Goal: Task Accomplishment & Management: Use online tool/utility

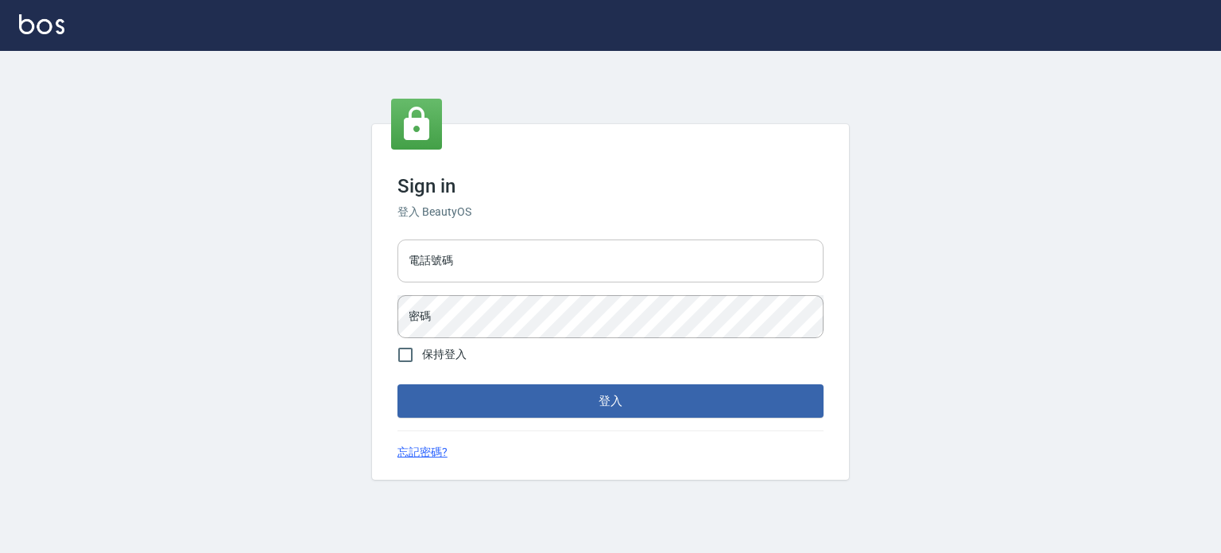
click at [689, 273] on input "電話號碼" at bounding box center [611, 260] width 426 height 43
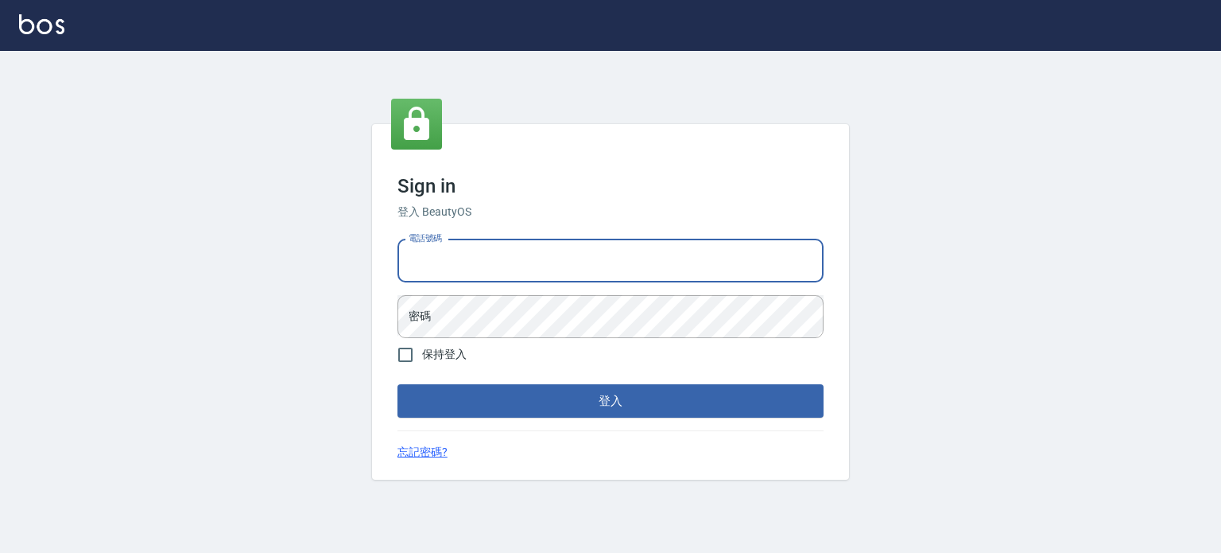
type input "0977239969"
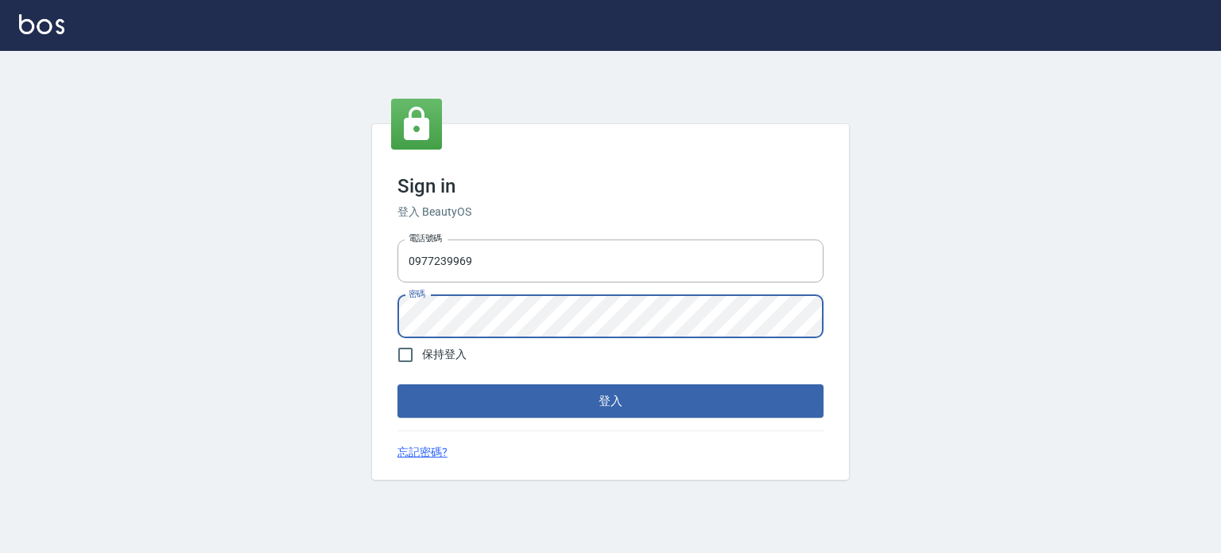
click at [398, 384] on button "登入" at bounding box center [611, 400] width 426 height 33
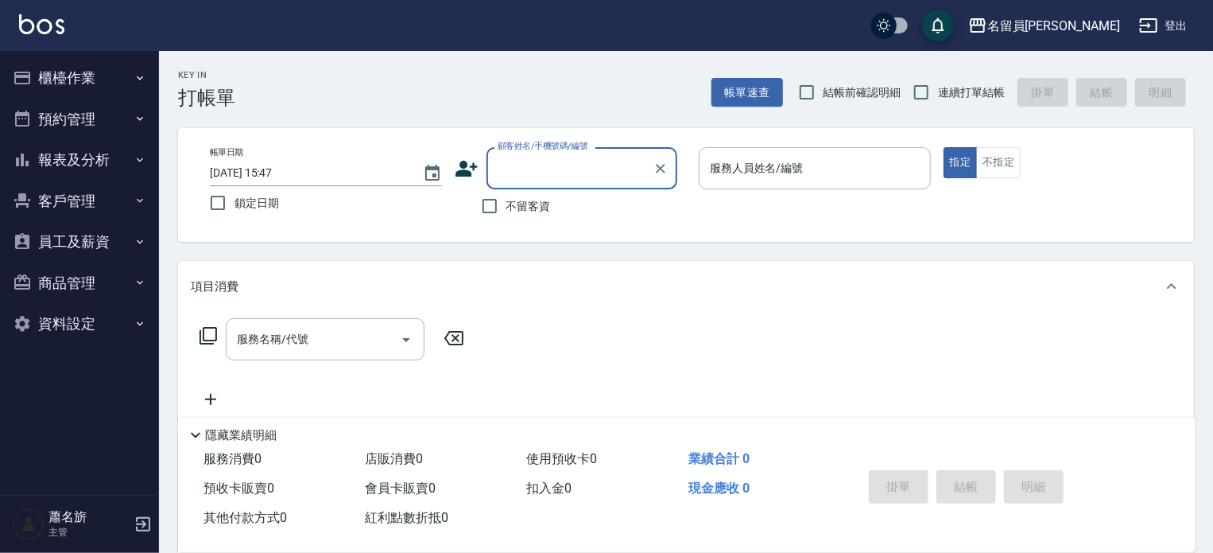
click at [526, 206] on span "不留客資" at bounding box center [528, 206] width 45 height 17
click at [506, 206] on input "不留客資" at bounding box center [489, 205] width 33 height 33
checkbox input "true"
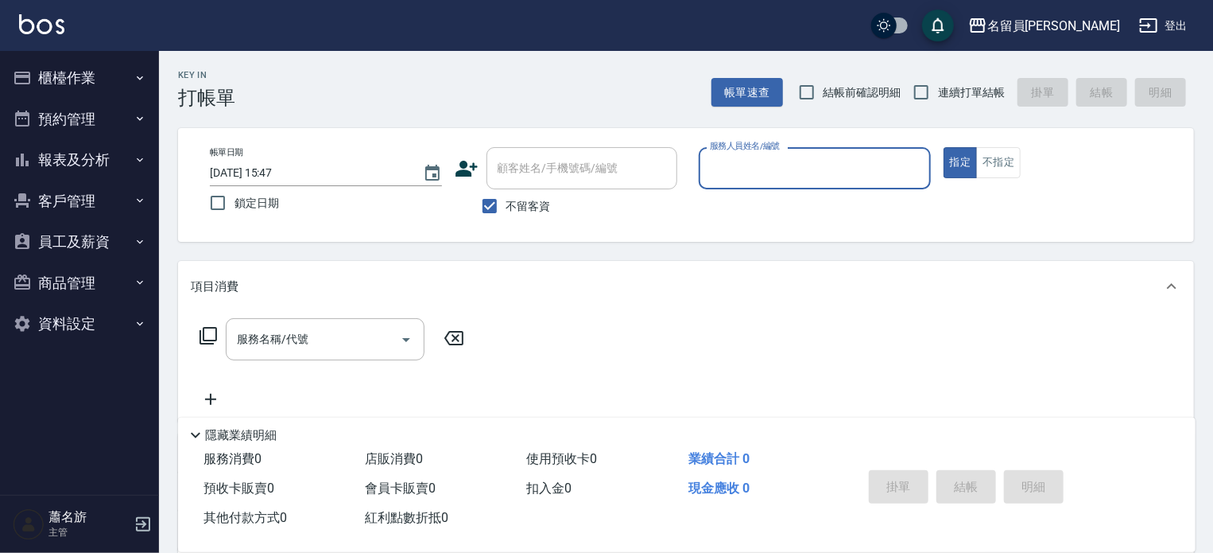
click at [986, 103] on label "連續打單結帳" at bounding box center [955, 92] width 100 height 33
click at [938, 103] on input "連續打單結帳" at bounding box center [921, 92] width 33 height 33
checkbox input "true"
click at [827, 168] on input "服務人員姓名/編號" at bounding box center [815, 168] width 218 height 28
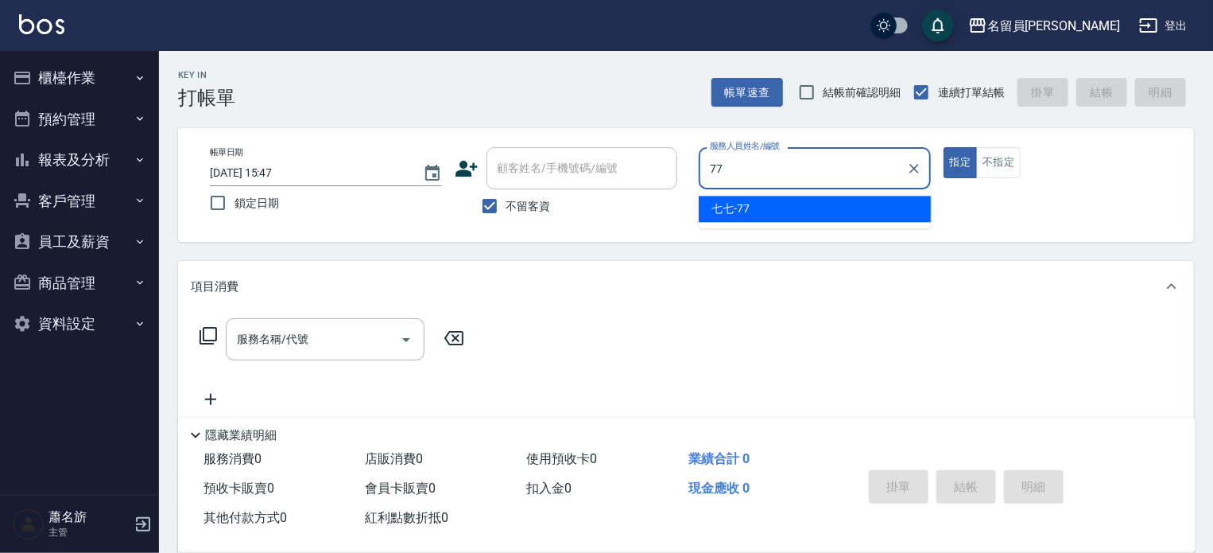
type input "七七-77"
type button "true"
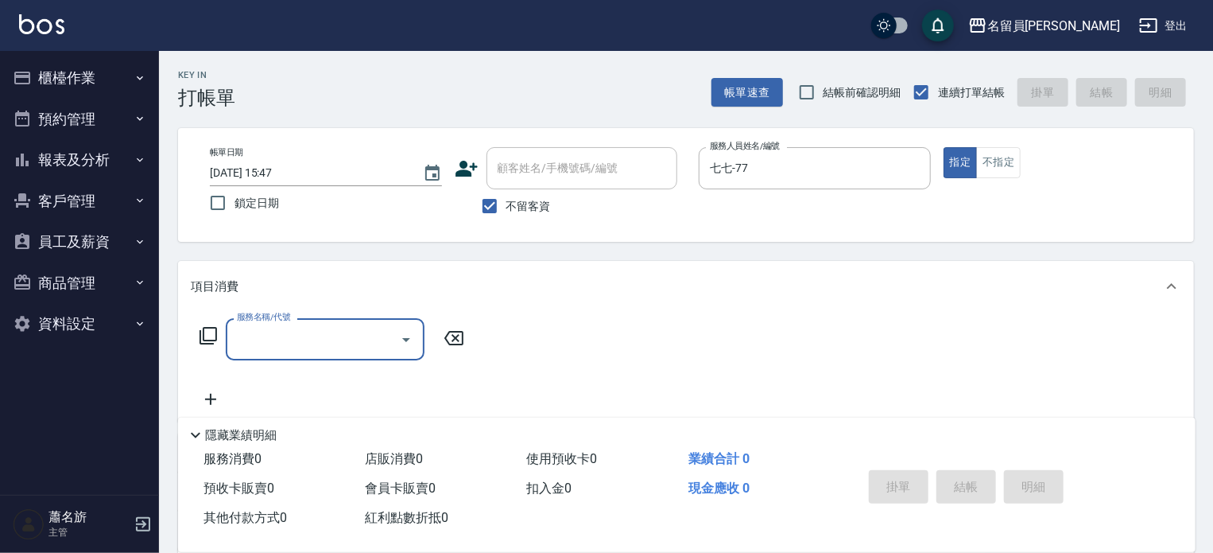
type input "ㄇ"
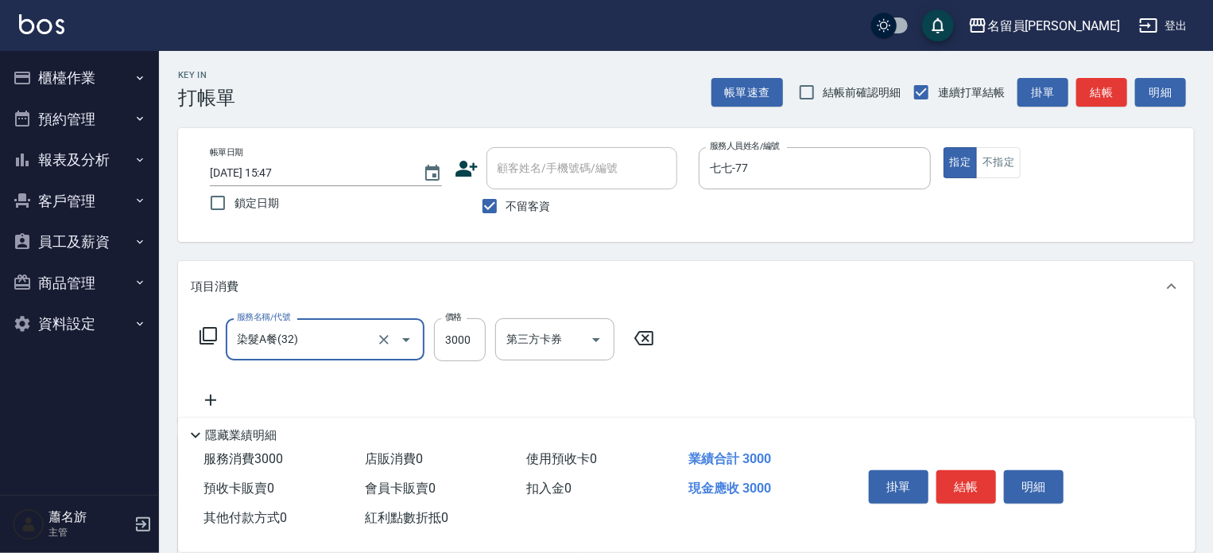
type input "染髮A餐(32)"
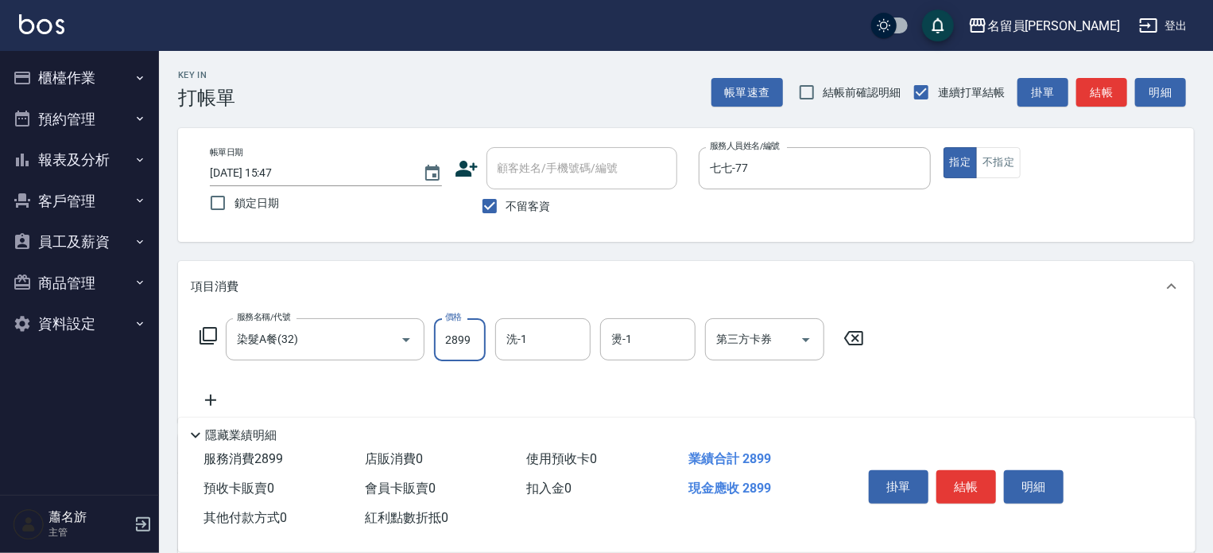
type input "2899"
type input "4"
type input "[PERSON_NAME]-17"
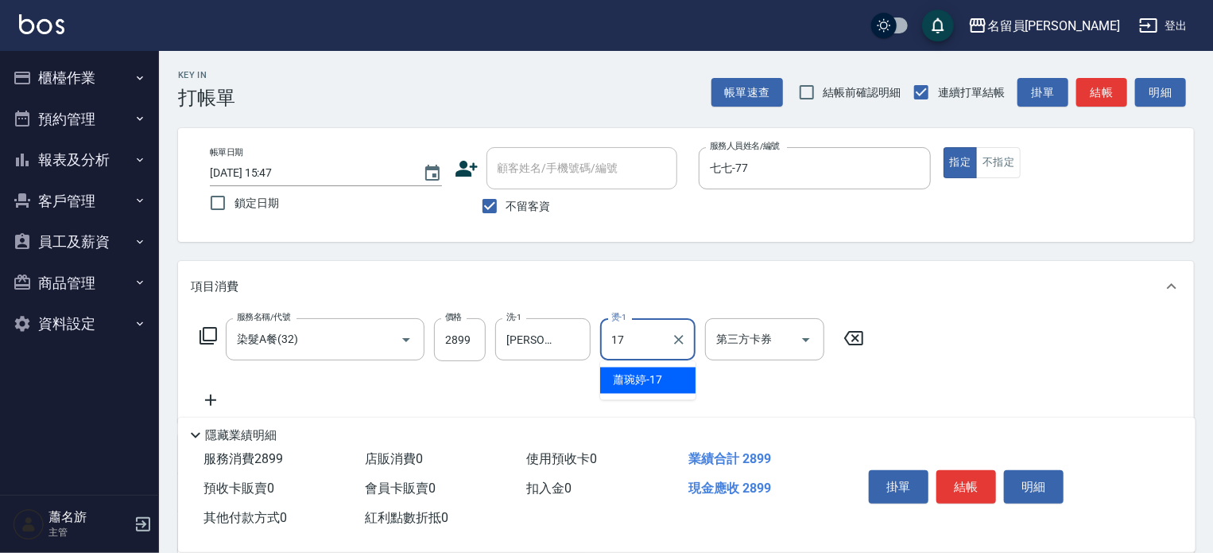
type input "[PERSON_NAME]-17"
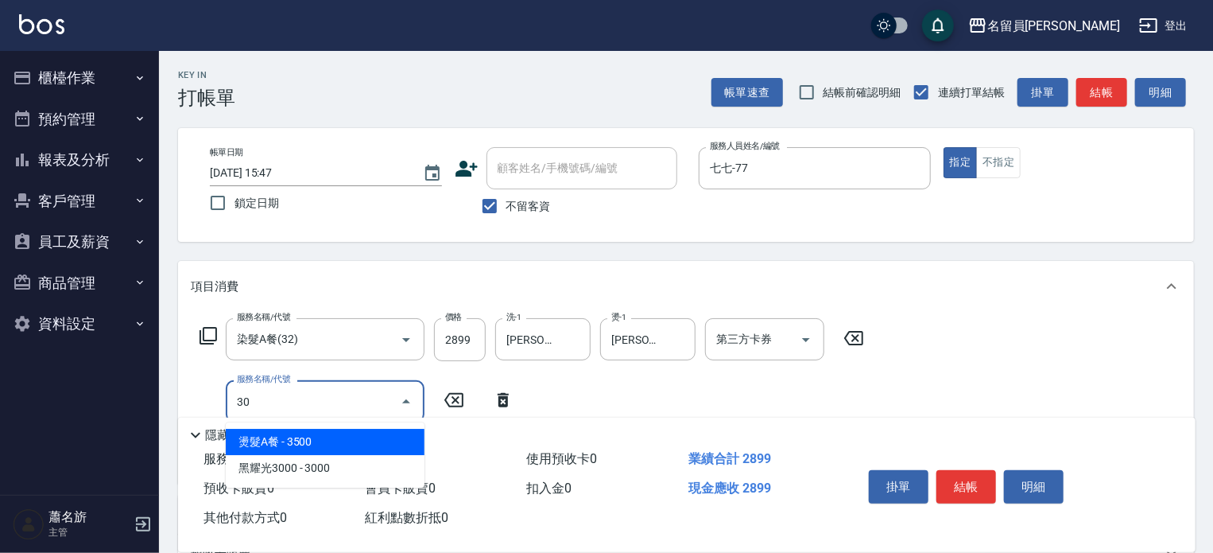
type input "302"
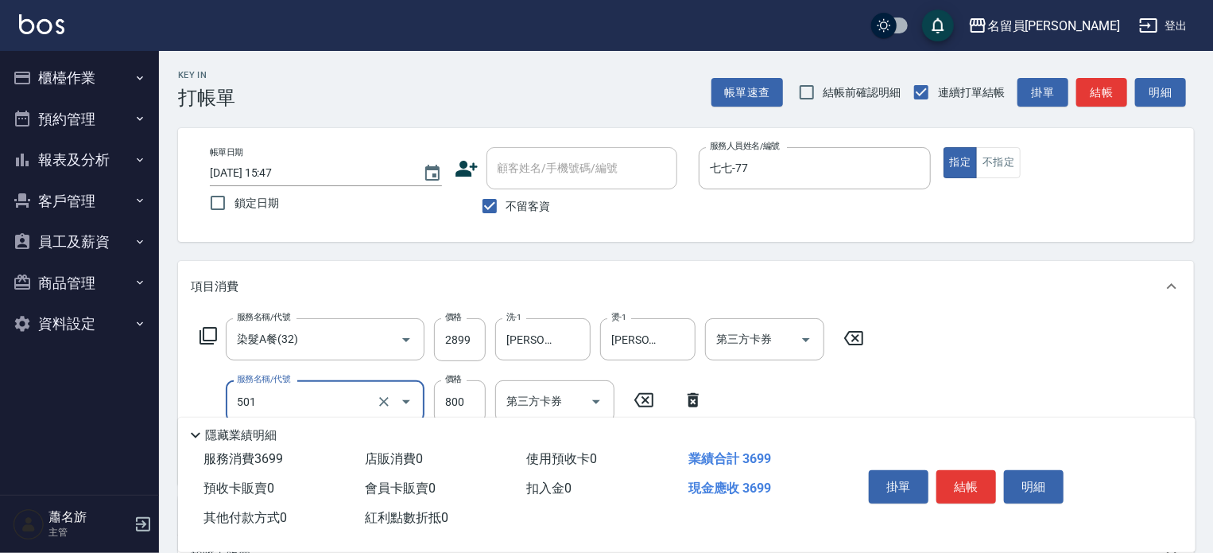
type input "染髮(501)"
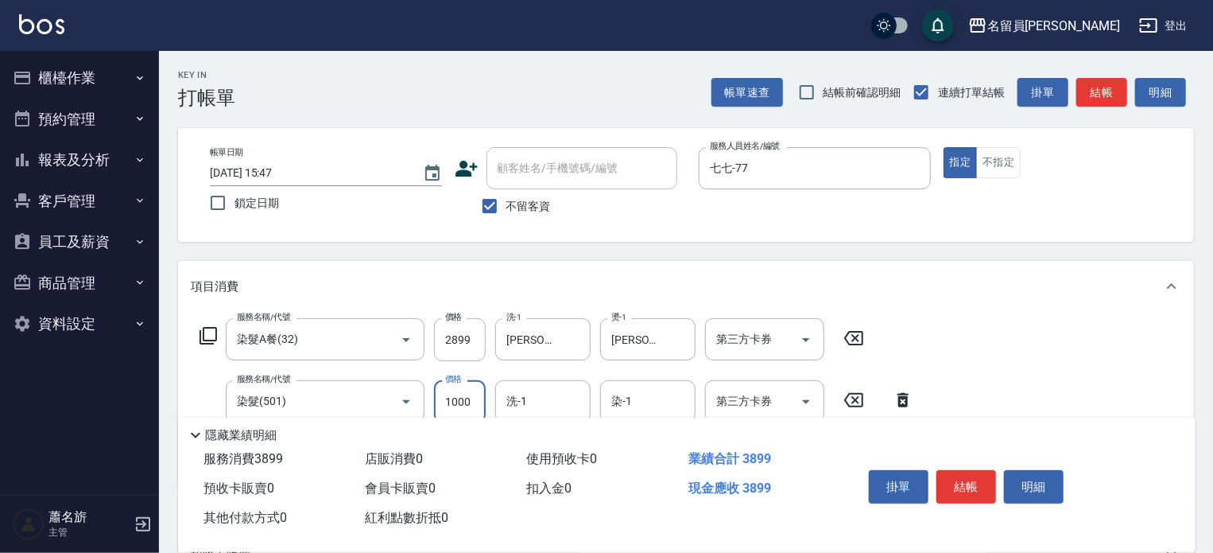
type input "1000"
type input "[PERSON_NAME]-17"
type input "501"
type input "染髮(501)"
type input "1000"
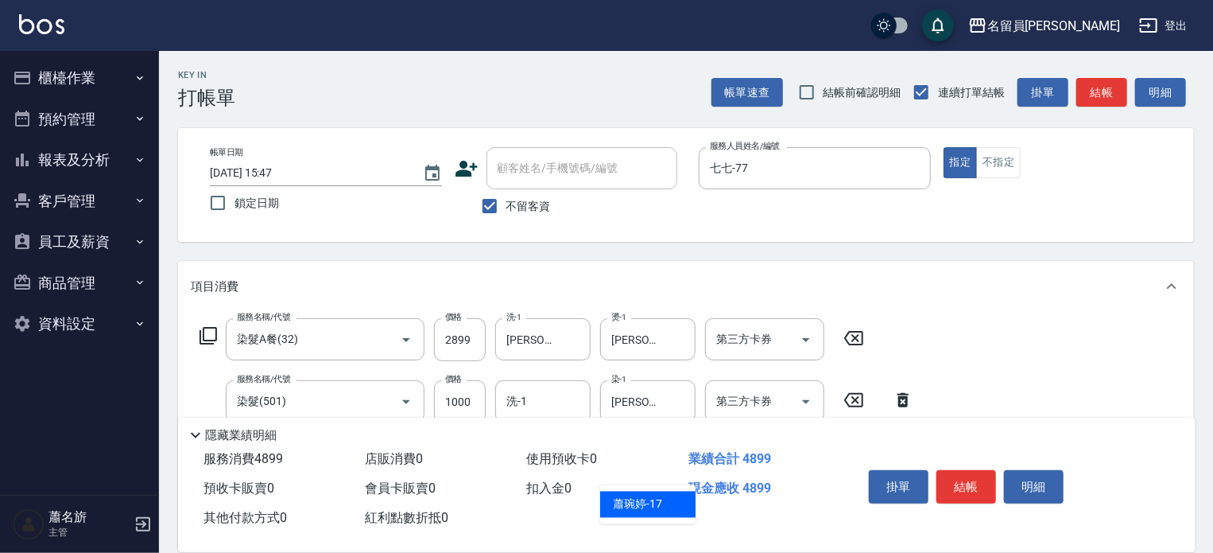
type input "[PERSON_NAME]-17"
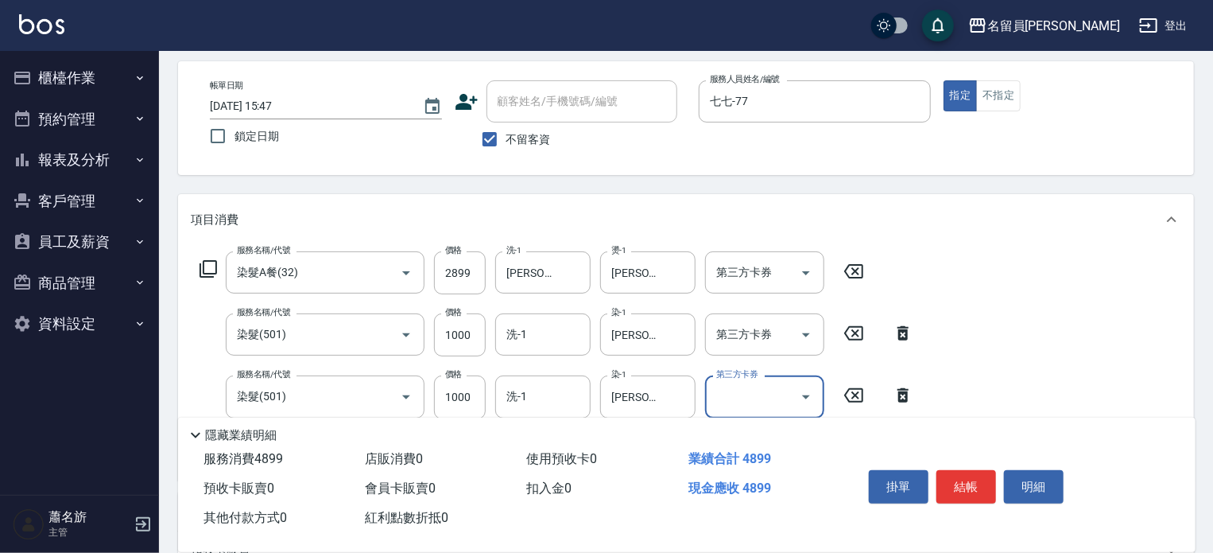
scroll to position [80, 0]
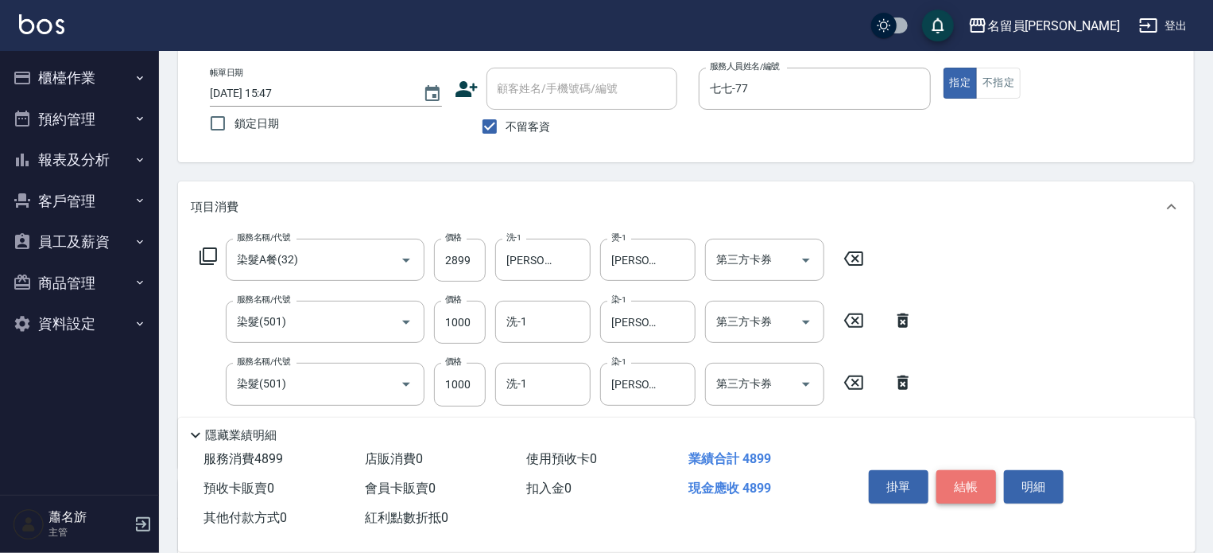
click at [979, 476] on button "結帳" at bounding box center [967, 486] width 60 height 33
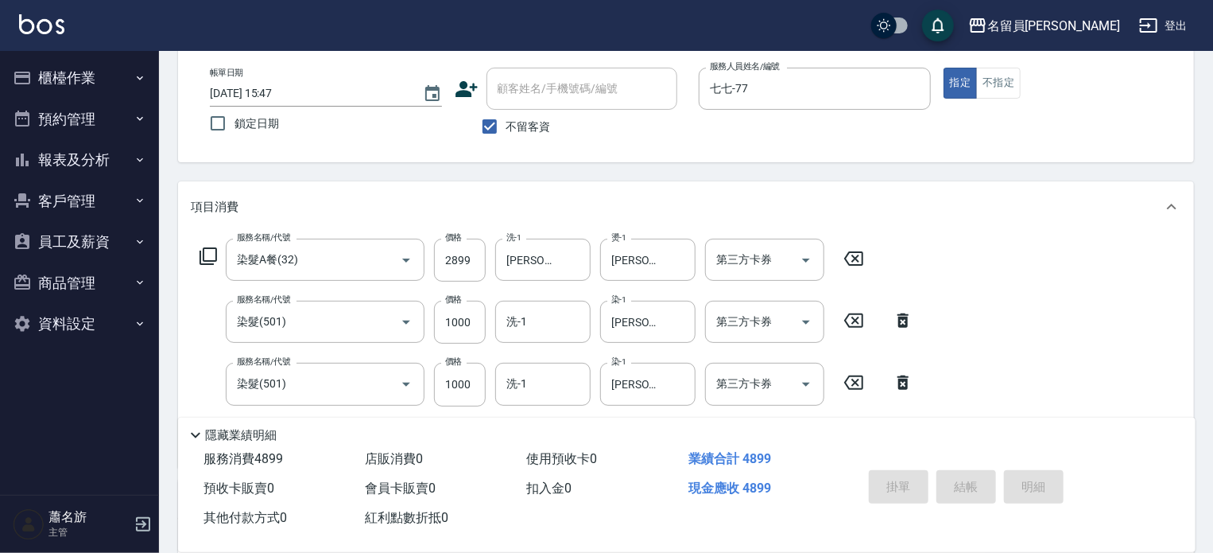
type input "[DATE] 15:48"
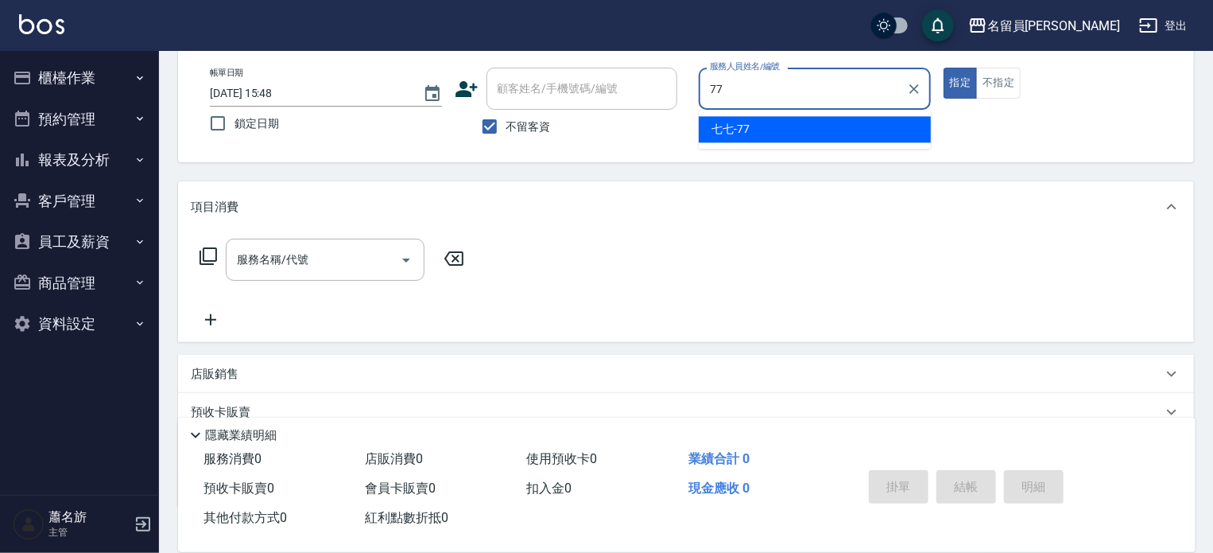
type input "七七-77"
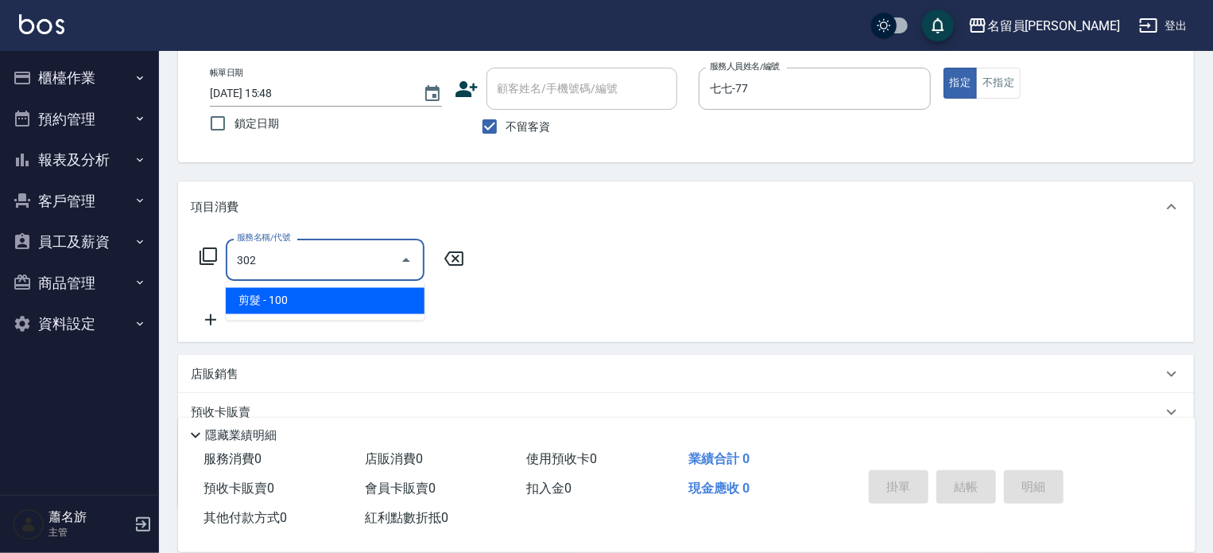
type input "剪髮(302)"
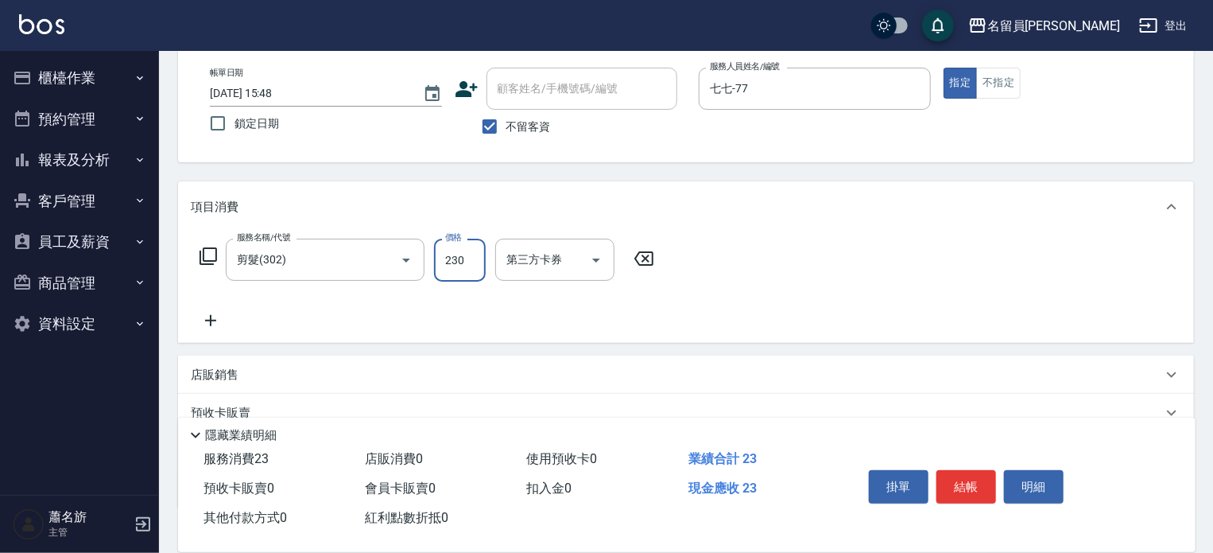
type input "230"
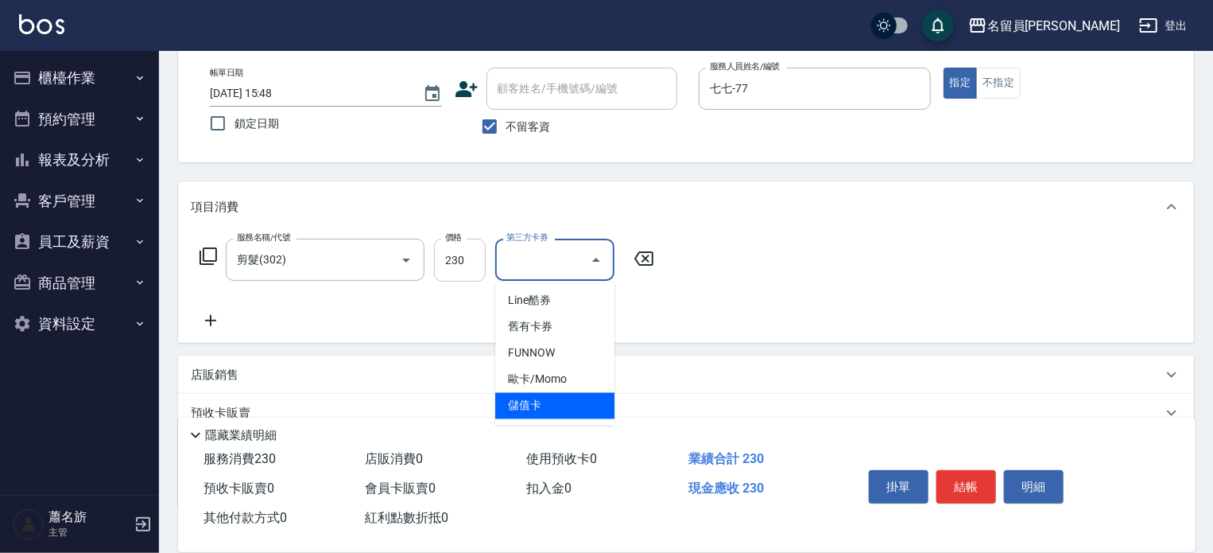
type input "儲值卡"
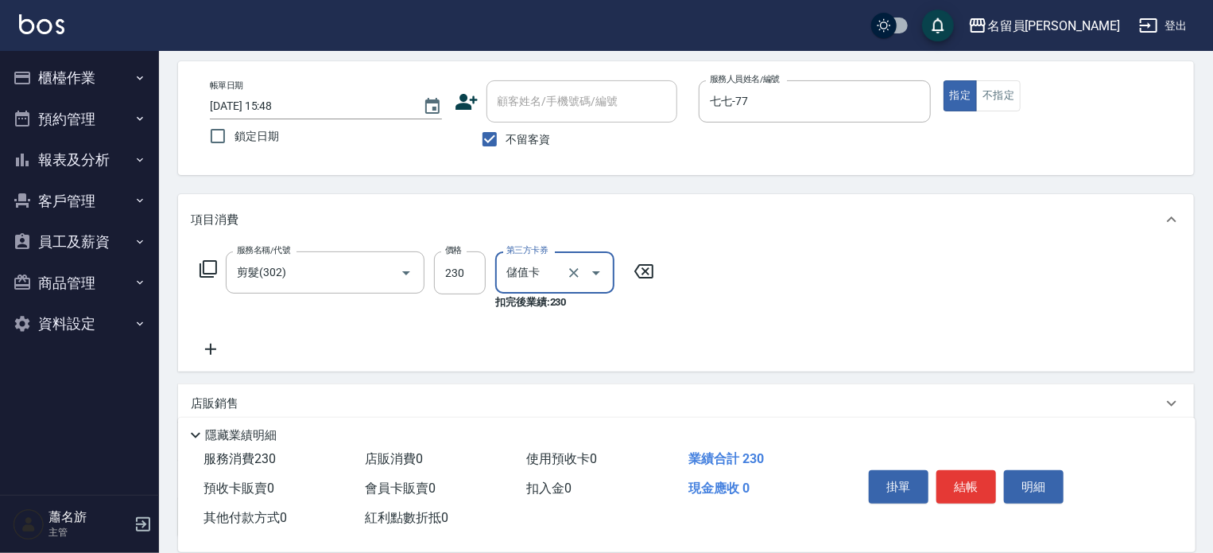
scroll to position [0, 0]
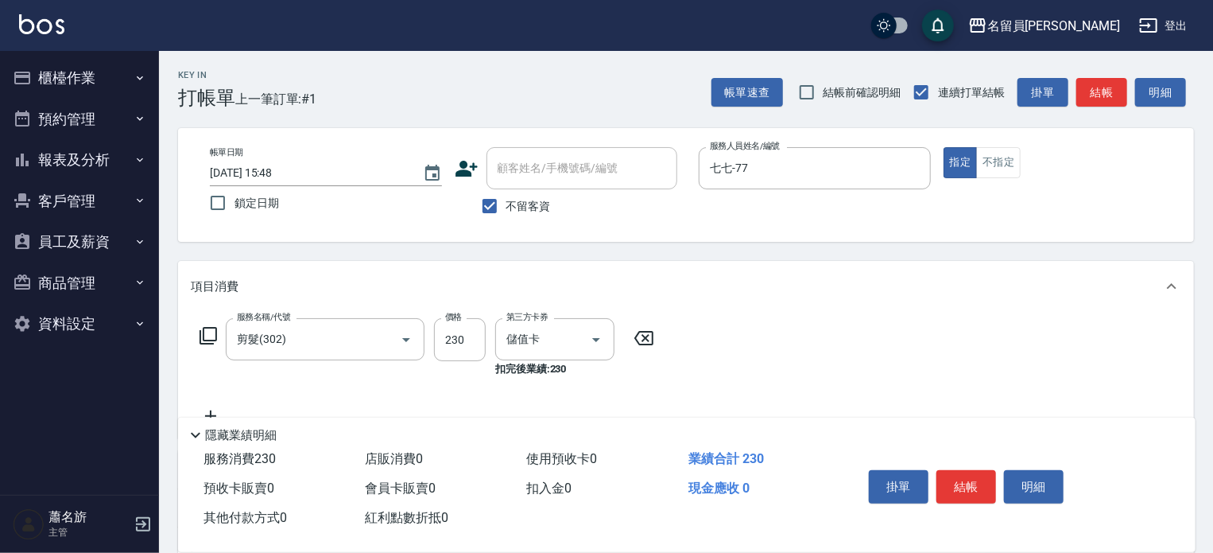
click at [982, 464] on div "掛單 結帳 明細" at bounding box center [967, 489] width 208 height 50
click at [980, 479] on button "結帳" at bounding box center [967, 486] width 60 height 33
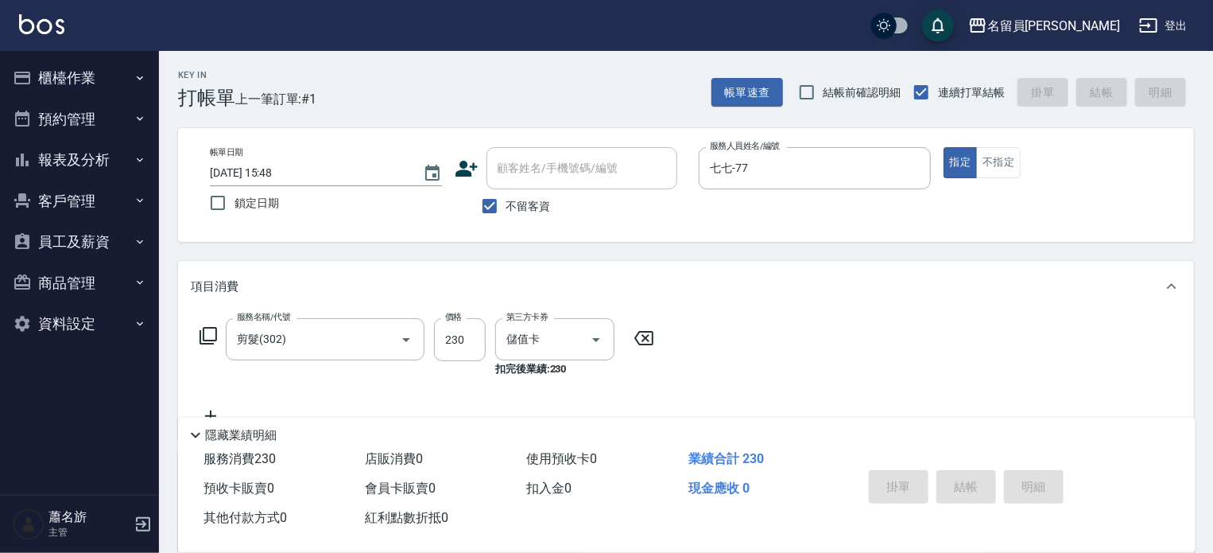
type input "[DATE] 15:53"
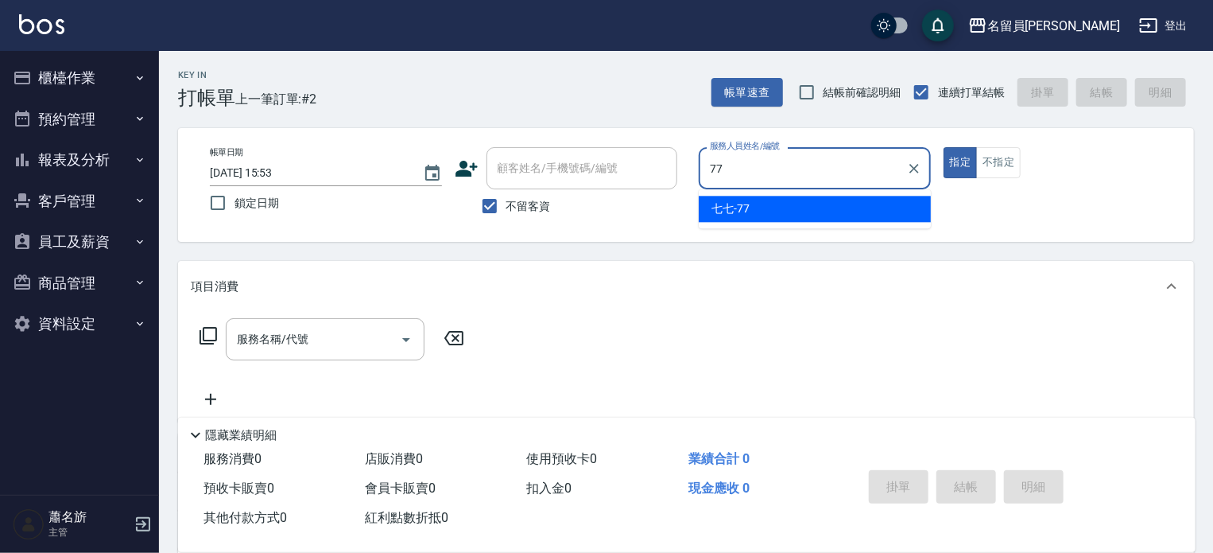
type input "七七-77"
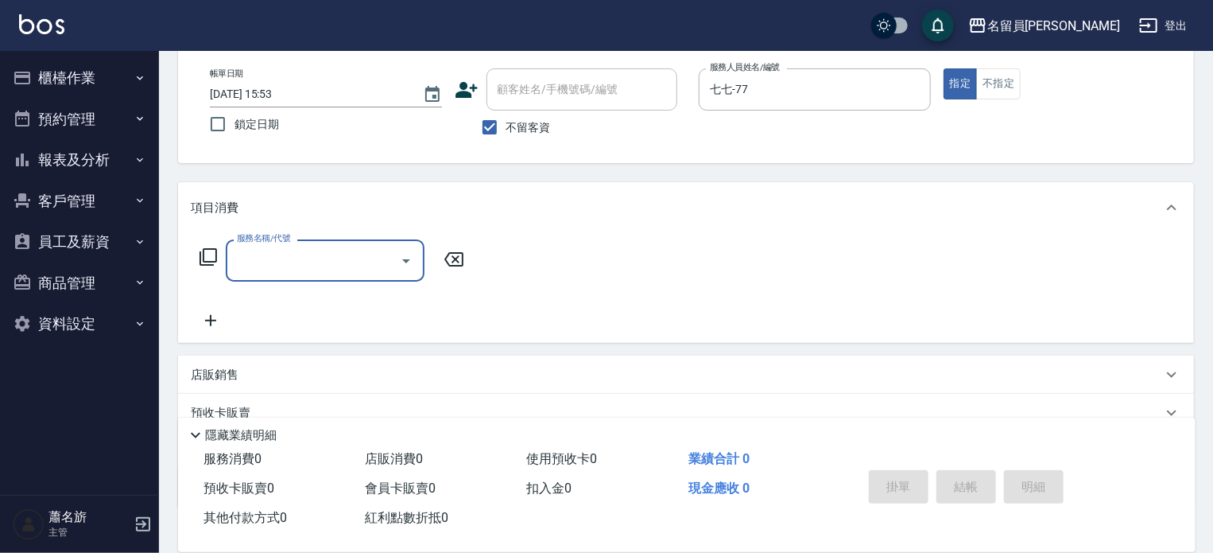
scroll to position [80, 0]
click at [362, 370] on div "店販銷售" at bounding box center [677, 374] width 972 height 17
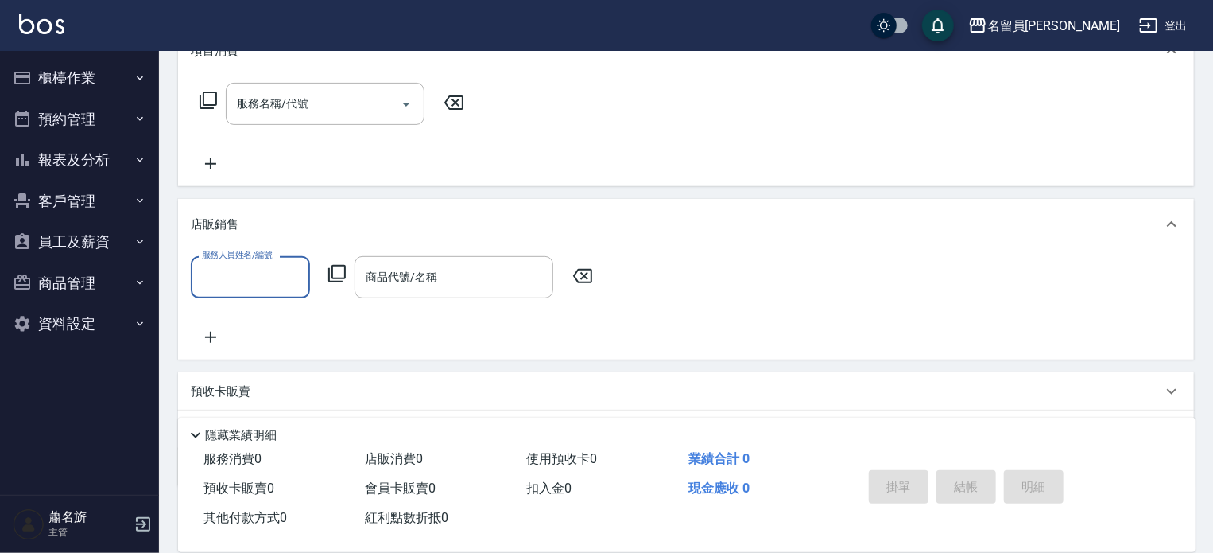
scroll to position [239, 0]
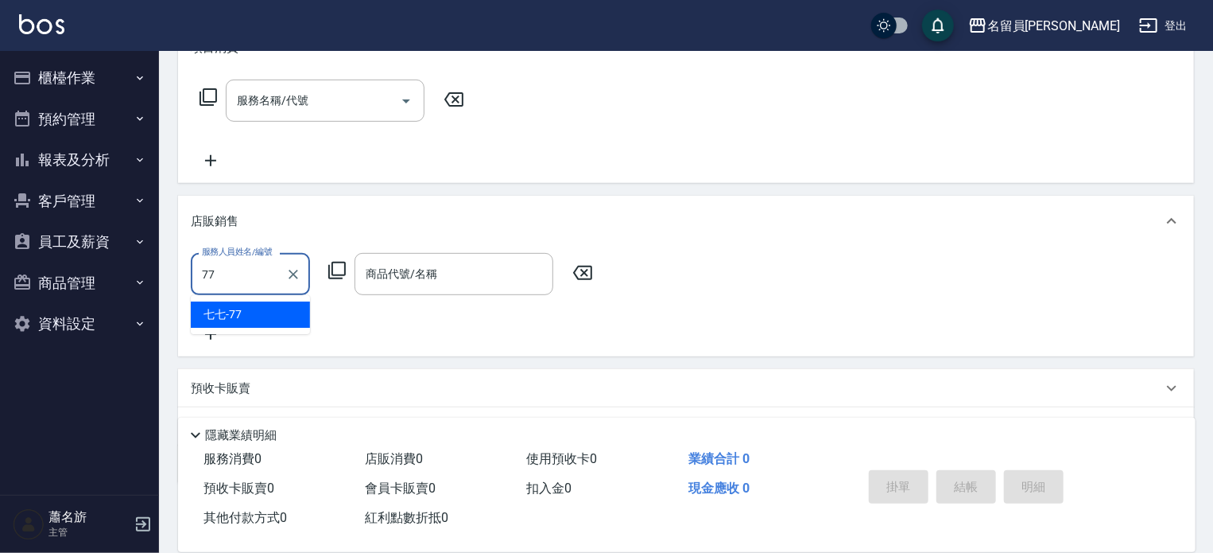
type input "七七-77"
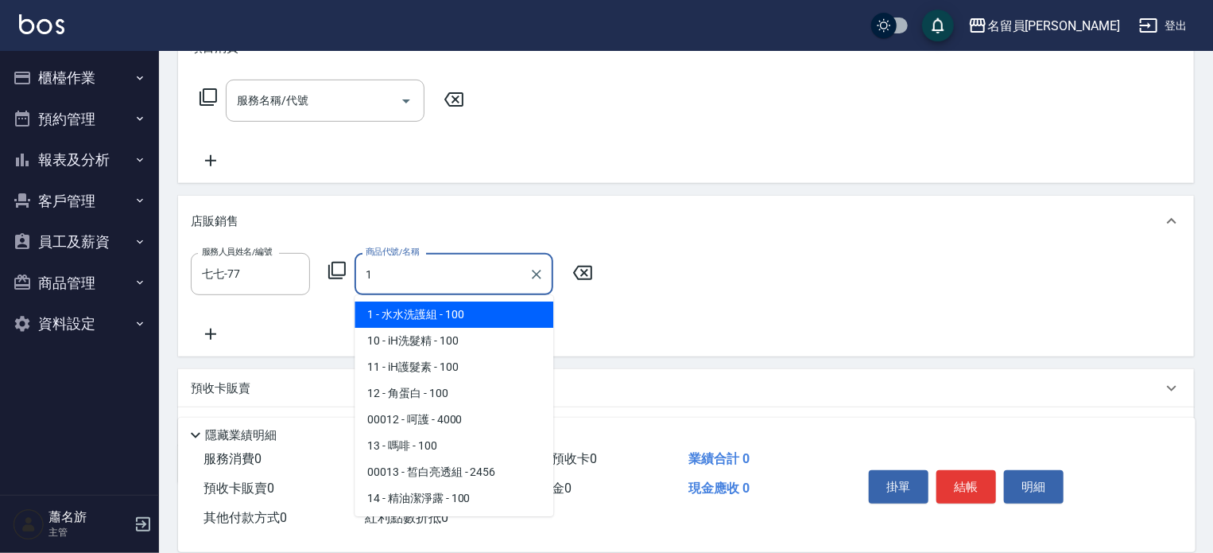
type input "水水洗護組"
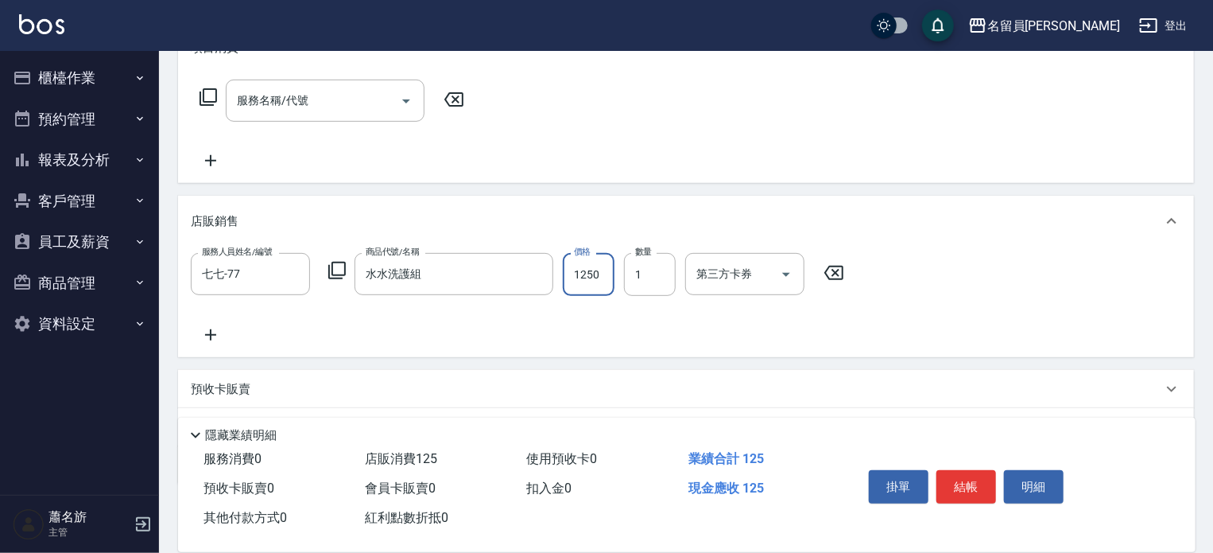
type input "1250"
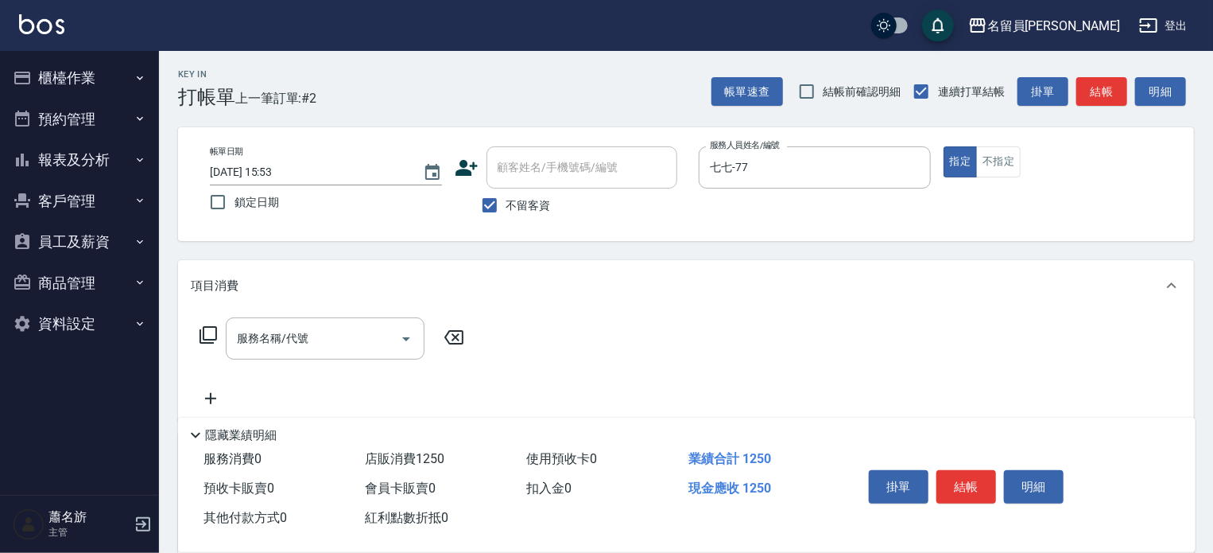
scroll to position [0, 0]
click at [976, 491] on button "結帳" at bounding box center [967, 486] width 60 height 33
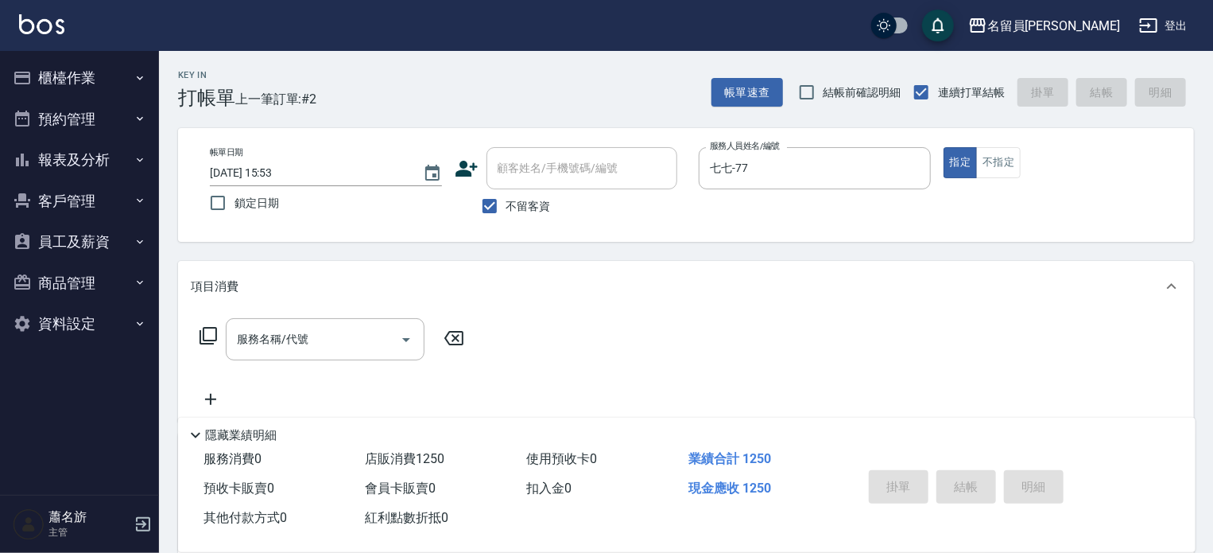
type input "[DATE] 15:54"
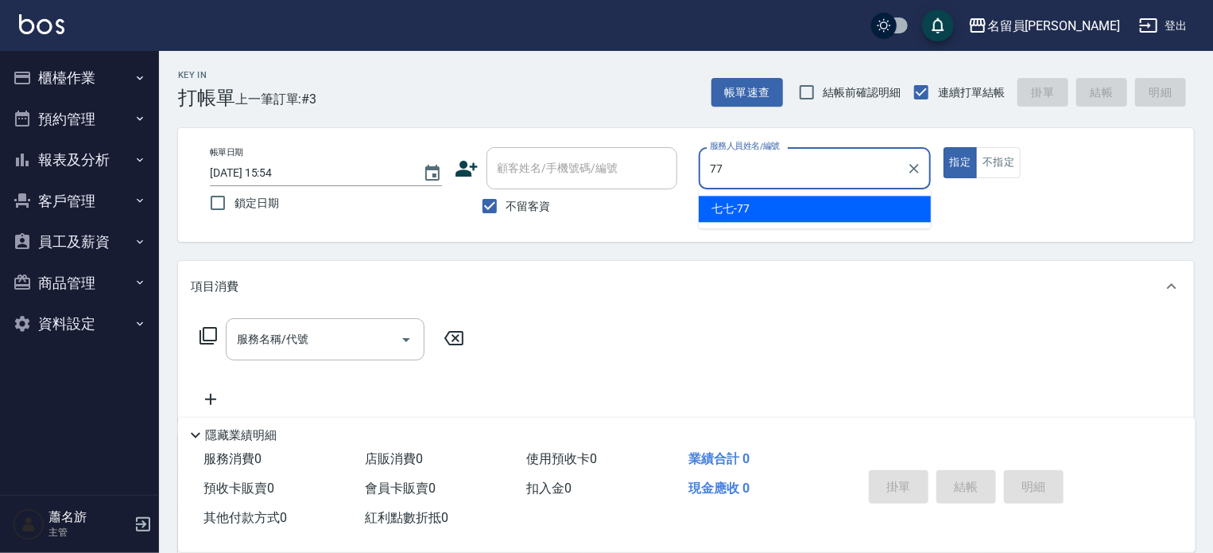
type input "七七-77"
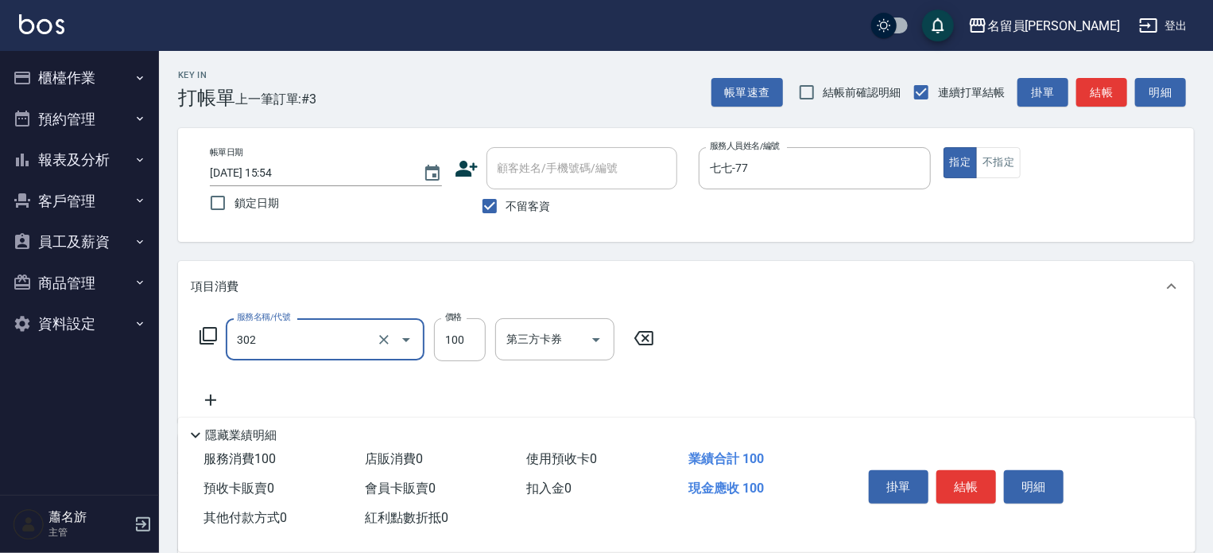
type input "剪髮(302)"
type input "450"
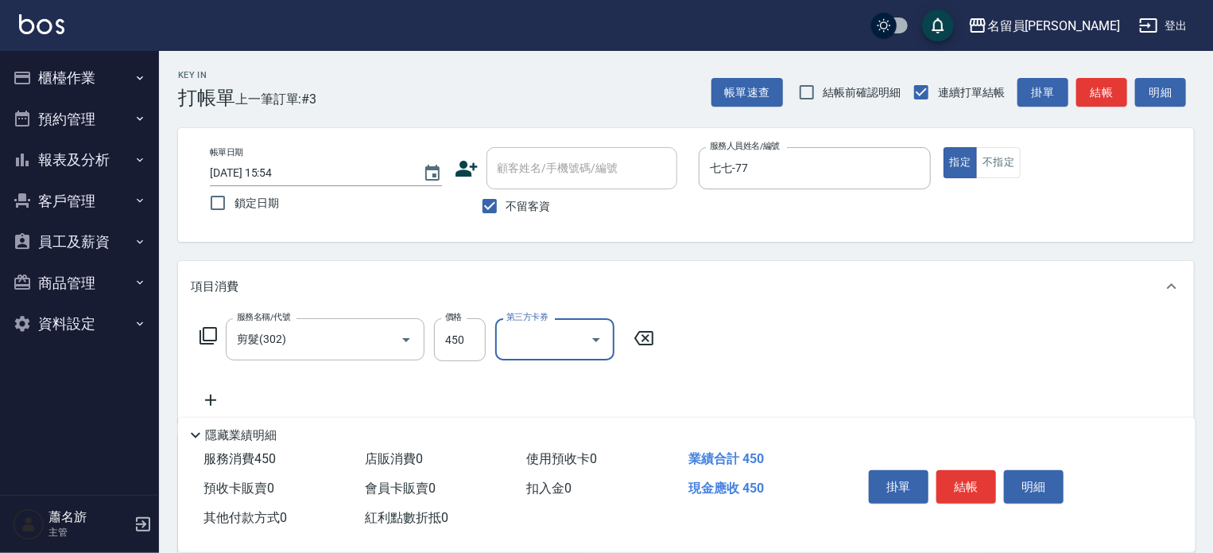
click at [970, 489] on button "結帳" at bounding box center [967, 486] width 60 height 33
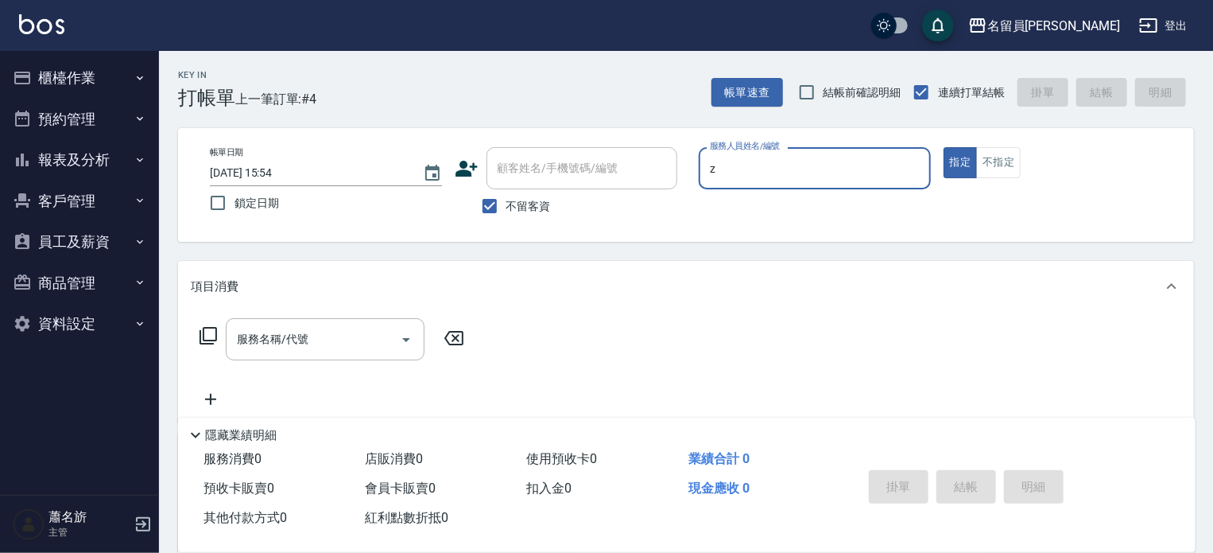
type input "維尼-Z"
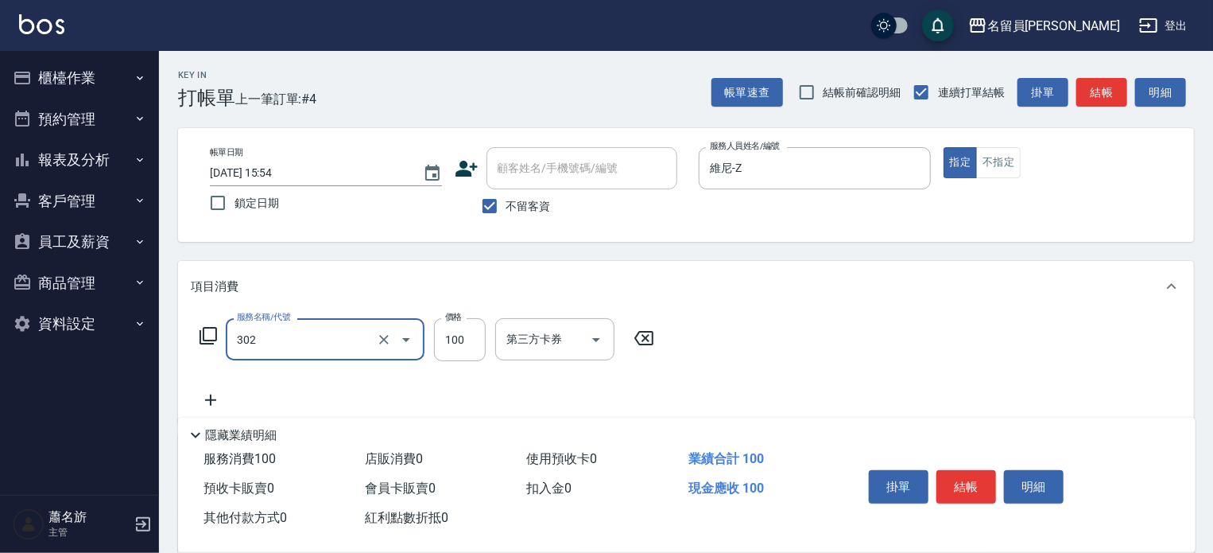
type input "剪髮(302)"
click at [970, 489] on button "結帳" at bounding box center [967, 486] width 60 height 33
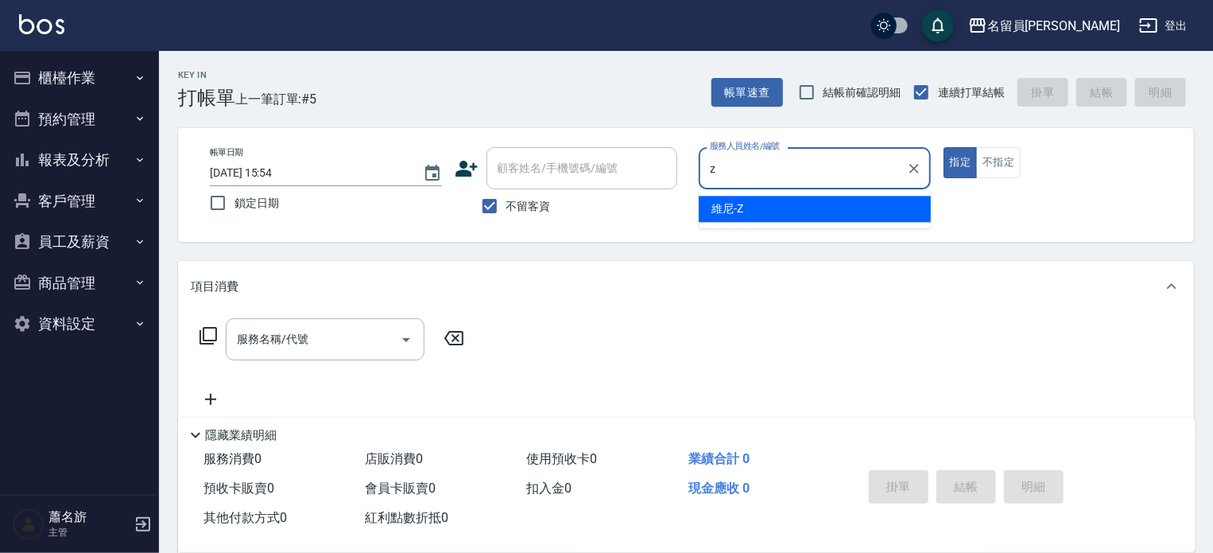
type input "維尼-Z"
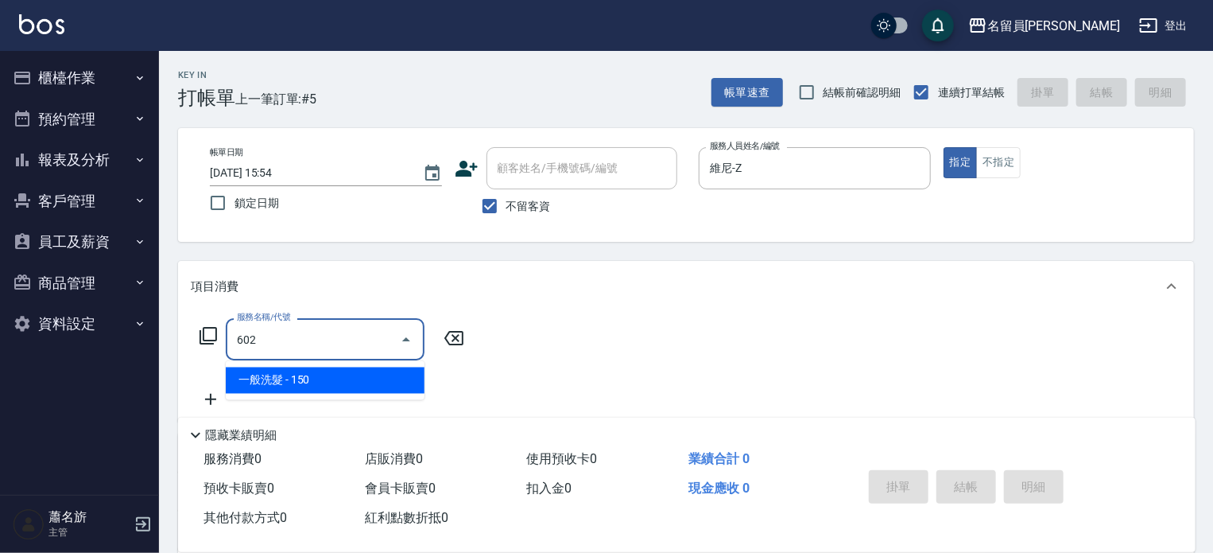
type input "一般洗髮(602)"
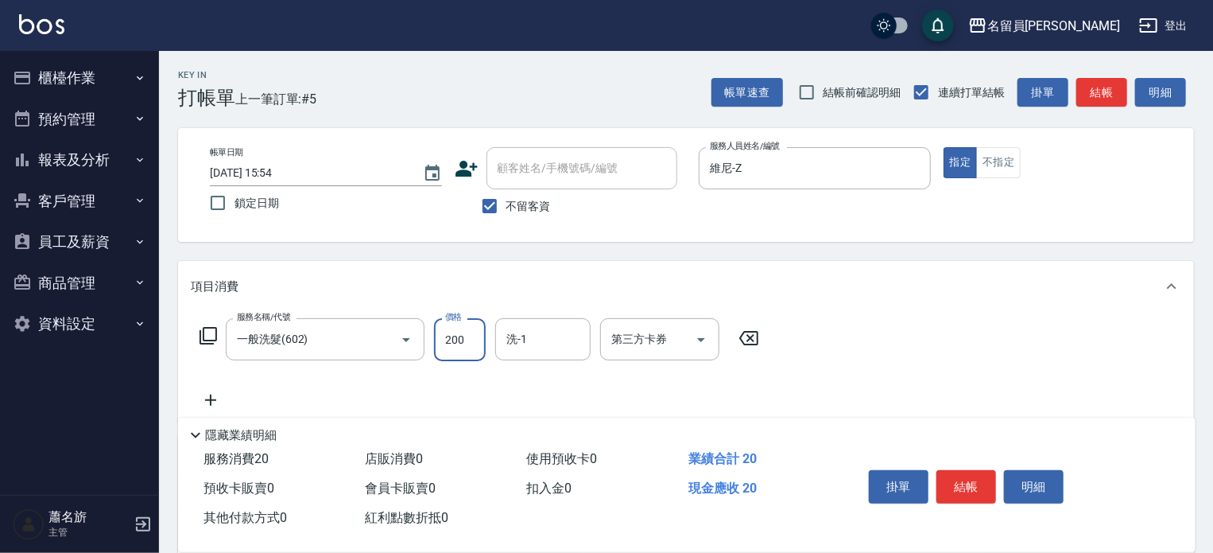
type input "200"
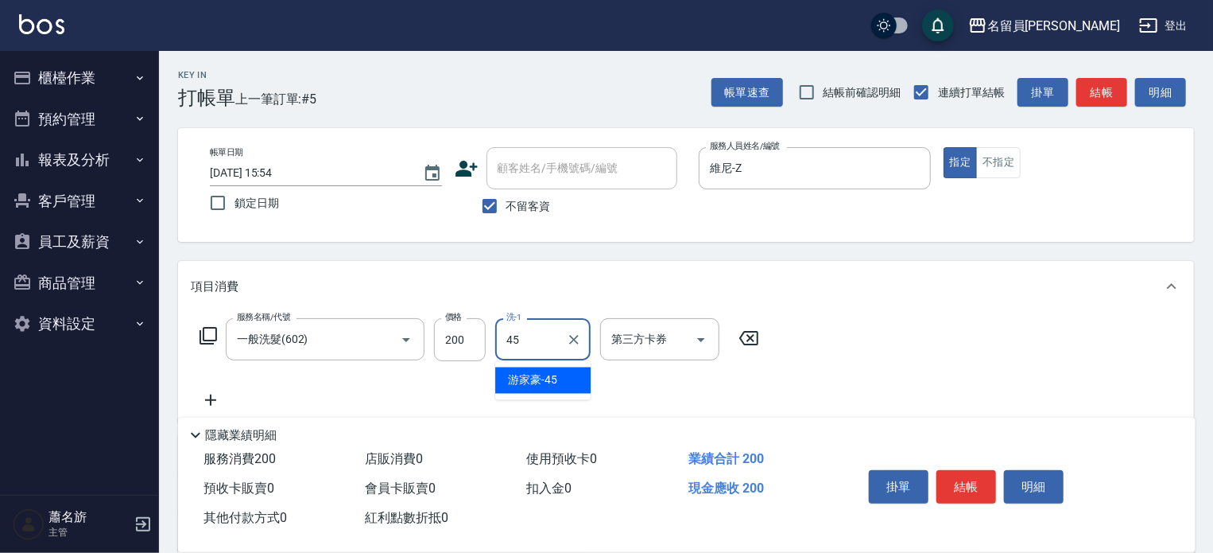
type input "[PERSON_NAME]-45"
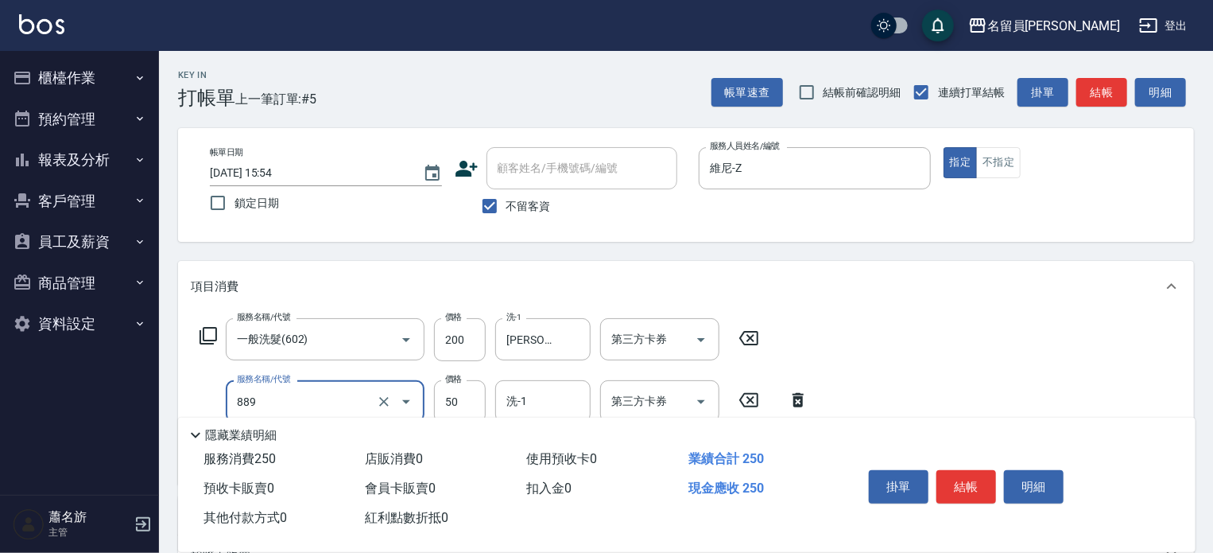
type input "精油(889)"
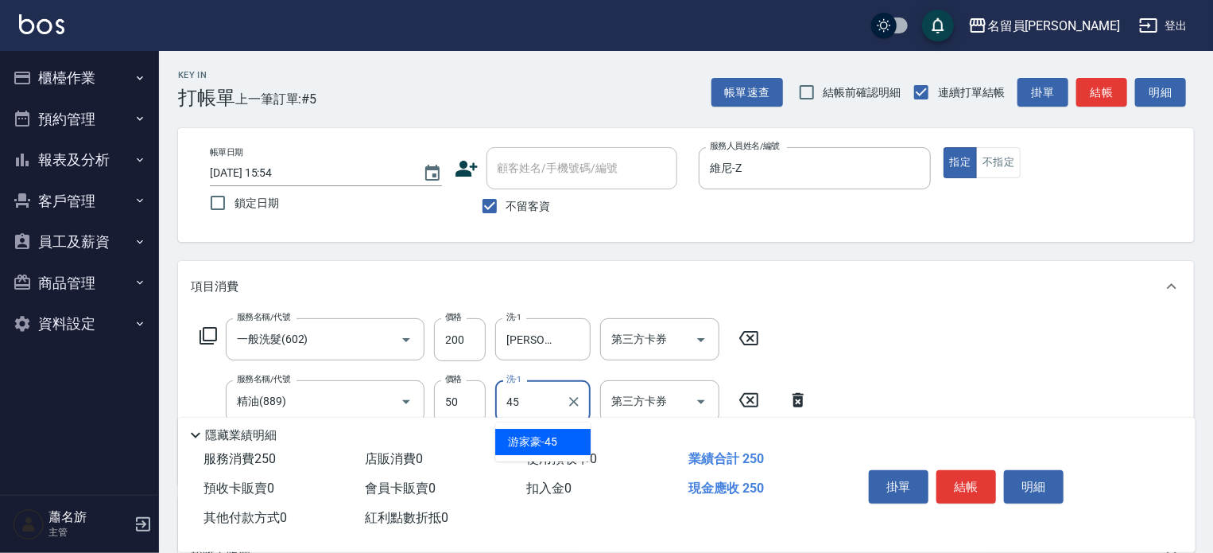
type input "[PERSON_NAME]-45"
type input "瞬間保養(415)"
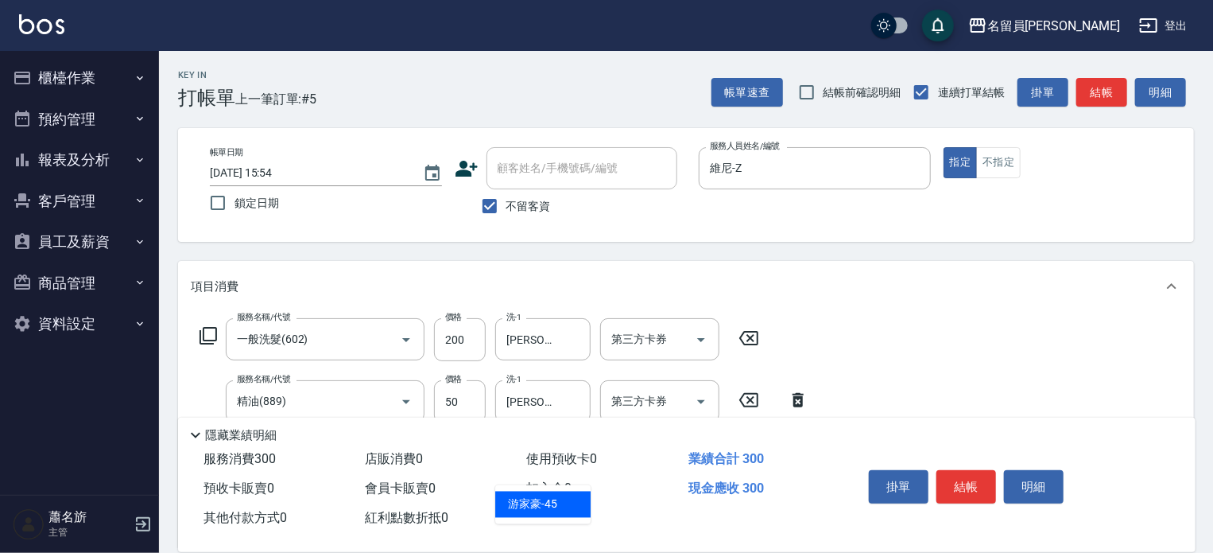
type input "[PERSON_NAME]-45"
type input "剪髮(302)"
type input "250"
click at [970, 489] on button "結帳" at bounding box center [967, 486] width 60 height 33
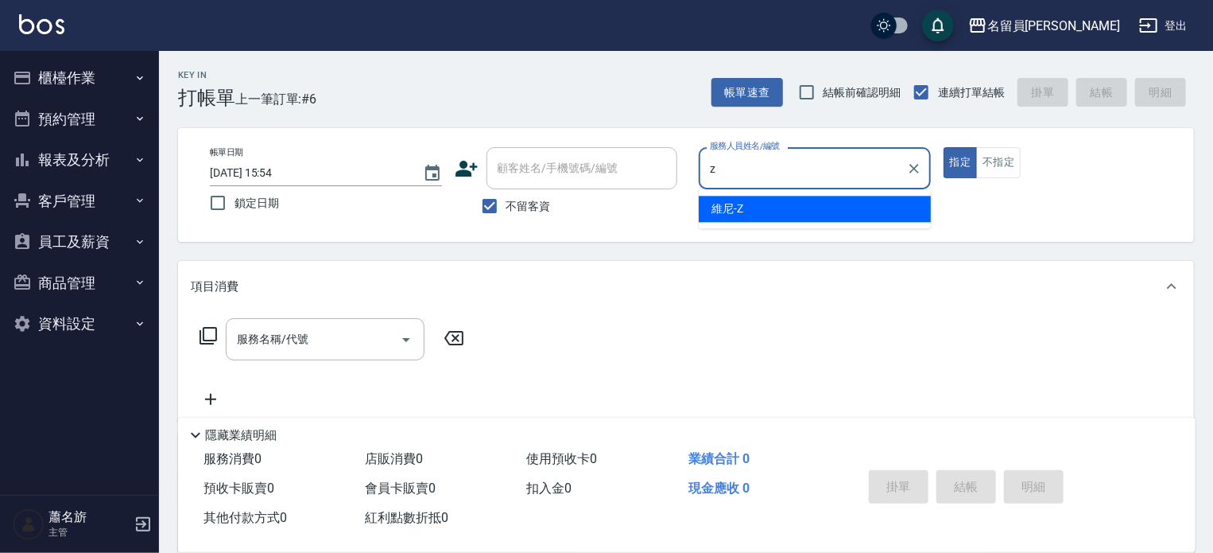
type input "維尼-Z"
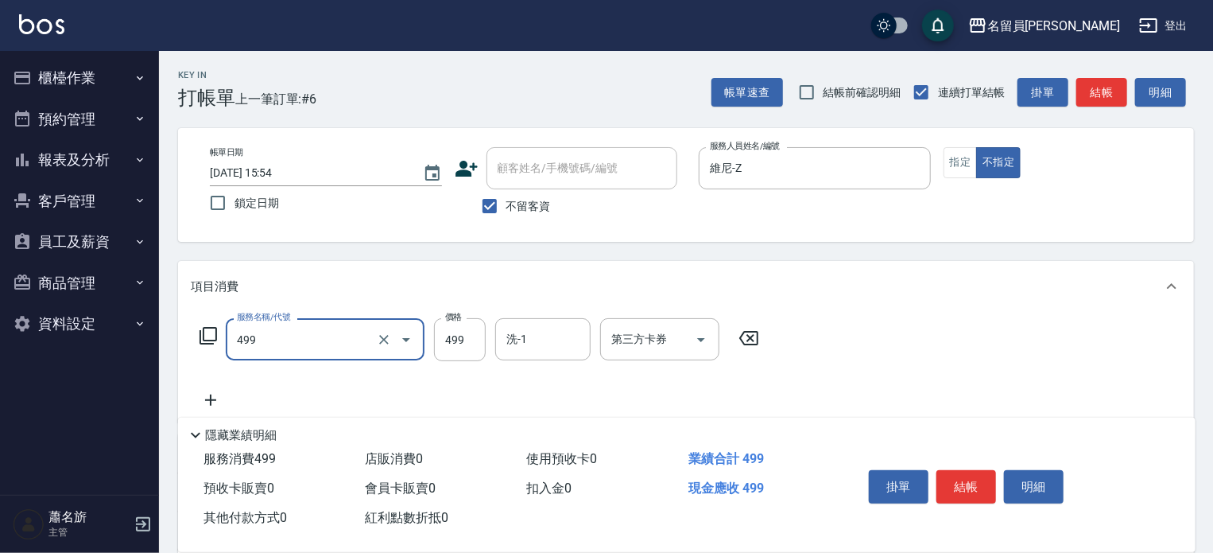
type input "去角質洗髮(499)"
type input "679"
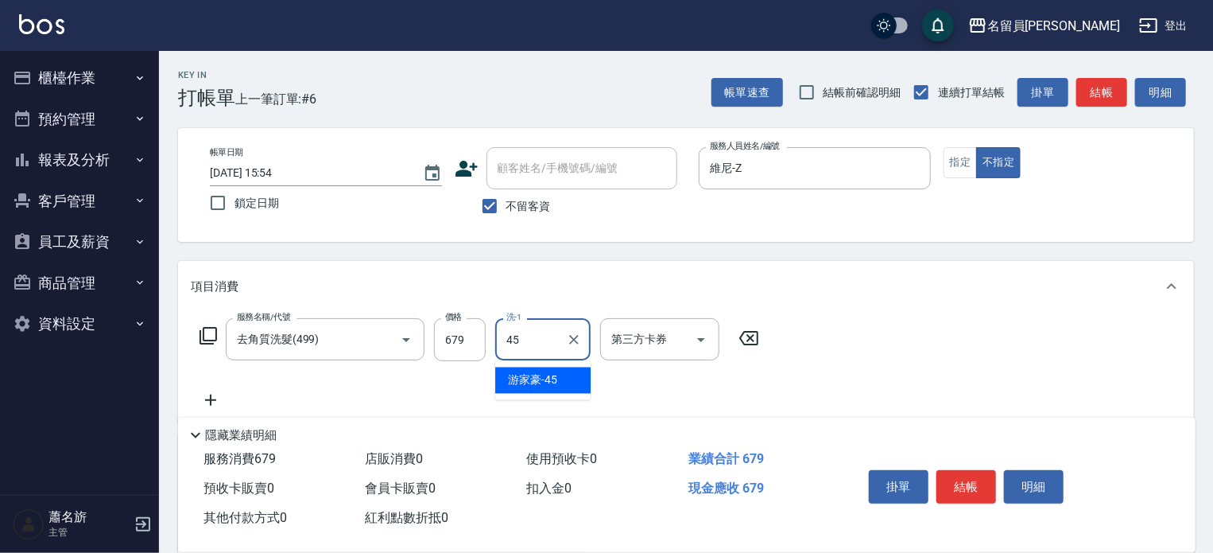
type input "[PERSON_NAME]-45"
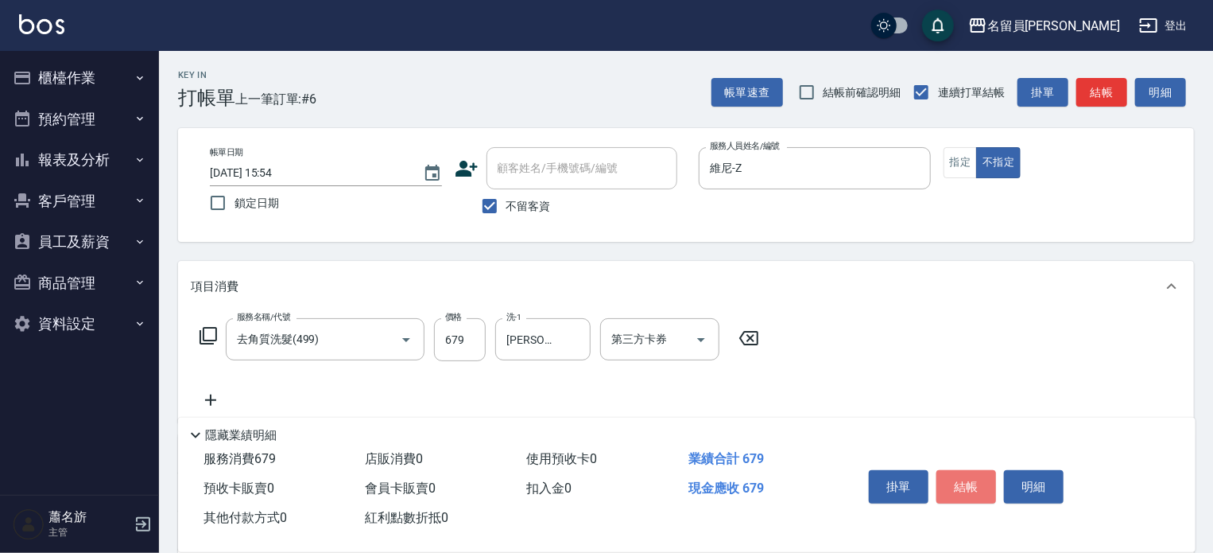
click at [970, 489] on button "結帳" at bounding box center [967, 486] width 60 height 33
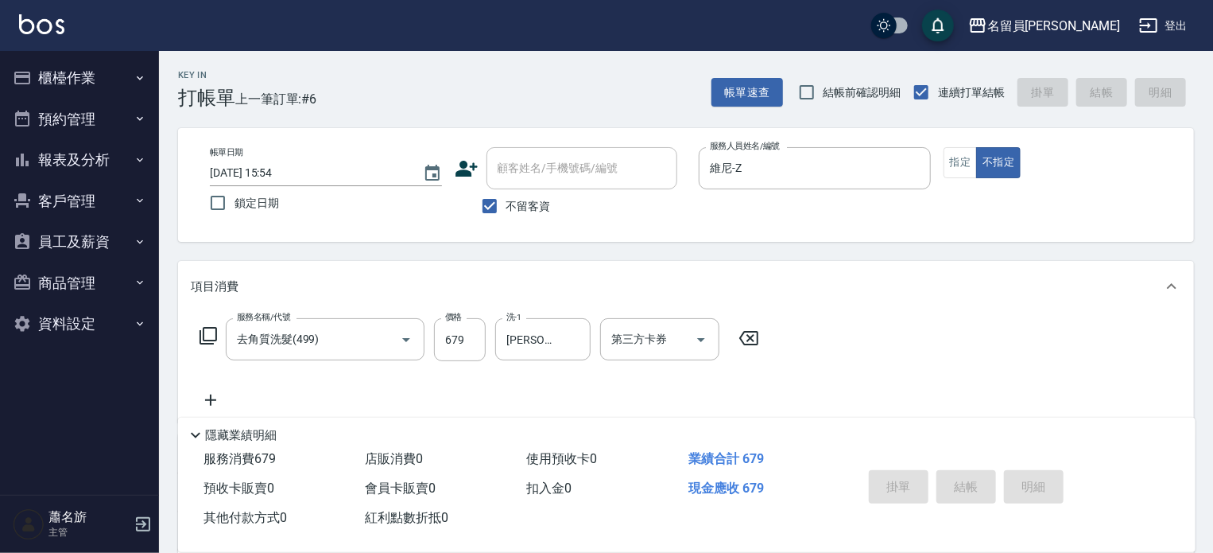
type input "[DATE] 15:55"
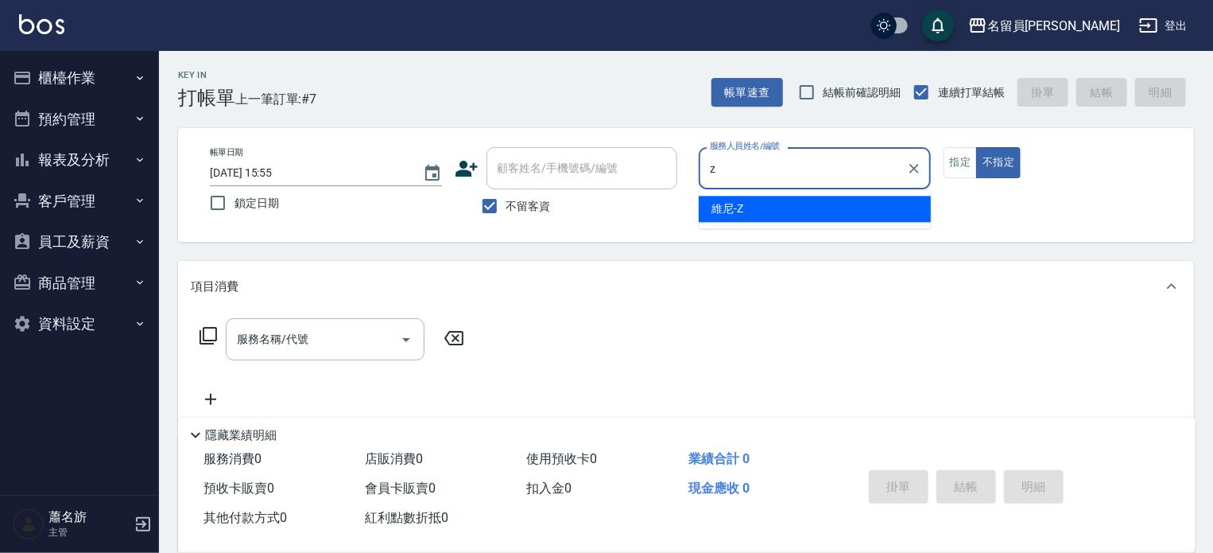
type input "維尼-Z"
type button "false"
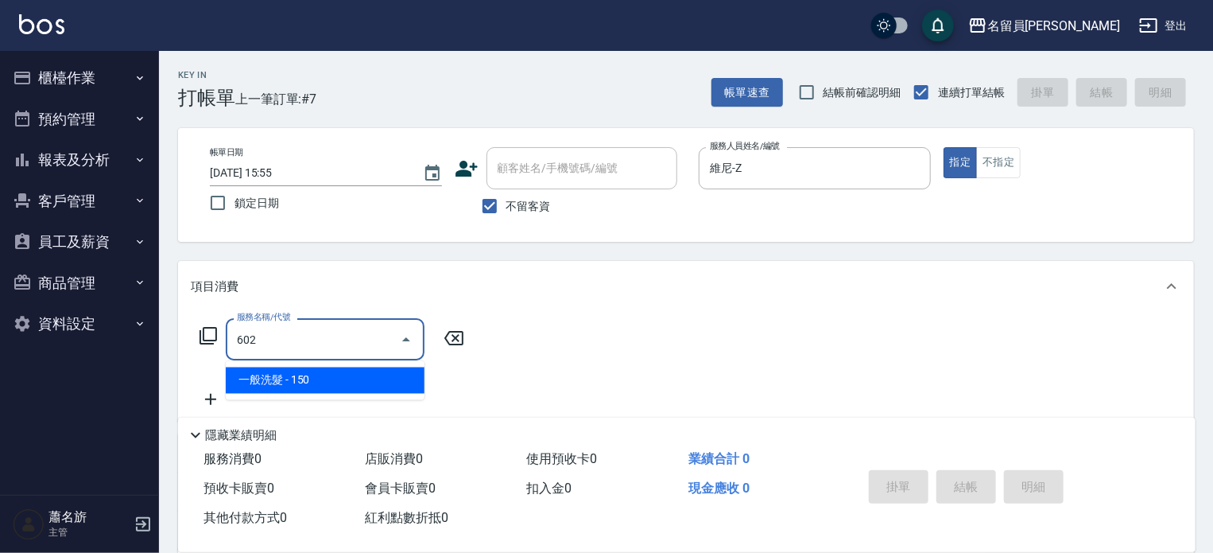
type input "一般洗髮(602)"
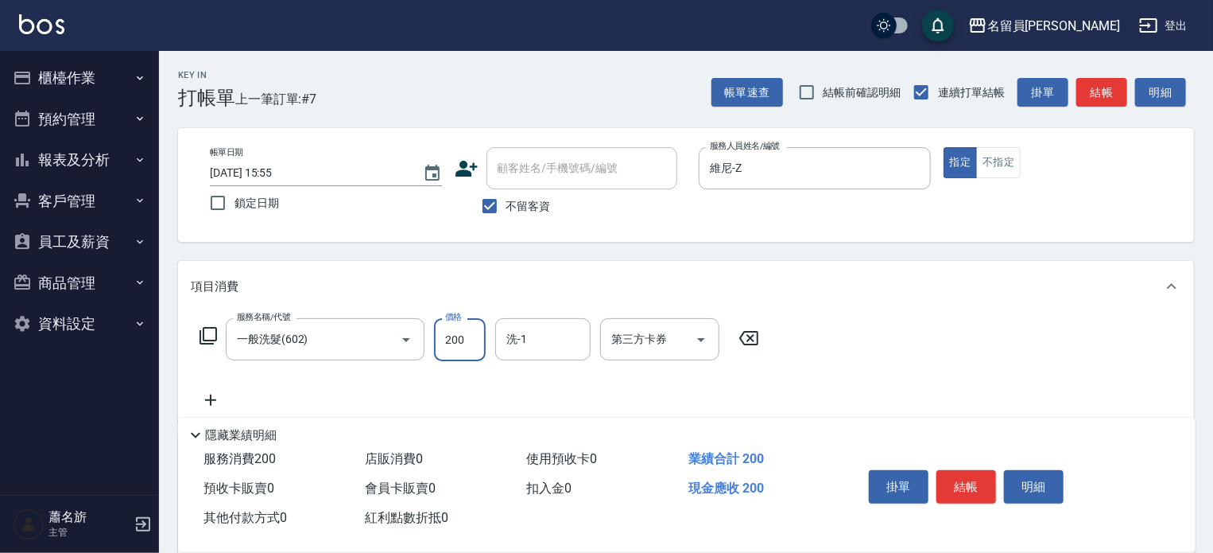
type input "200"
type input "[PERSON_NAME]-45"
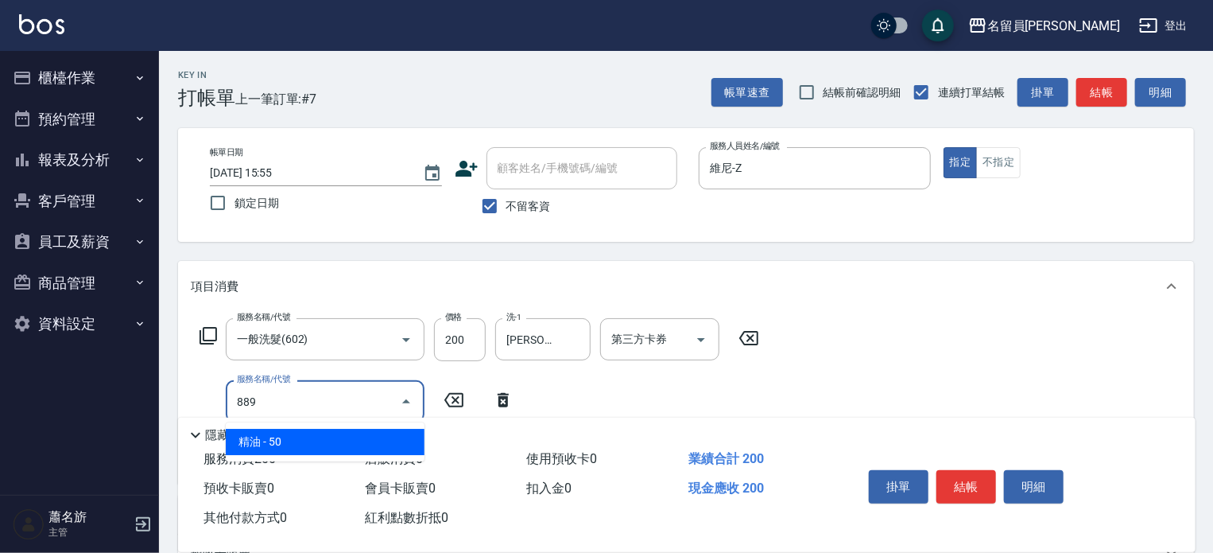
type input "精油(889)"
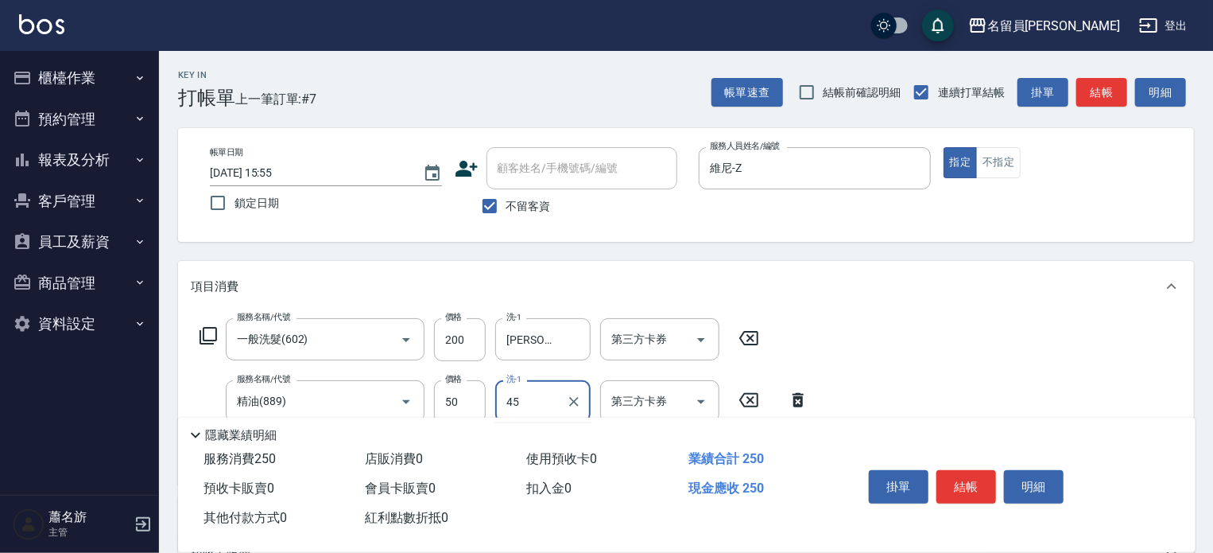
type input "[PERSON_NAME]-45"
type input "瞬間保養(415)"
type input "[PERSON_NAME]-45"
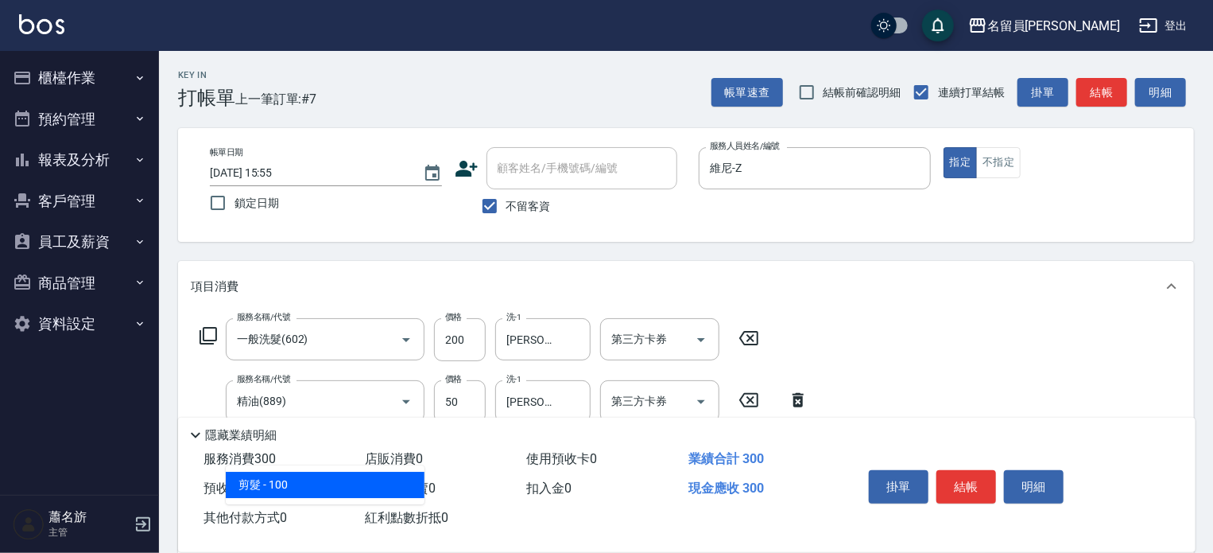
type input "剪髮(302)"
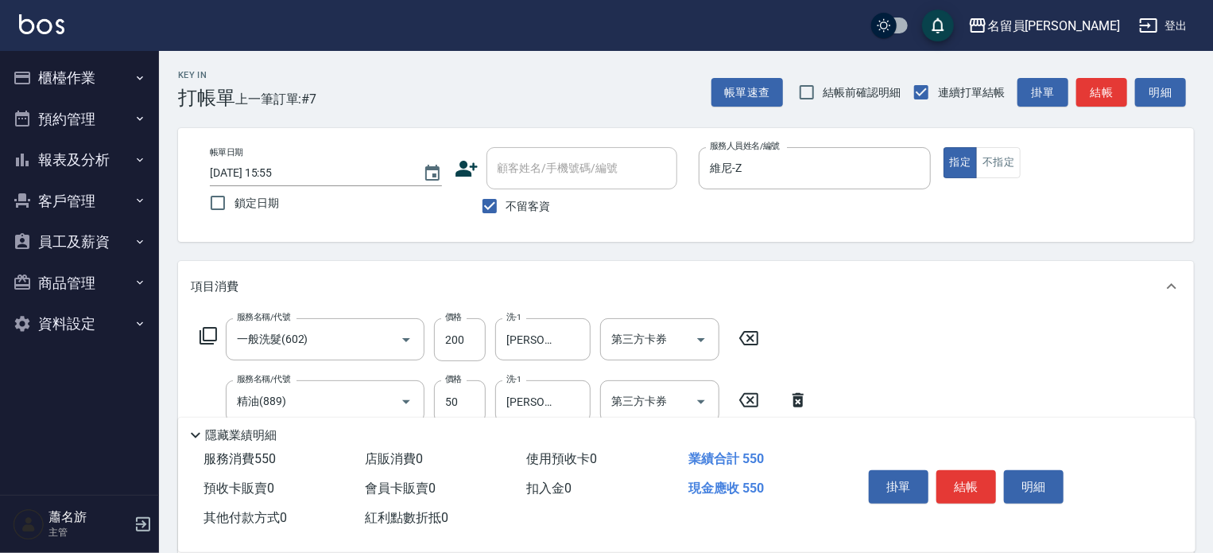
type input "250"
click at [970, 489] on button "結帳" at bounding box center [967, 486] width 60 height 33
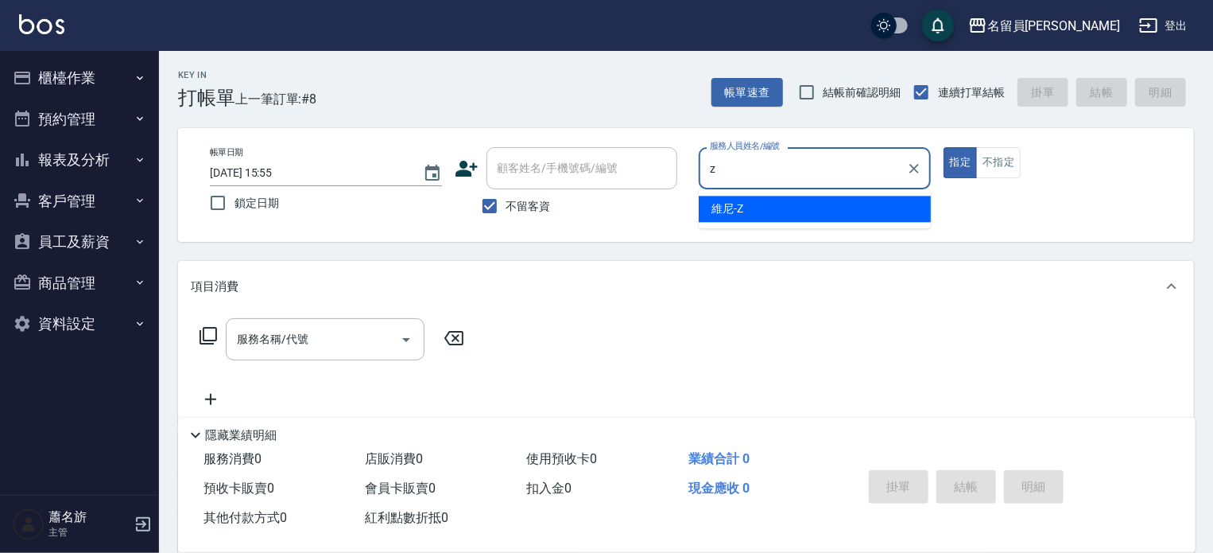
type input "維尼-Z"
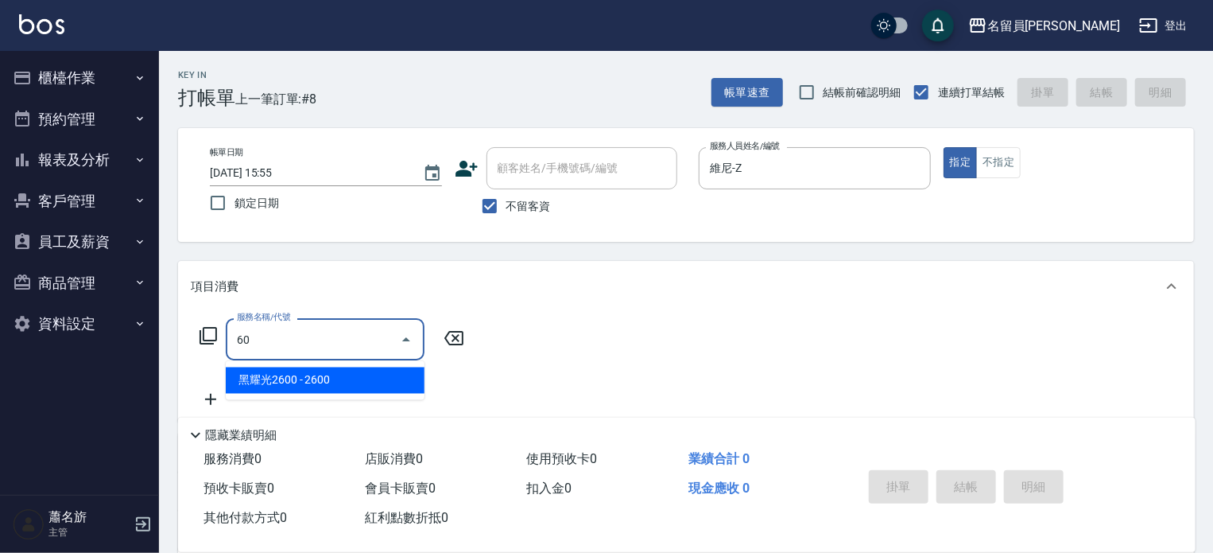
type input "602"
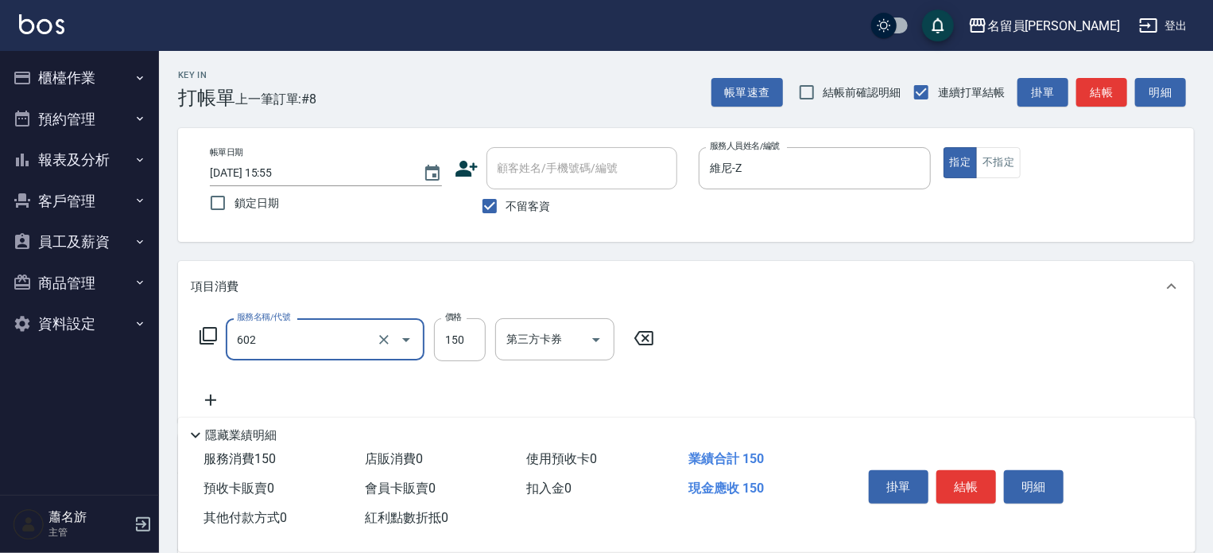
type input "一般洗髮(602)"
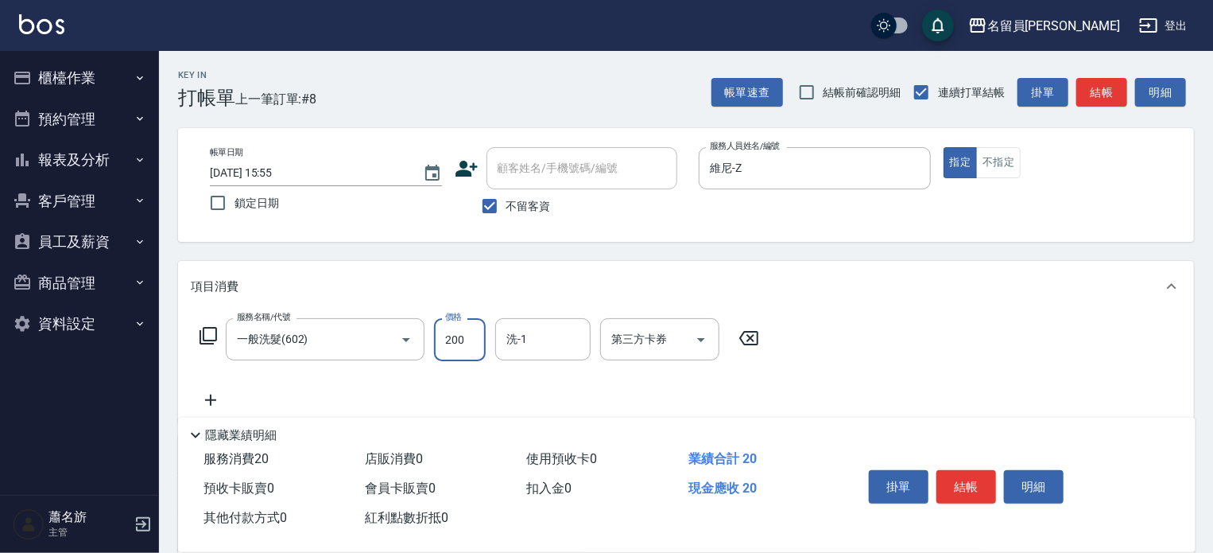
type input "200"
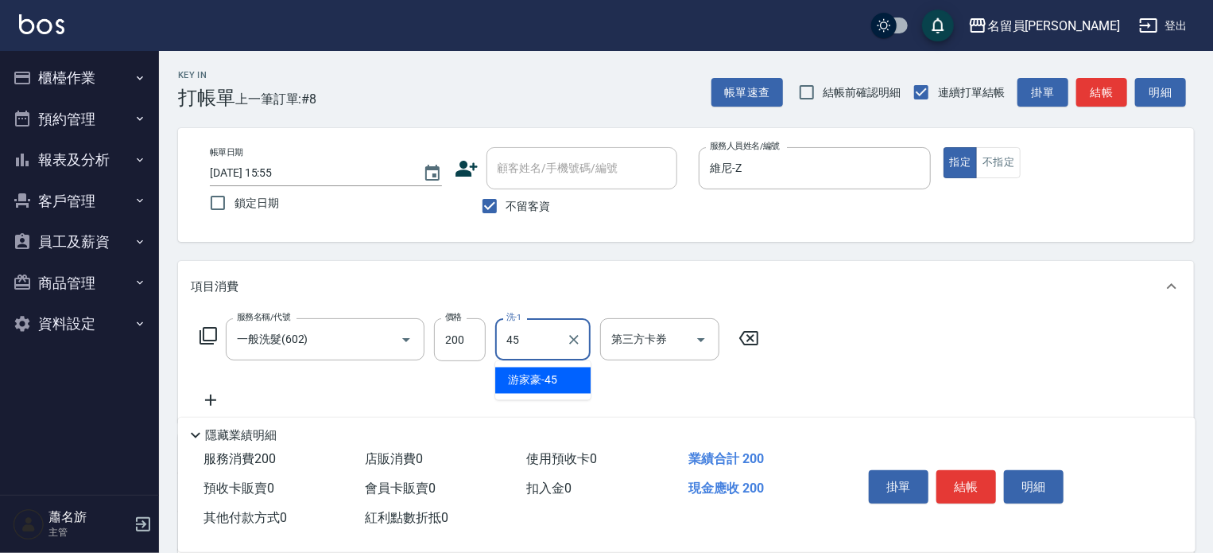
type input "[PERSON_NAME]-45"
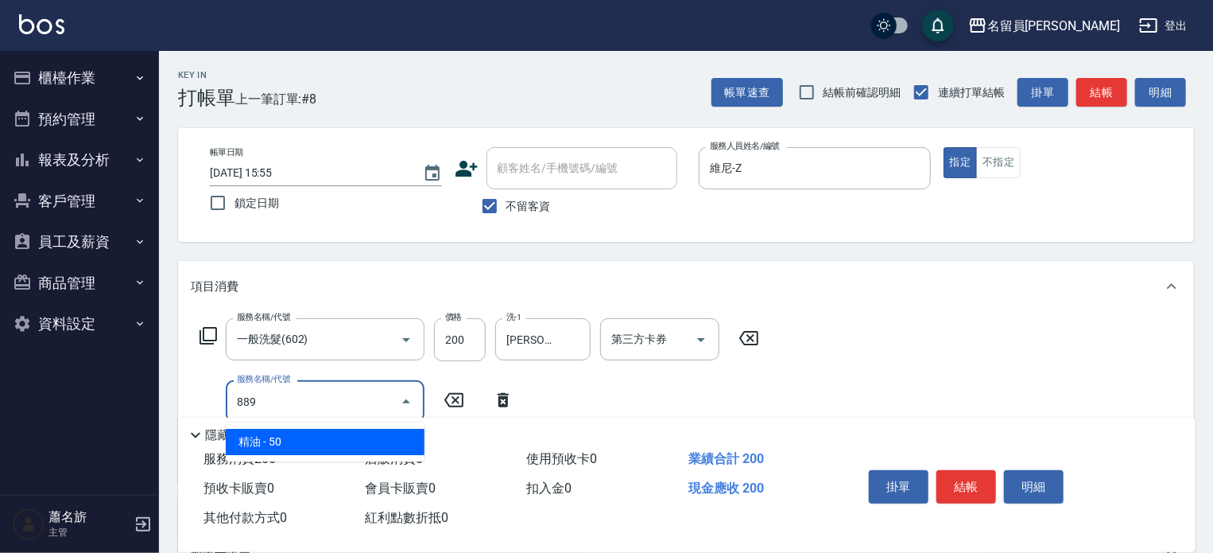
type input "精油(889)"
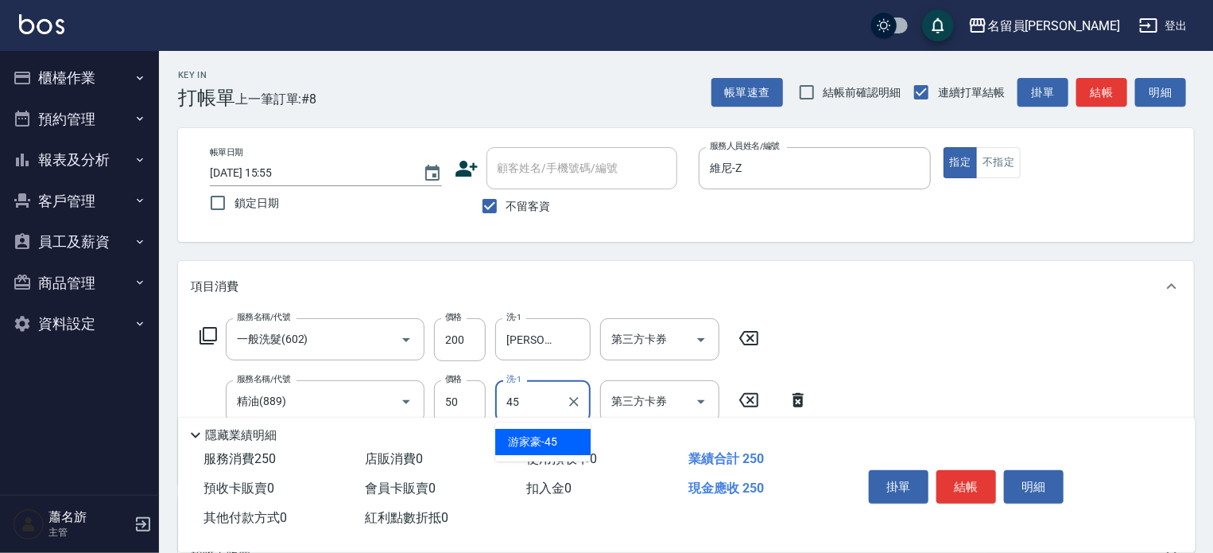
type input "[PERSON_NAME]-45"
type input "剪髮(302)"
type input "250"
click at [970, 489] on button "結帳" at bounding box center [967, 486] width 60 height 33
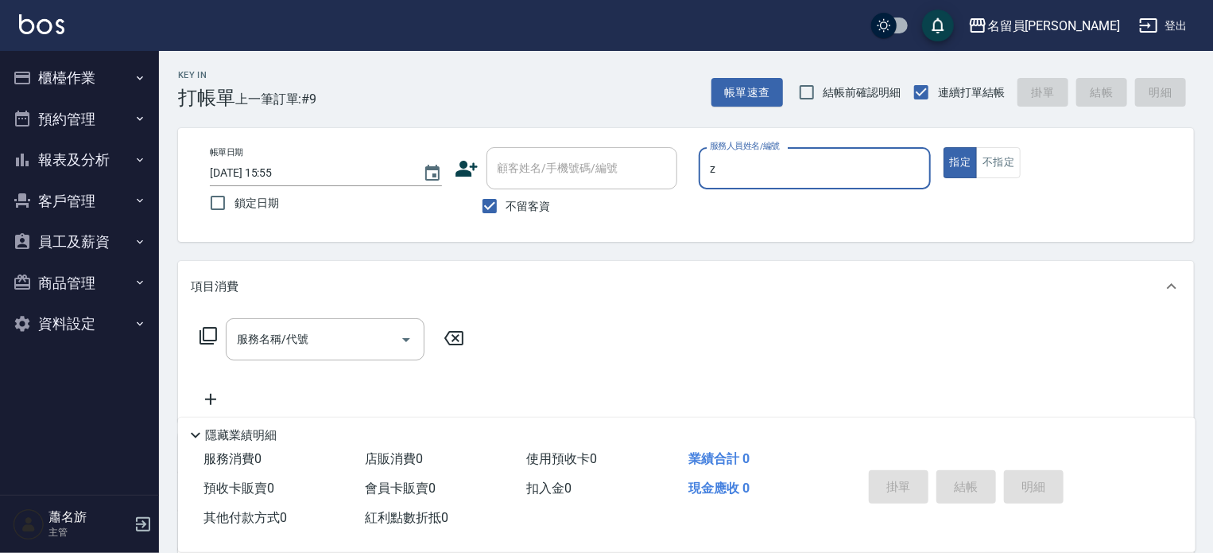
type input "維尼-Z"
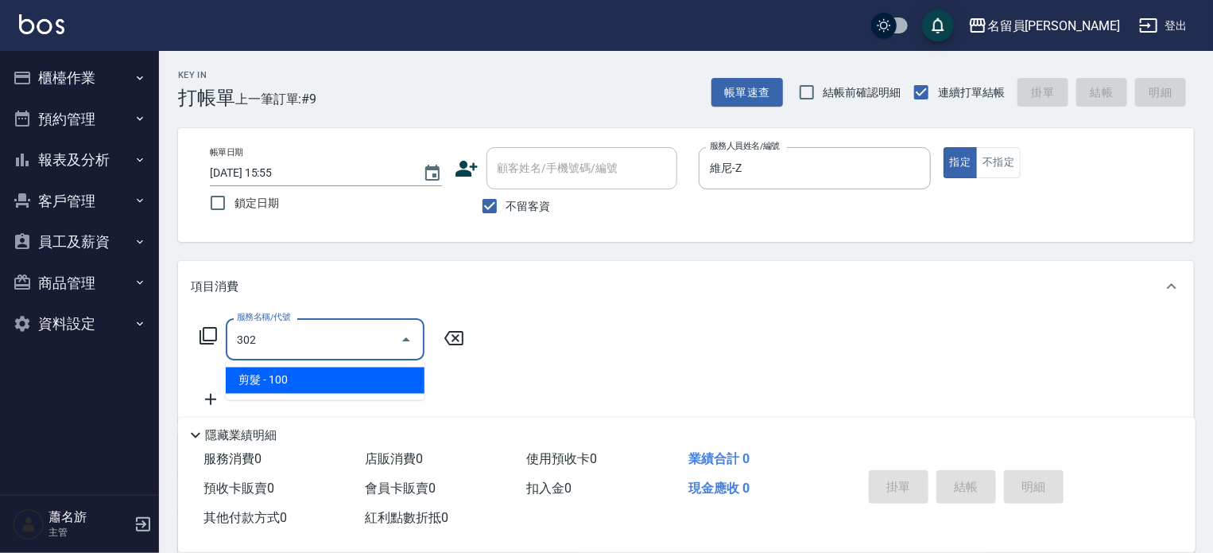
type input "剪髮(302)"
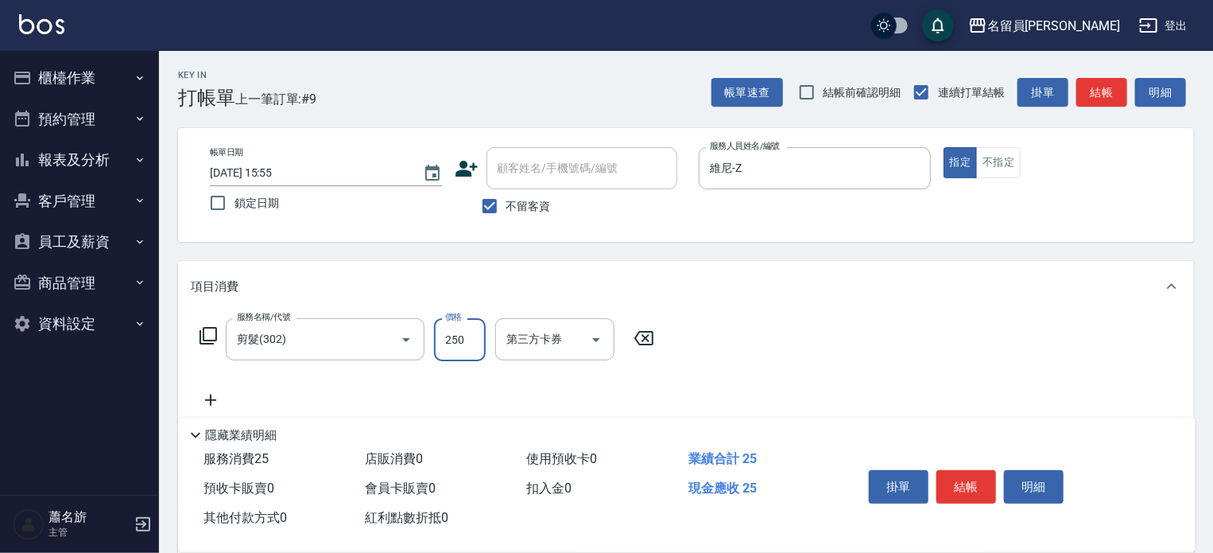
type input "250"
click at [970, 489] on button "結帳" at bounding box center [967, 486] width 60 height 33
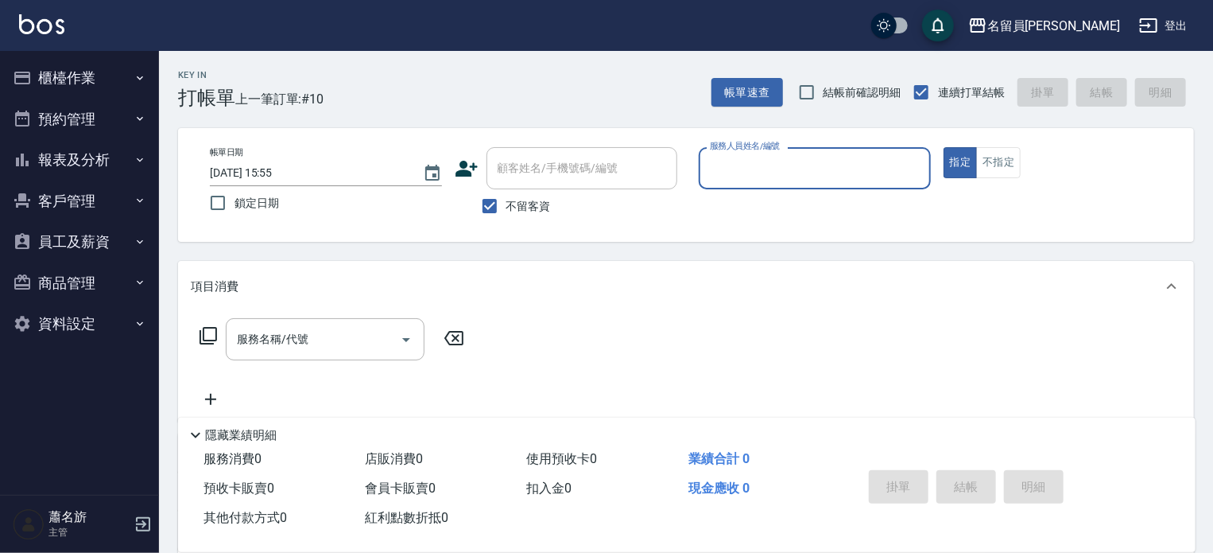
click at [944, 147] on button "指定" at bounding box center [961, 162] width 34 height 31
drag, startPoint x: 825, startPoint y: 160, endPoint x: 825, endPoint y: 141, distance: 19.1
click at [825, 159] on input "服務人員姓名/編號" at bounding box center [815, 168] width 218 height 28
type input "七七-77"
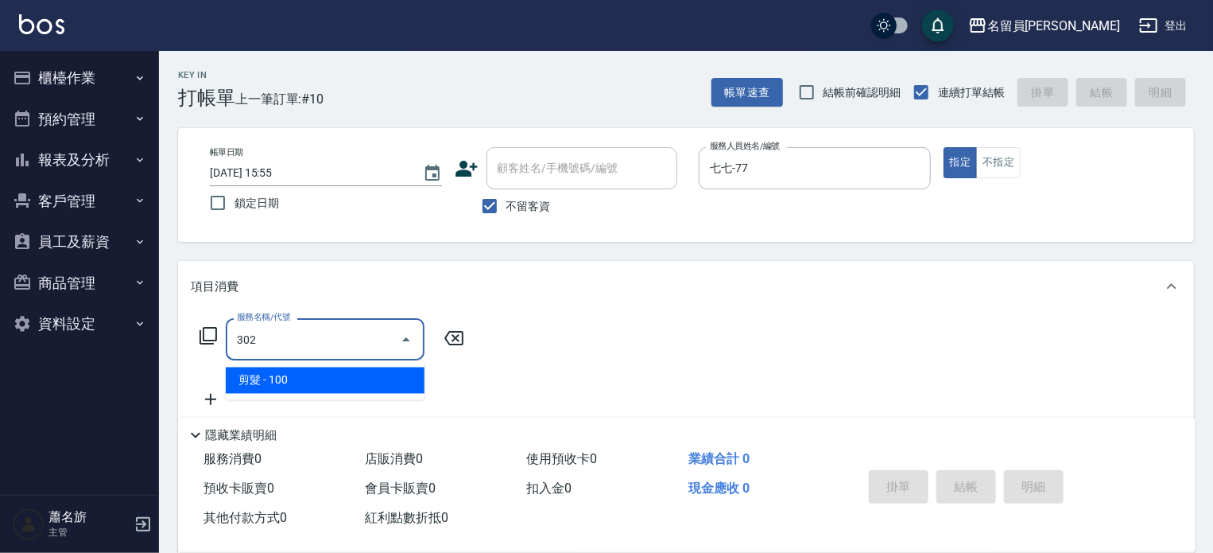
type input "剪髮(302)"
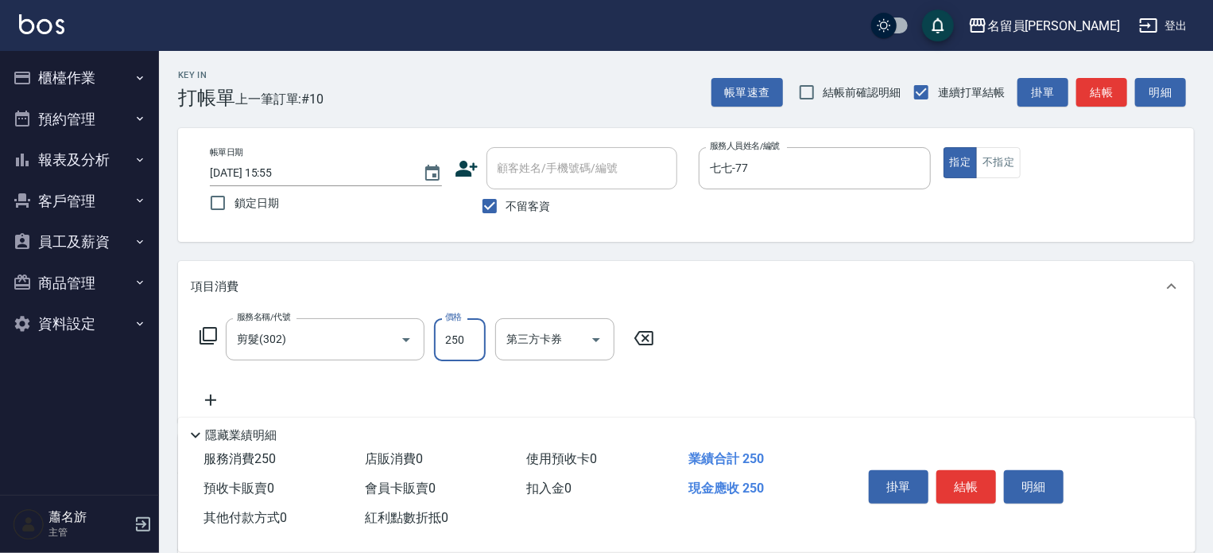
type input "250"
click at [976, 474] on button "結帳" at bounding box center [967, 486] width 60 height 33
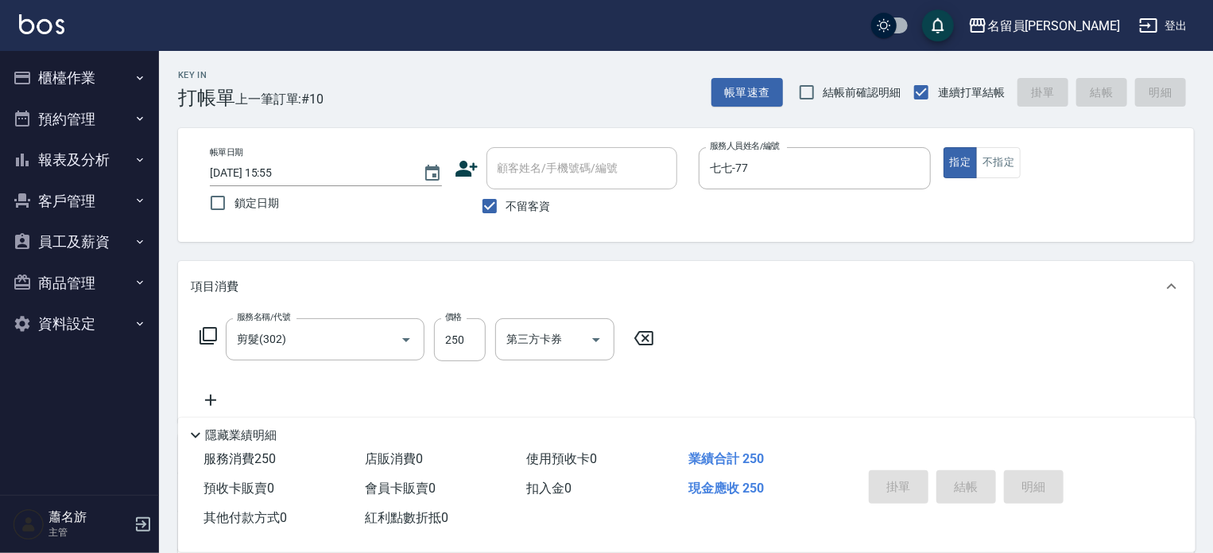
type input "[DATE] 15:57"
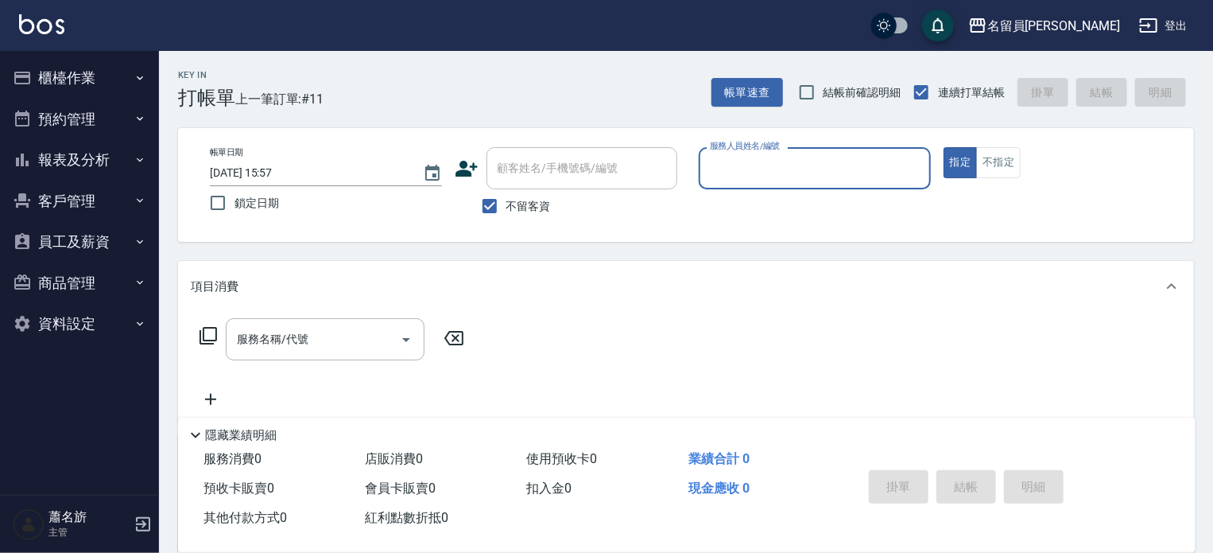
click at [112, 85] on button "櫃檯作業" at bounding box center [79, 77] width 146 height 41
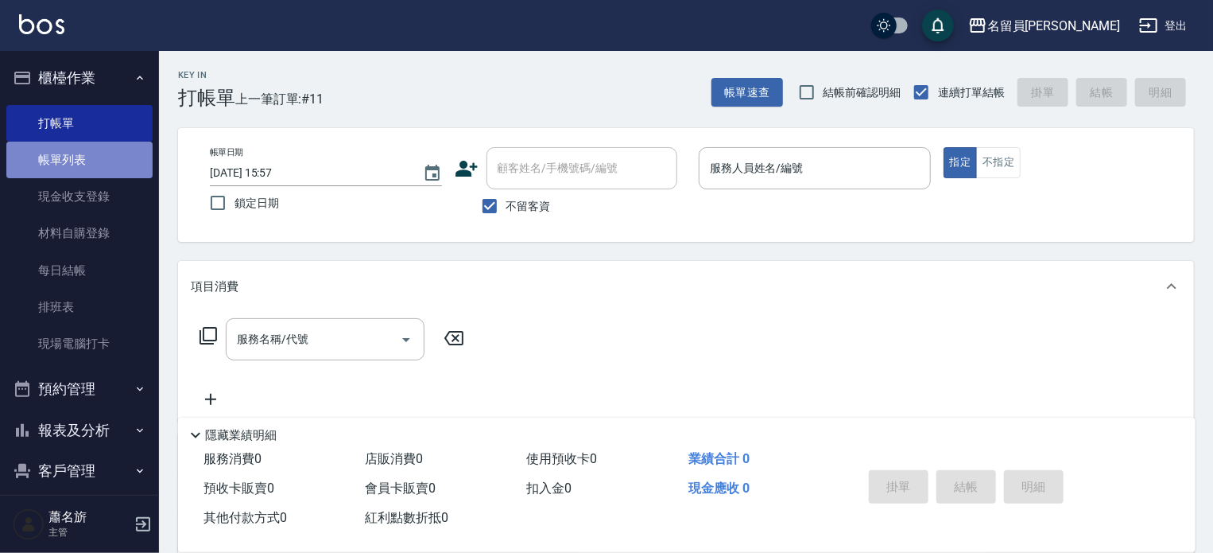
click at [105, 149] on link "帳單列表" at bounding box center [79, 160] width 146 height 37
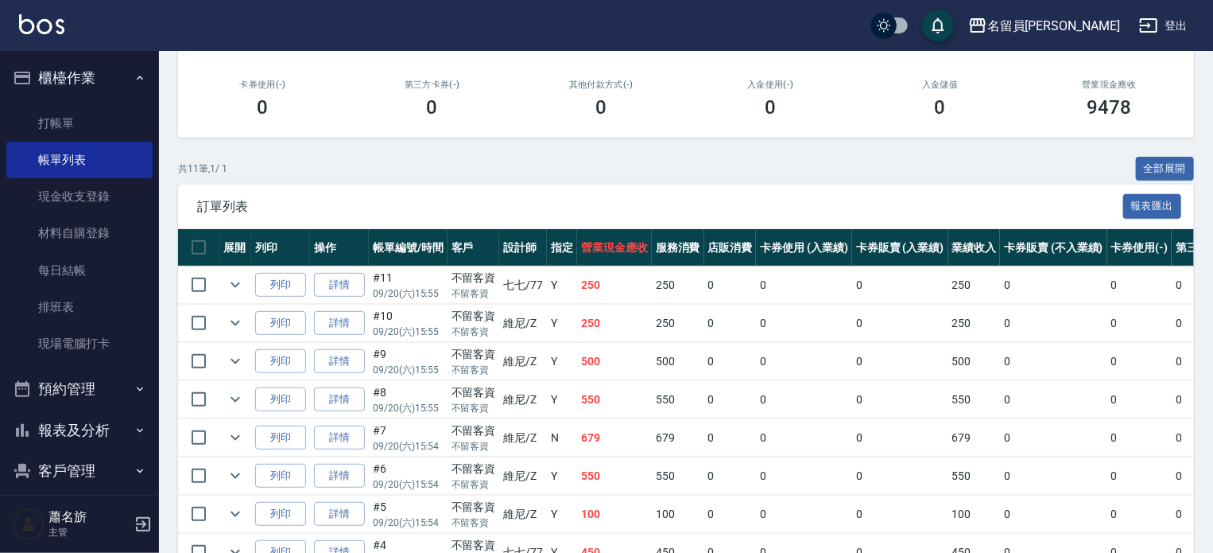
scroll to position [239, 0]
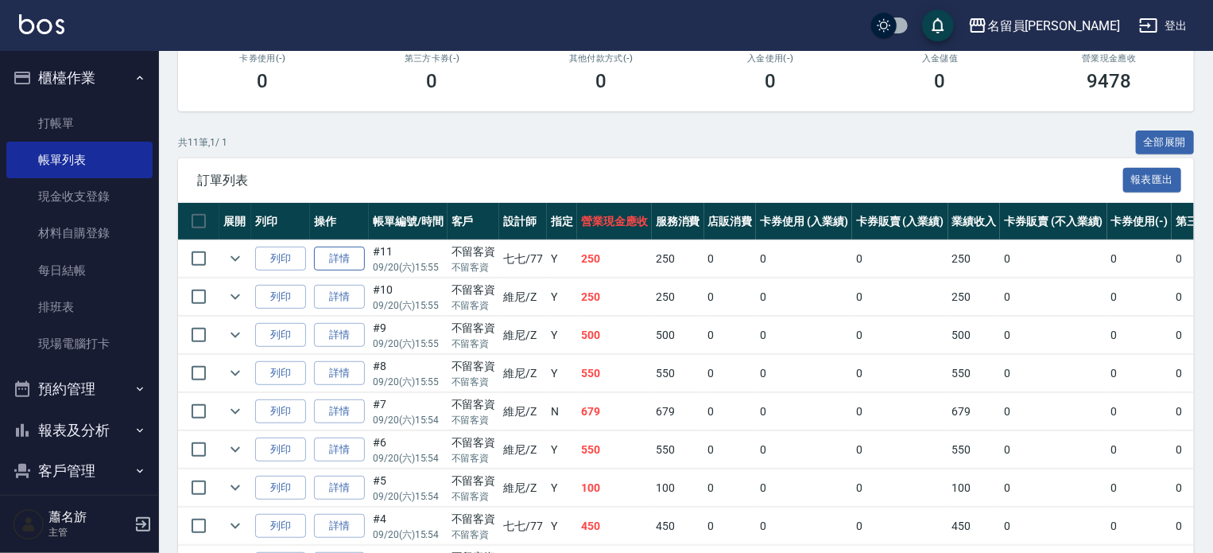
click at [342, 271] on link "詳情" at bounding box center [339, 258] width 51 height 25
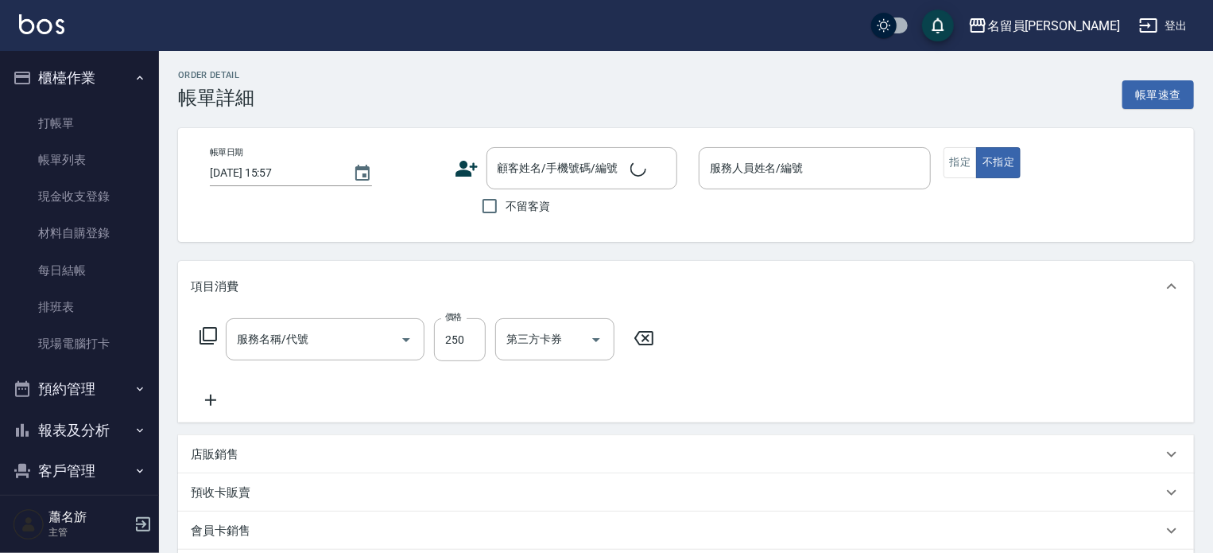
type input "[DATE] 15:55"
checkbox input "true"
type input "七七-77"
type input "剪髮(302)"
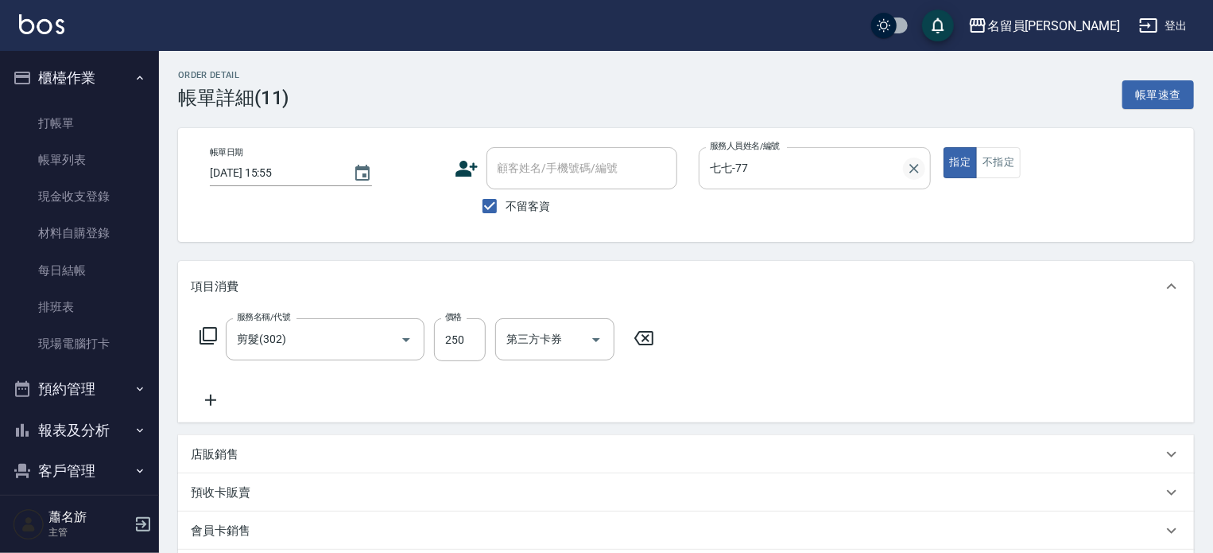
click at [908, 173] on icon "Clear" at bounding box center [914, 169] width 16 height 16
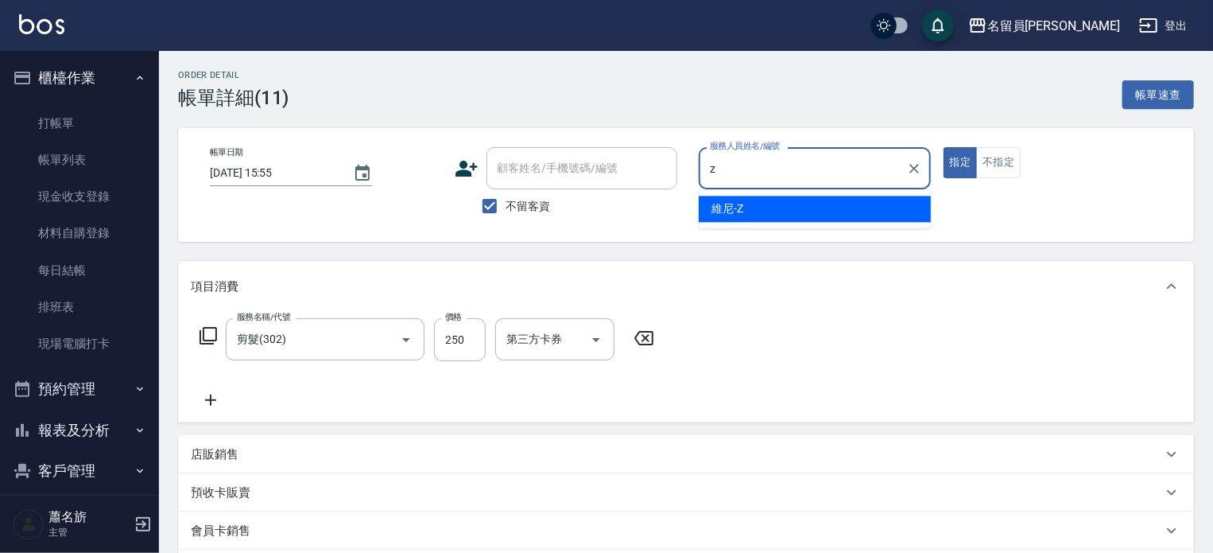
type input "維尼-Z"
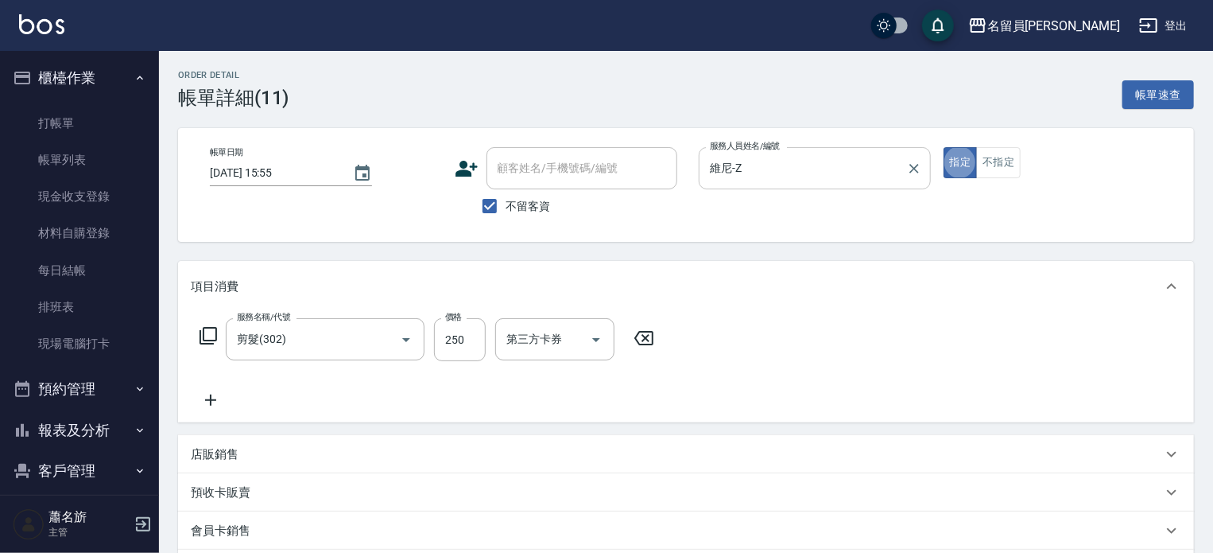
type button "true"
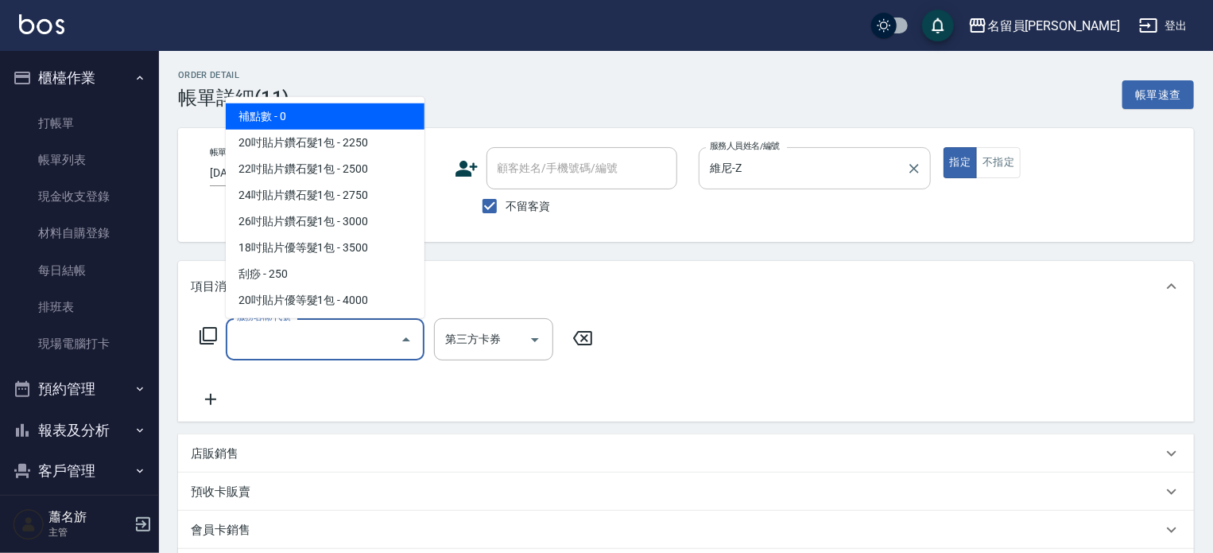
type input "9"
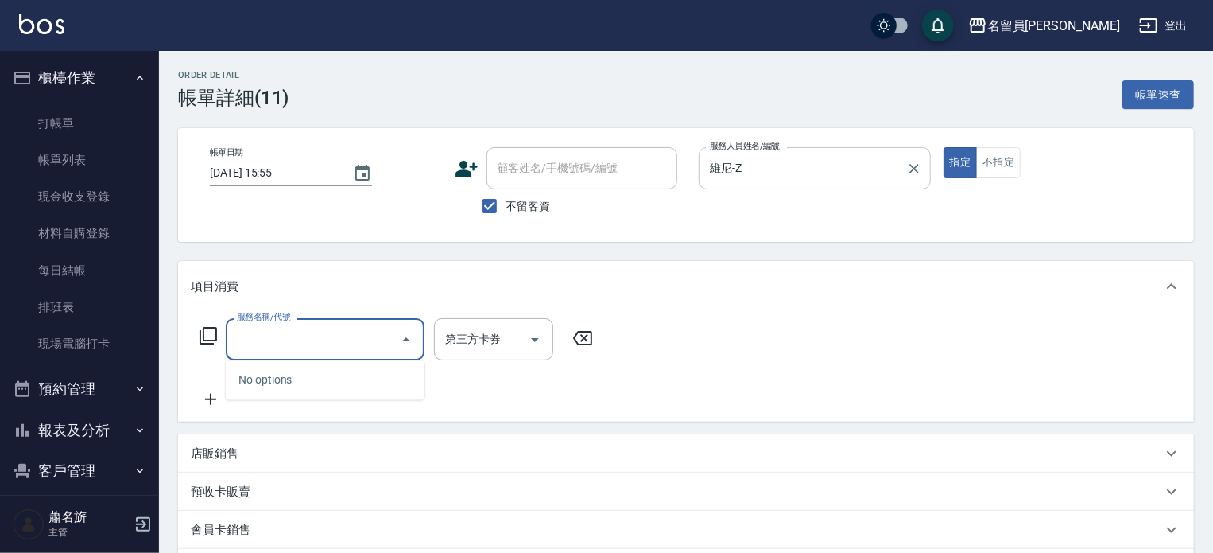
type input "\"
type input "去角質洗髮(499)"
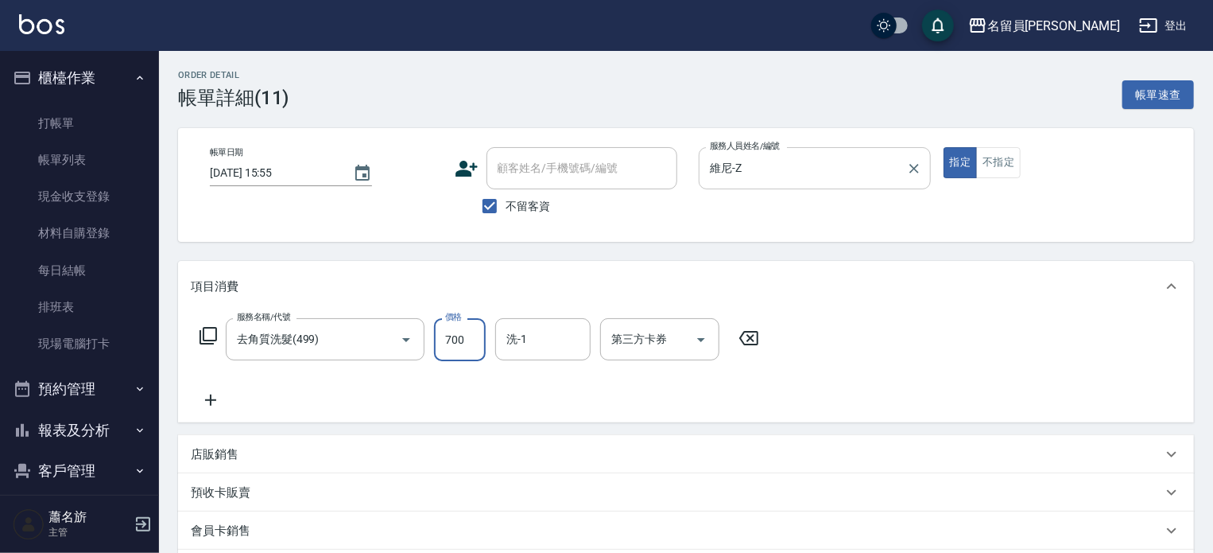
type input "700"
type input "[PERSON_NAME]-45"
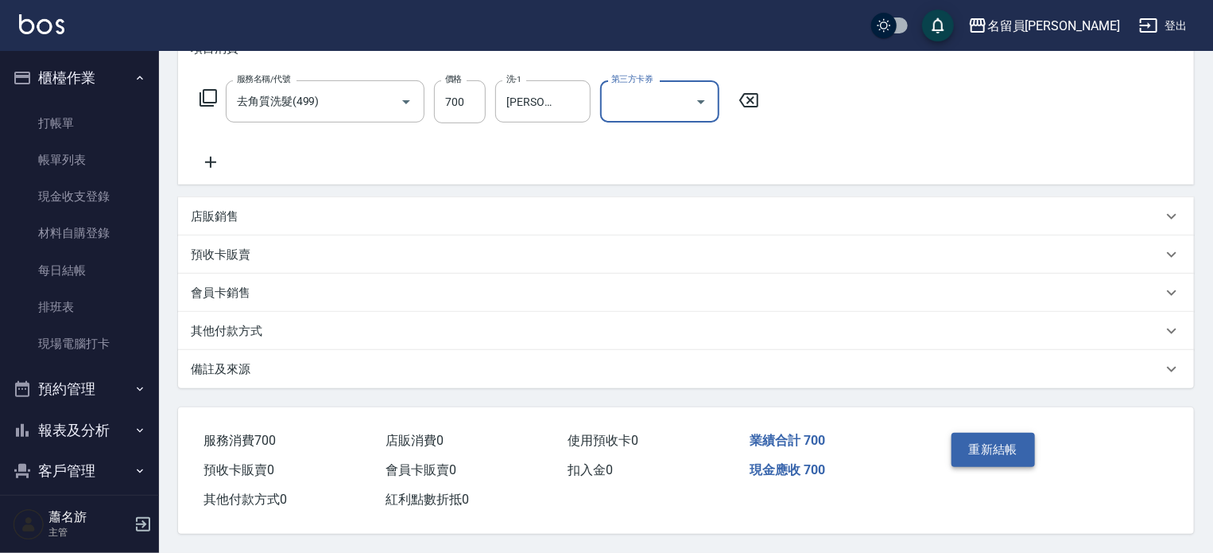
scroll to position [243, 0]
click at [996, 444] on button "重新結帳" at bounding box center [994, 449] width 84 height 33
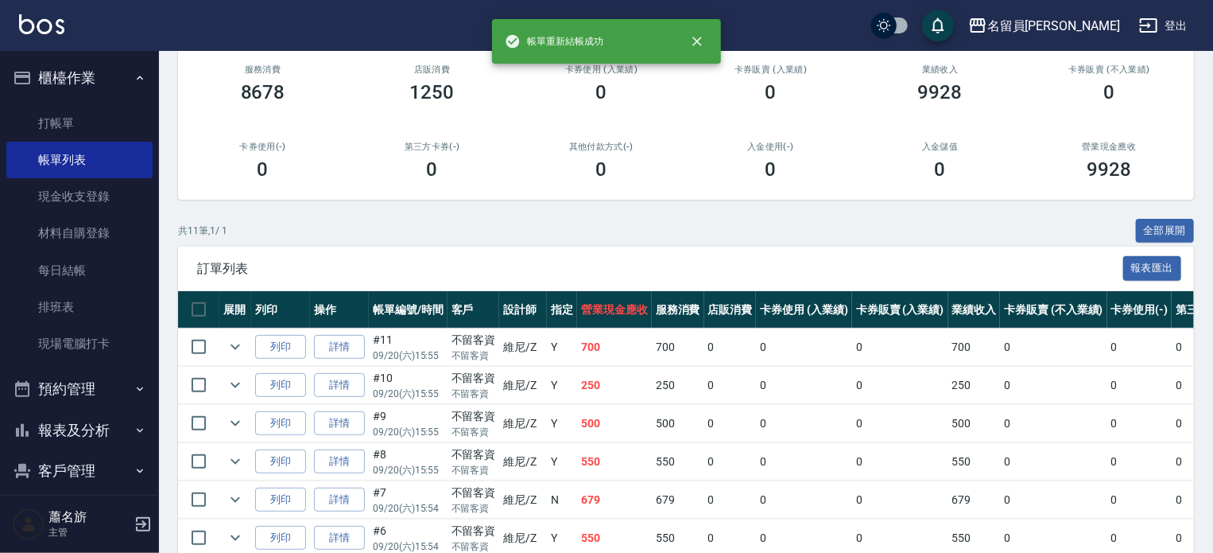
scroll to position [159, 0]
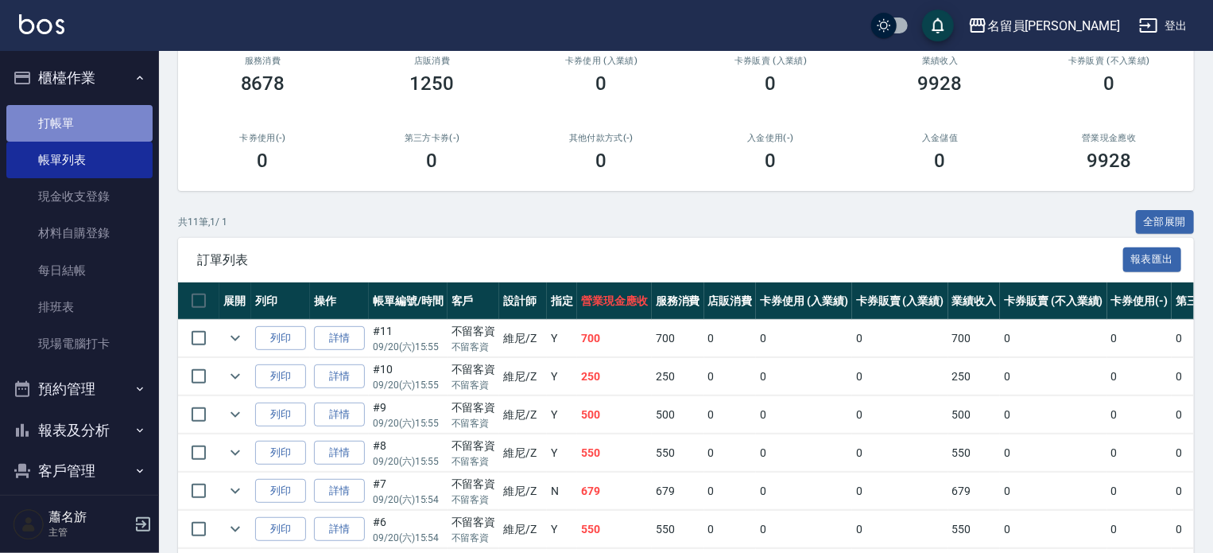
click at [83, 125] on link "打帳單" at bounding box center [79, 123] width 146 height 37
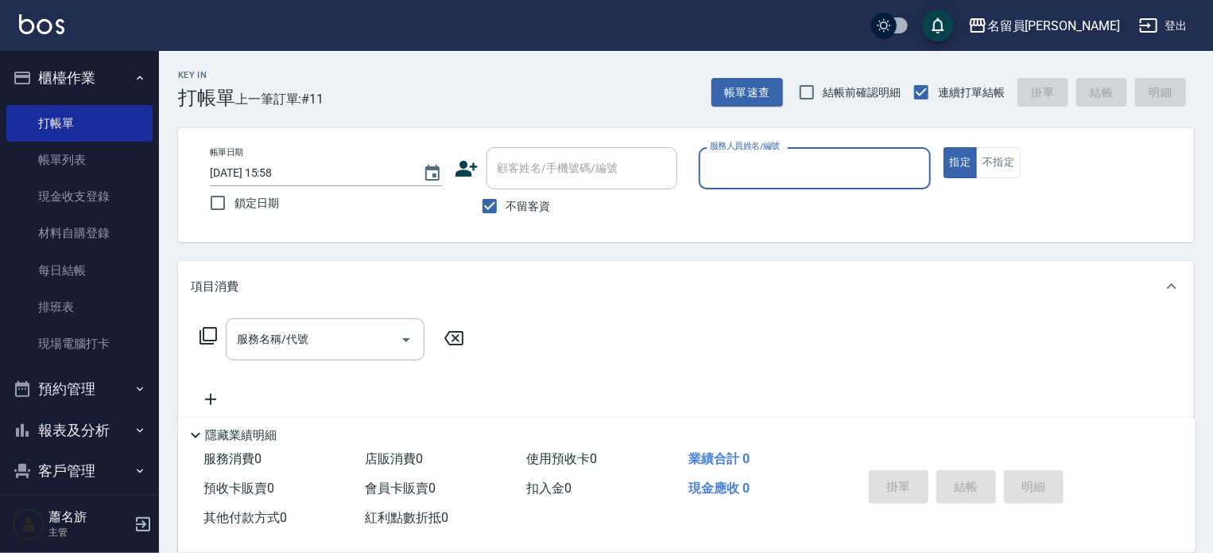
type input "y"
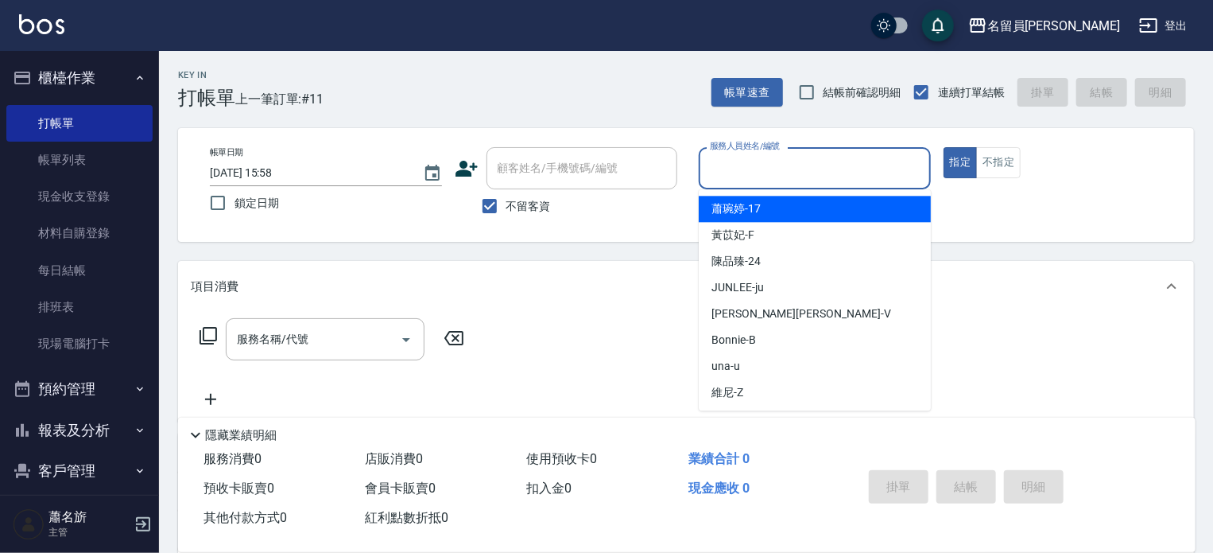
type input "[PERSON_NAME]-17"
type button "true"
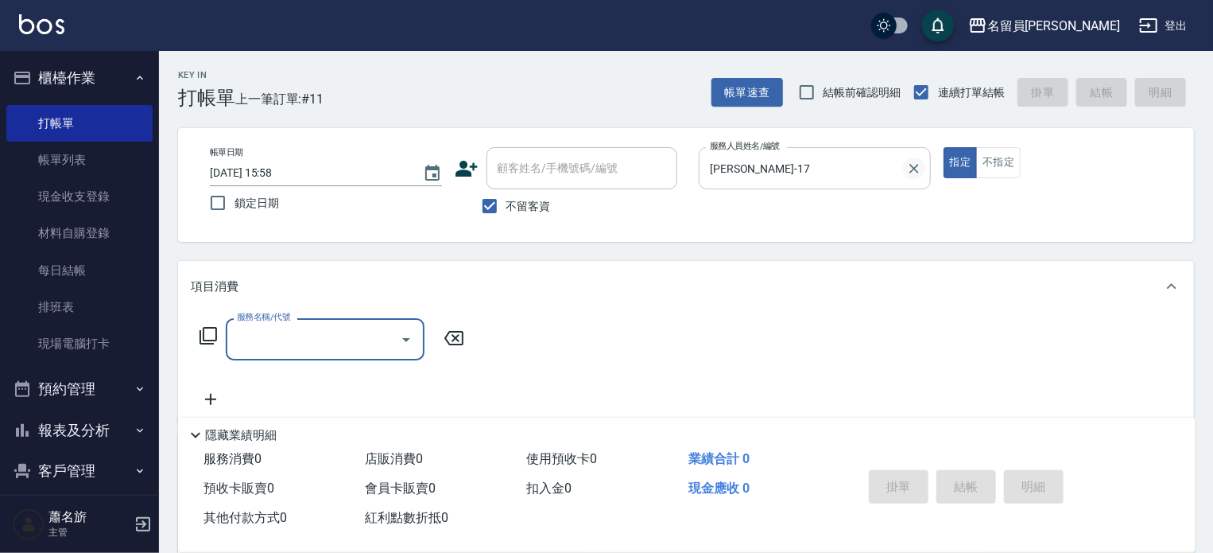
click at [911, 172] on icon "Clear" at bounding box center [914, 169] width 16 height 16
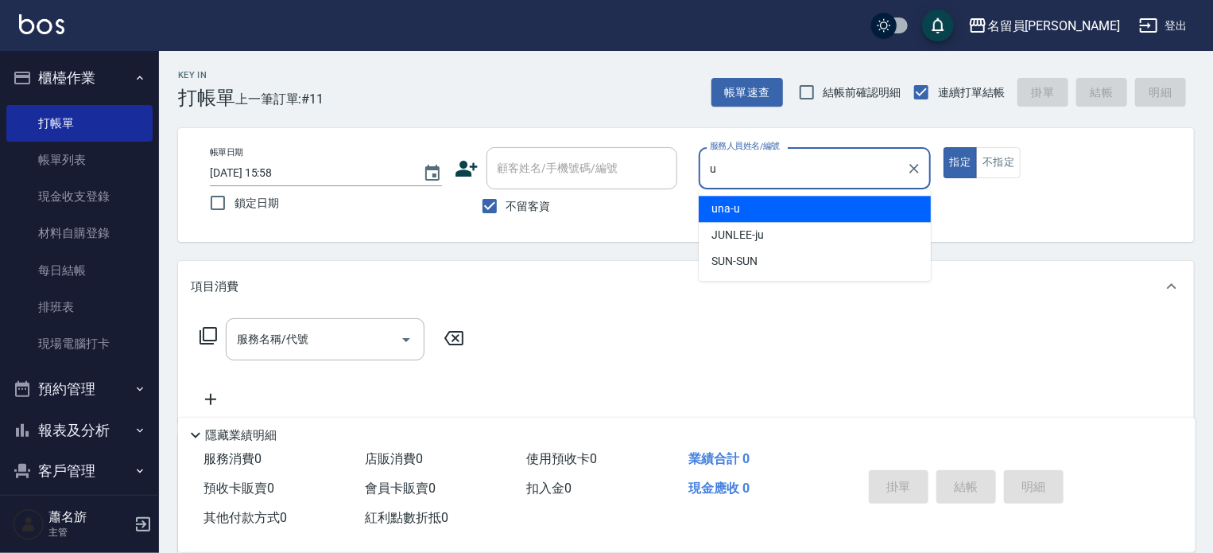
type input "una-u"
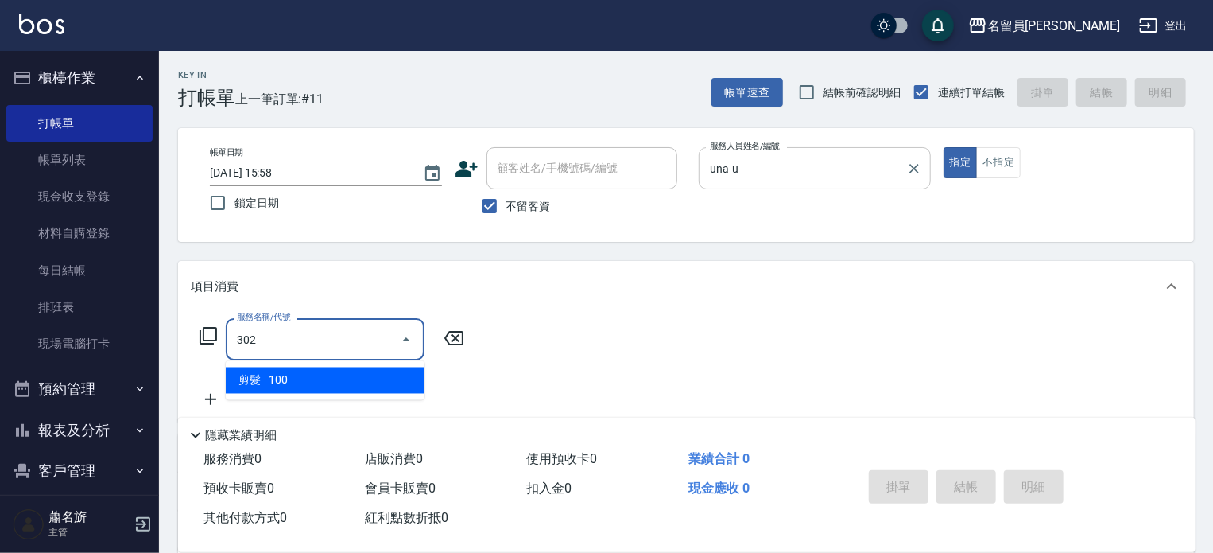
type input "剪髮(302)"
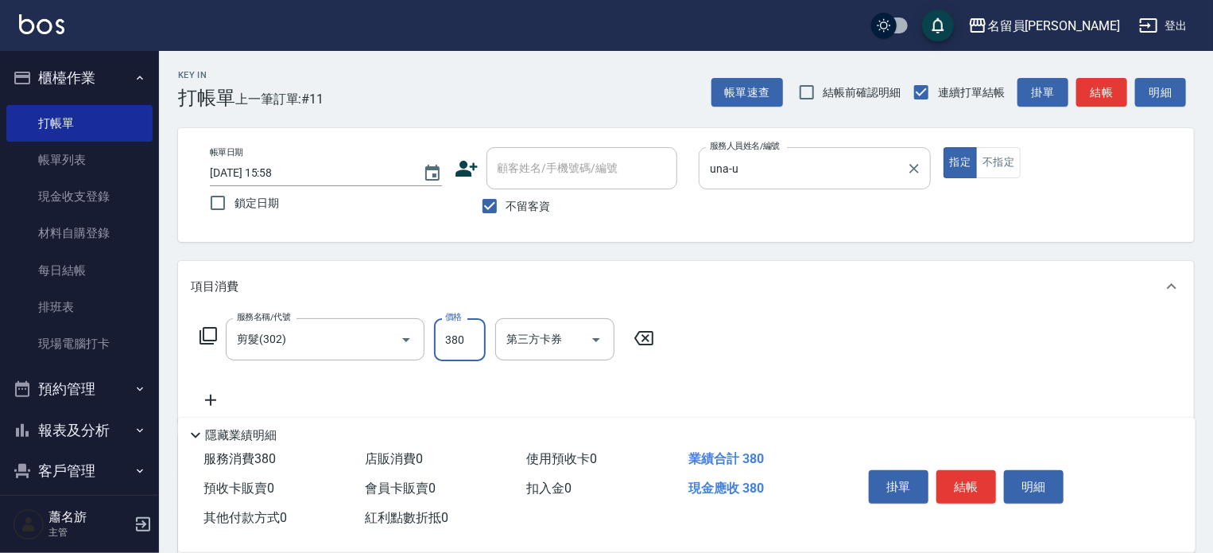
type input "380"
drag, startPoint x: 1005, startPoint y: 173, endPoint x: 1017, endPoint y: 183, distance: 15.8
click at [1007, 171] on button "不指定" at bounding box center [998, 162] width 45 height 31
click at [968, 488] on button "結帳" at bounding box center [967, 486] width 60 height 33
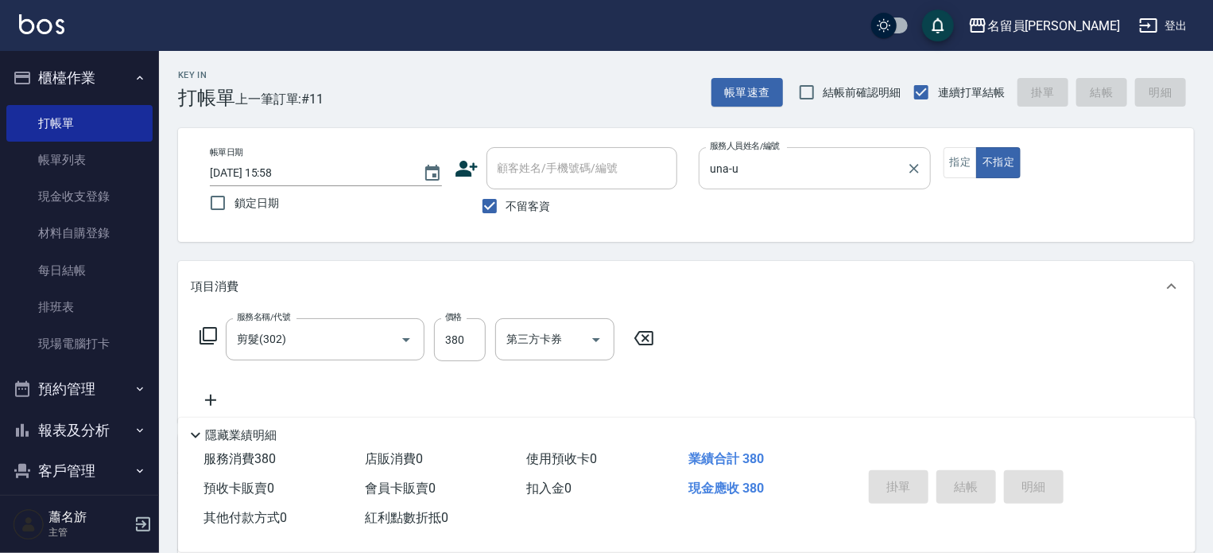
type input "[DATE] 16:00"
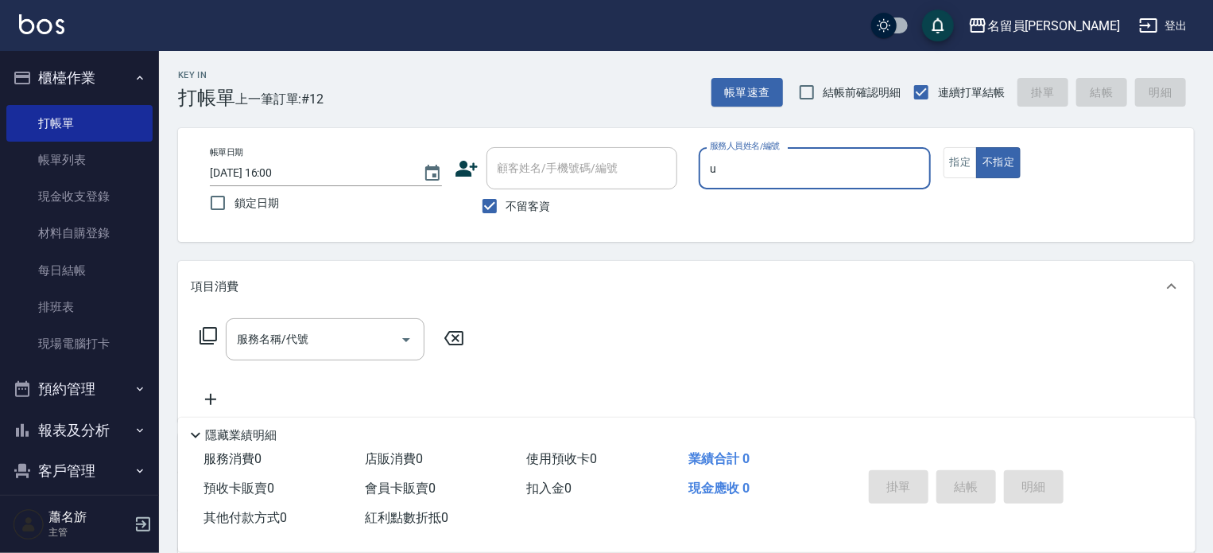
type input "una-u"
type button "false"
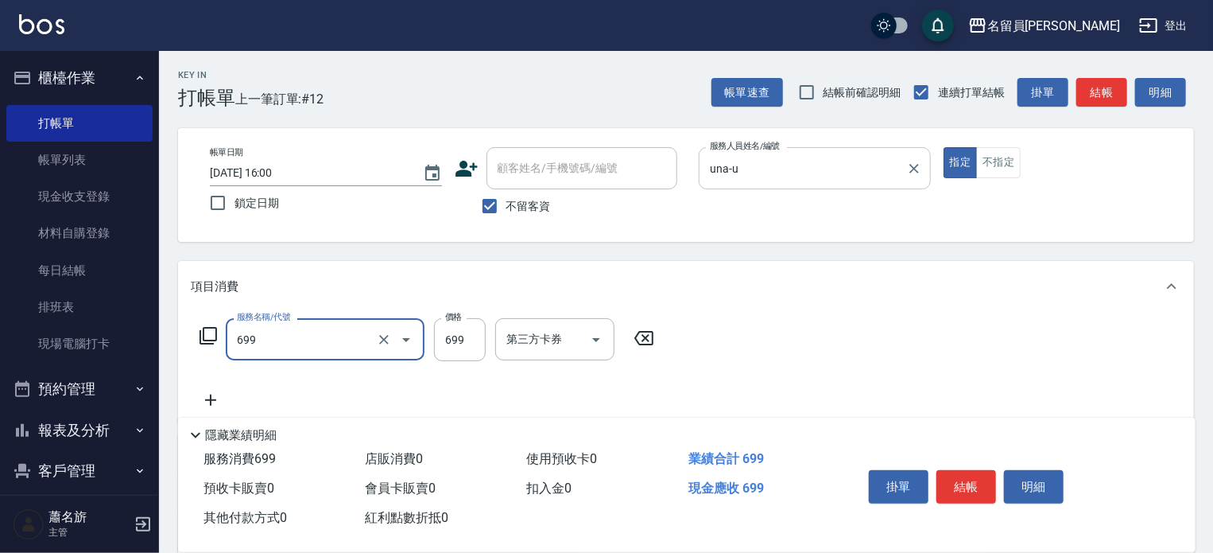
type input "精油洗髮(699)"
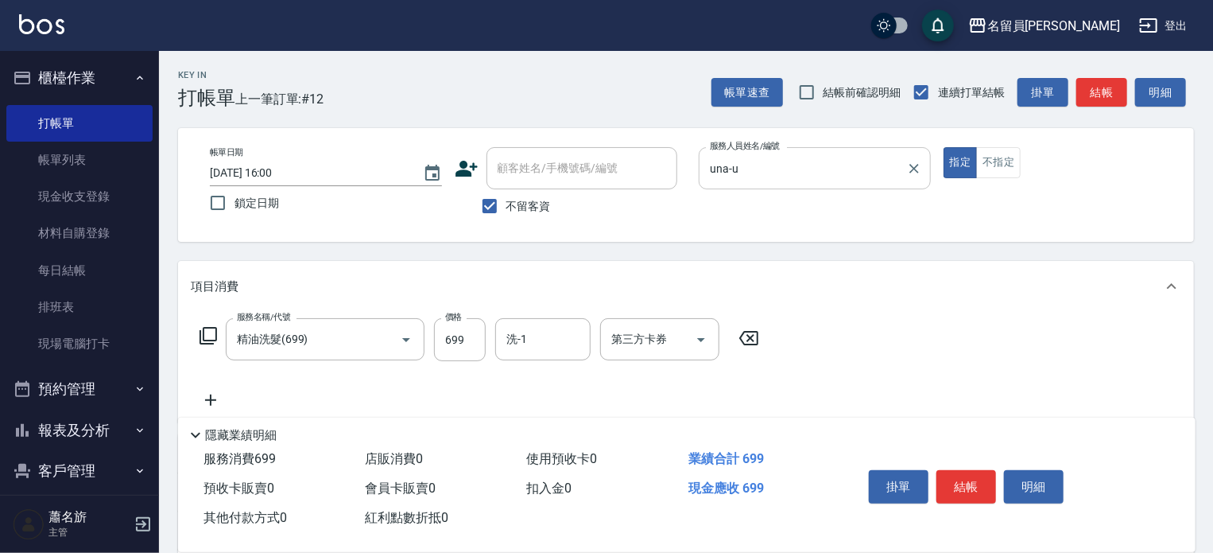
click at [992, 499] on div "掛單 結帳 明細" at bounding box center [967, 489] width 208 height 50
click at [967, 487] on button "結帳" at bounding box center [967, 486] width 60 height 33
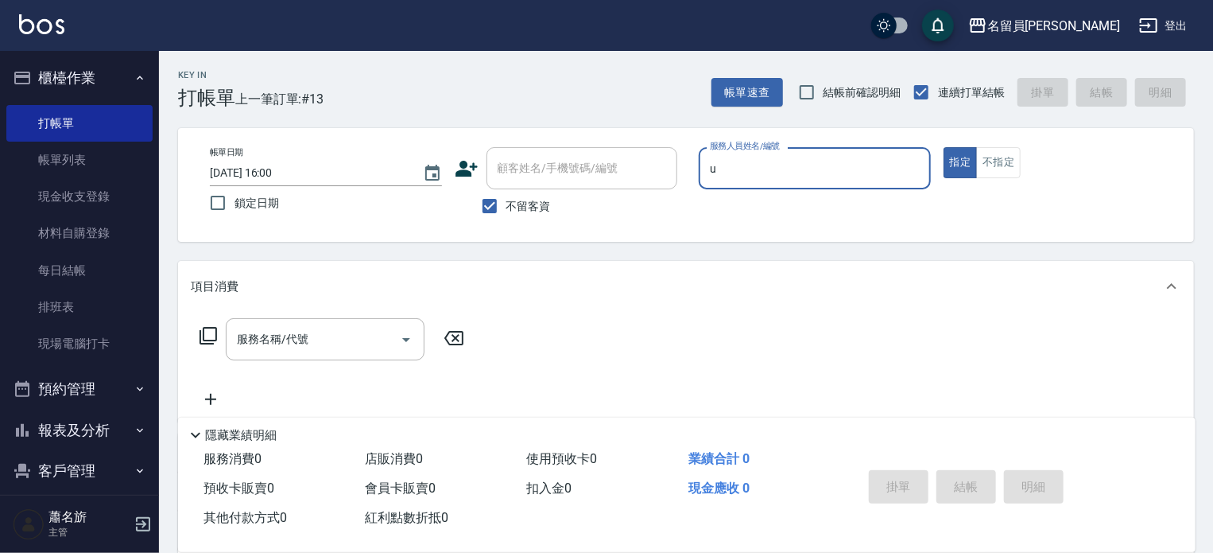
type input "una-u"
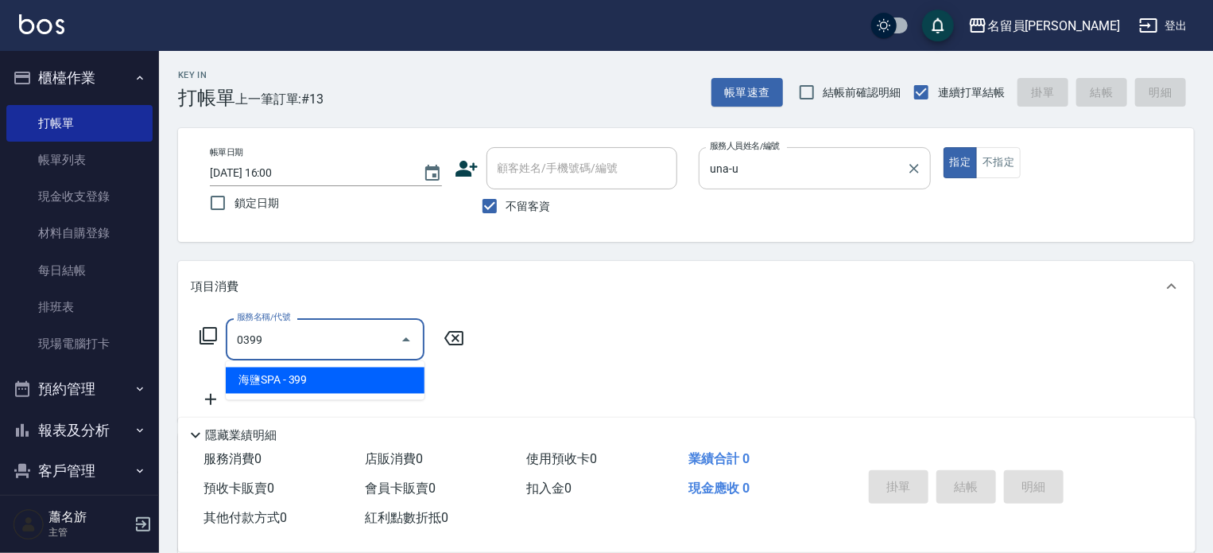
type input "海鹽SPA(0399)"
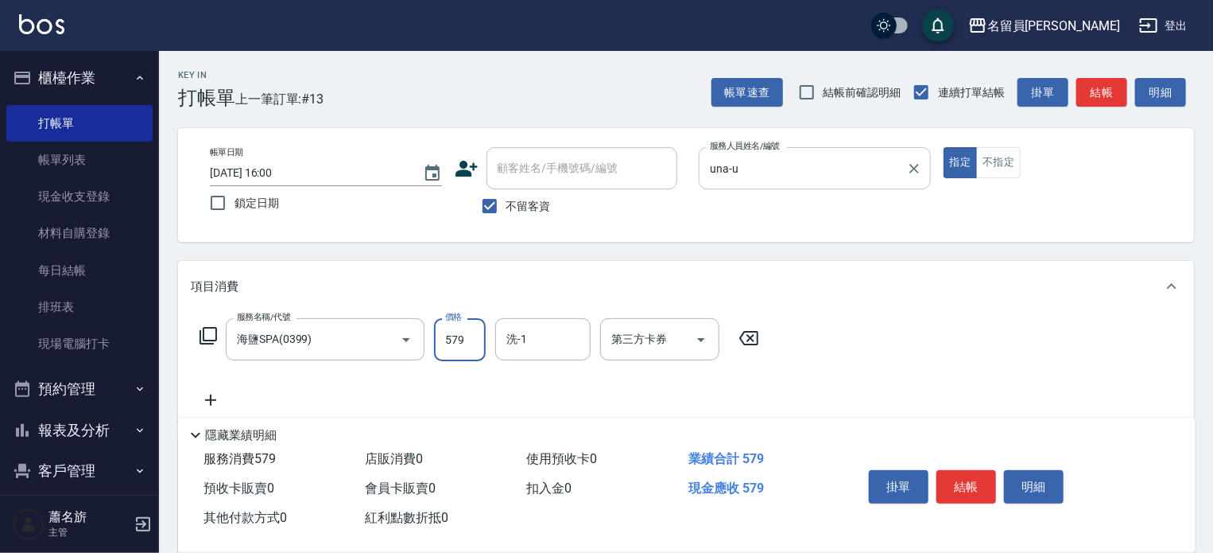
type input "579"
drag, startPoint x: 1002, startPoint y: 485, endPoint x: 825, endPoint y: 590, distance: 205.4
click at [825, 552] on html "名留員[PERSON_NAME] 登出 櫃檯作業 打帳單 帳單列表 現金收支登錄 材料自購登錄 每日結帳 排班表 現場電腦打卡 預約管理 預約管理 單日預約紀…" at bounding box center [606, 369] width 1213 height 739
click at [953, 489] on button "結帳" at bounding box center [967, 486] width 60 height 33
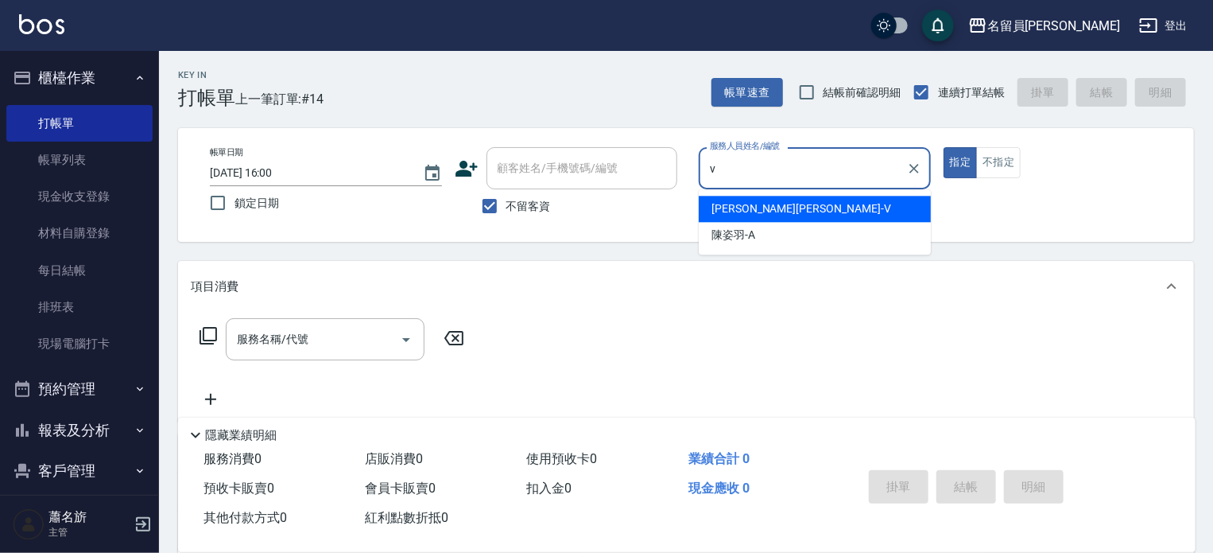
type input "[PERSON_NAME][PERSON_NAME]-V"
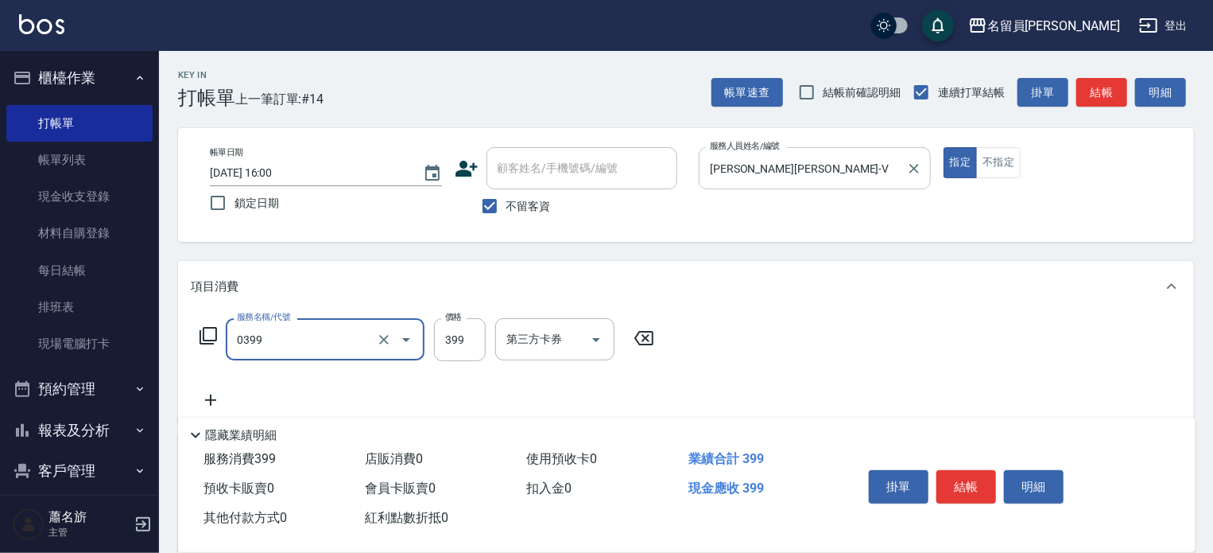
type input "海鹽SPA(0399)"
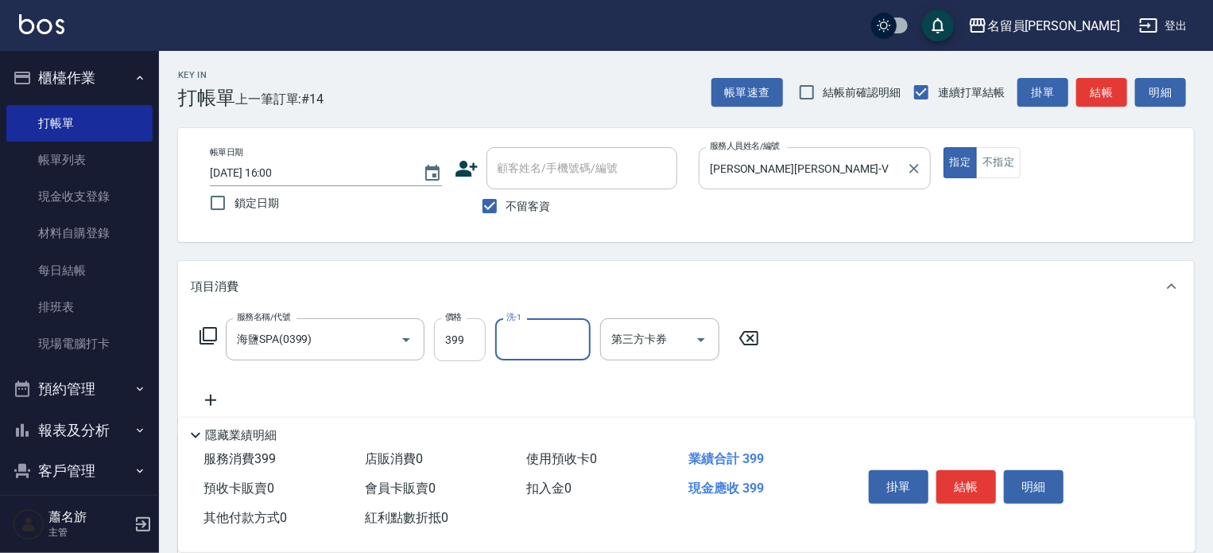
drag, startPoint x: 464, startPoint y: 349, endPoint x: 473, endPoint y: 343, distance: 11.5
click at [464, 349] on input "399" at bounding box center [460, 339] width 52 height 43
type input "699"
click at [979, 486] on button "結帳" at bounding box center [967, 486] width 60 height 33
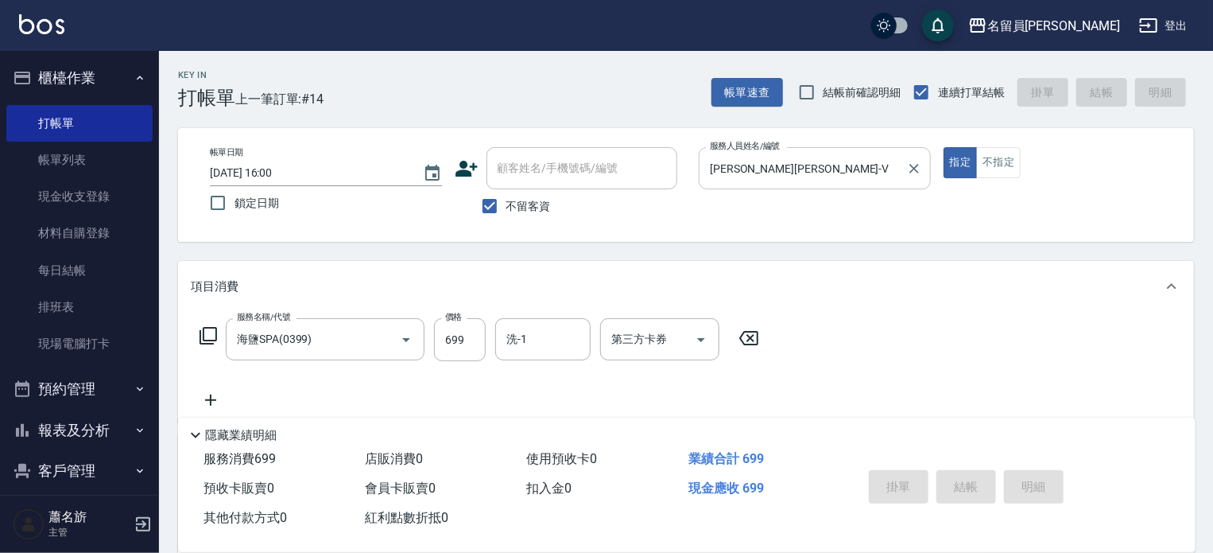
type input "[DATE] 16:01"
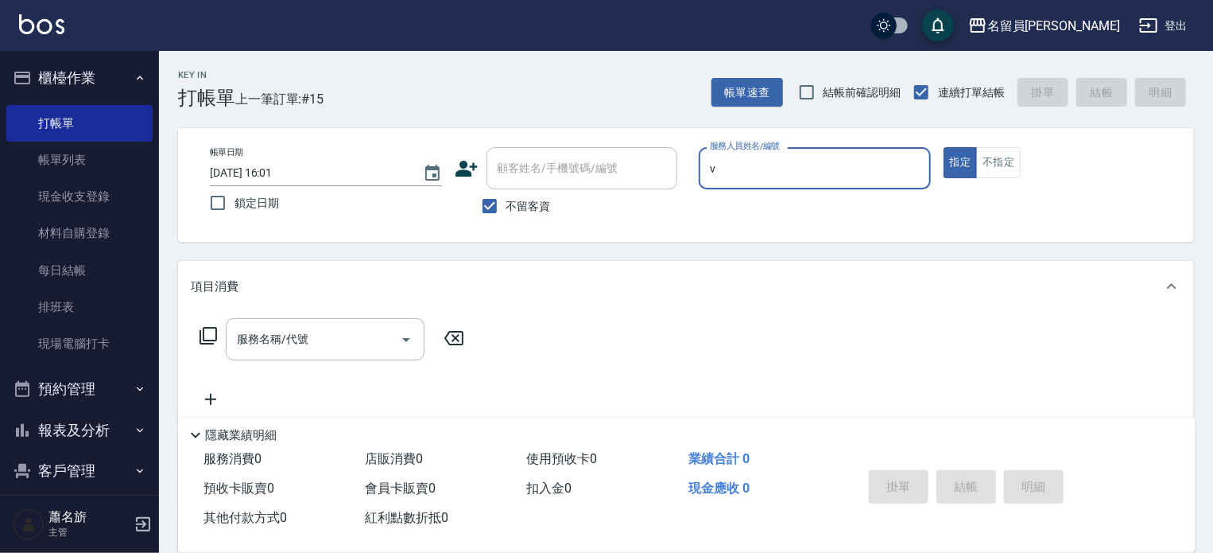
type input "[PERSON_NAME][PERSON_NAME]-V"
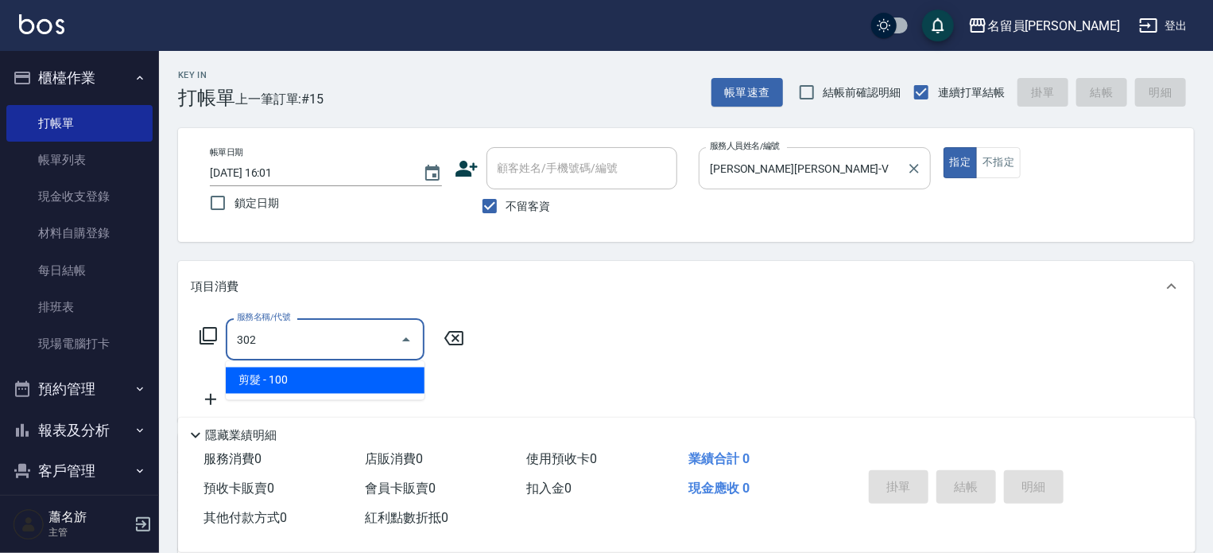
type input "剪髮(302)"
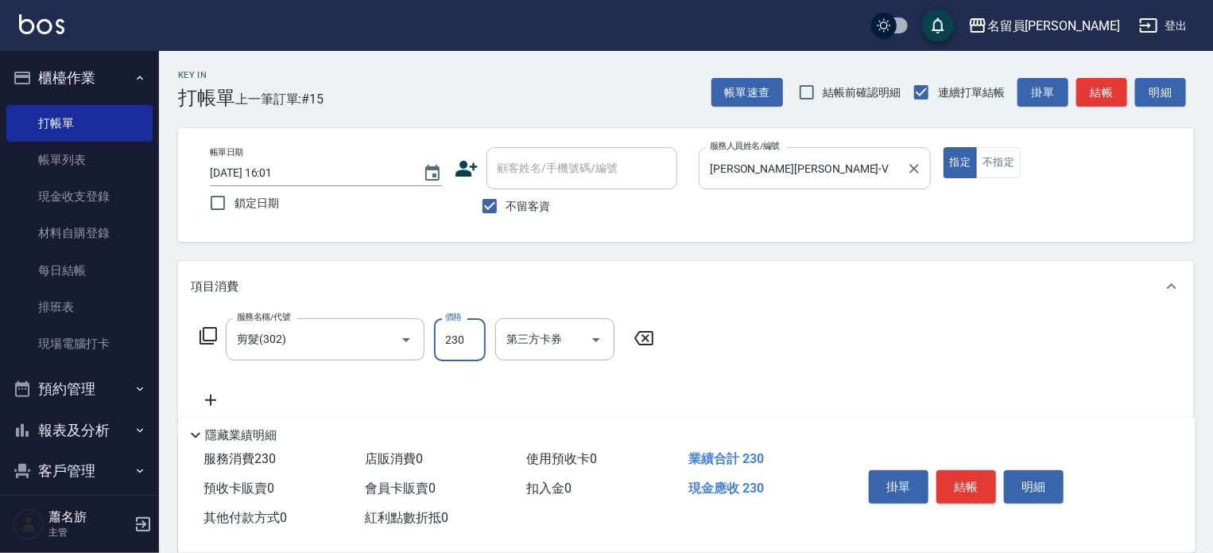
type input "230"
drag, startPoint x: 973, startPoint y: 440, endPoint x: 971, endPoint y: 479, distance: 38.2
click at [966, 469] on div "掛單 結帳 明細" at bounding box center [1010, 488] width 333 height 88
click at [972, 479] on button "結帳" at bounding box center [967, 486] width 60 height 33
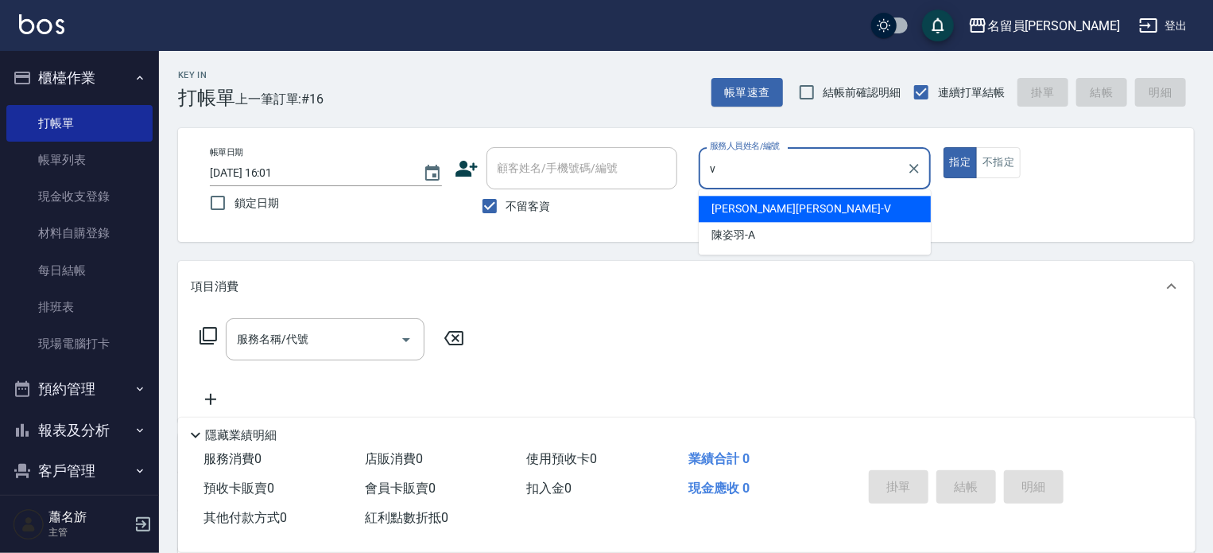
type input "[PERSON_NAME][PERSON_NAME]-V"
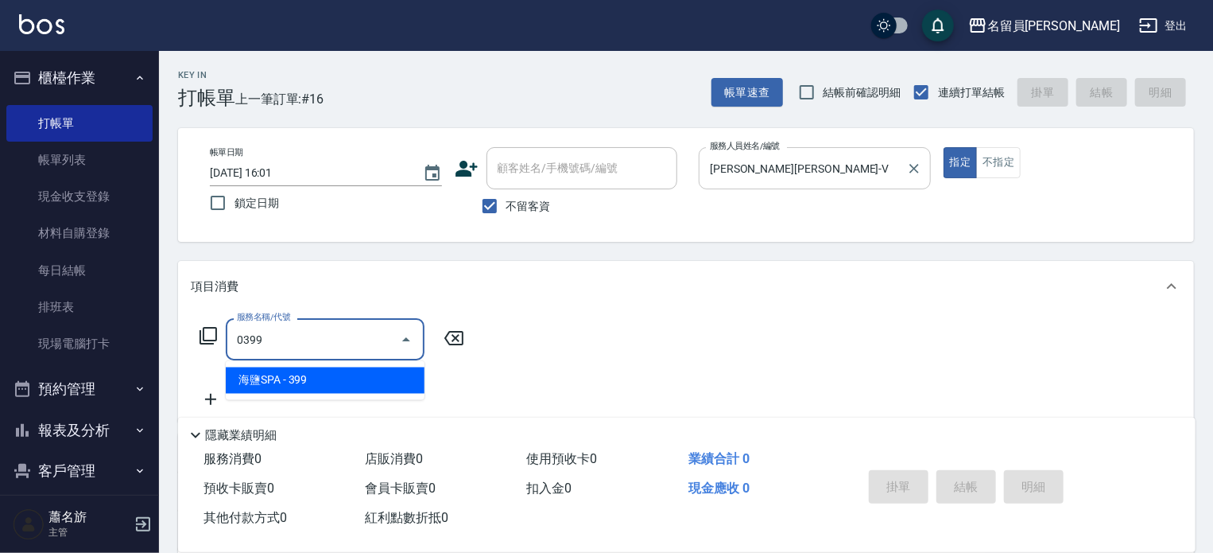
type input "海鹽SPA(0399)"
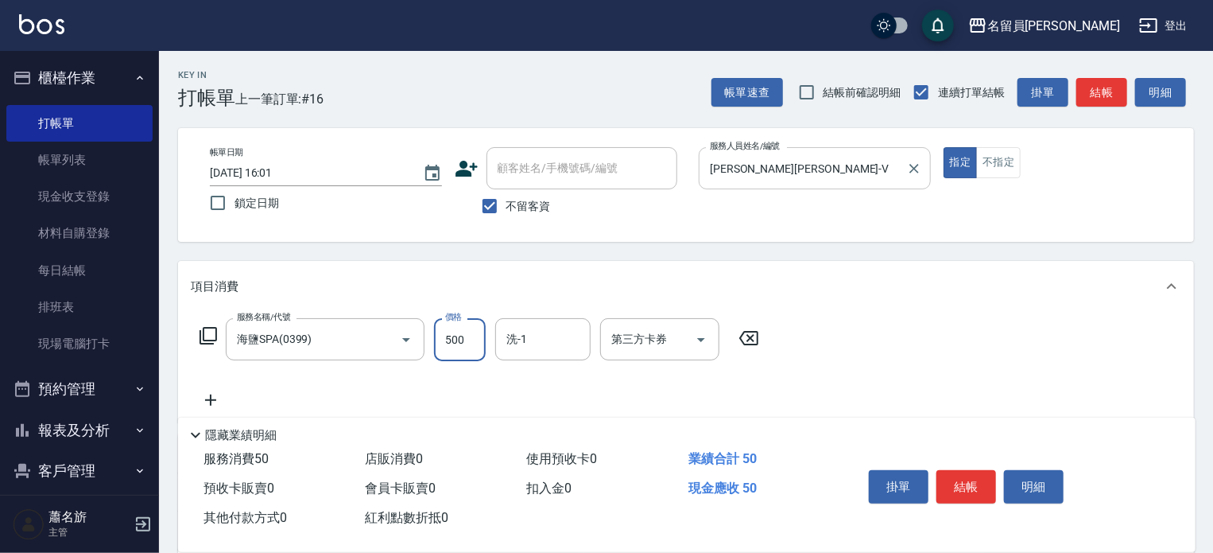
type input "500"
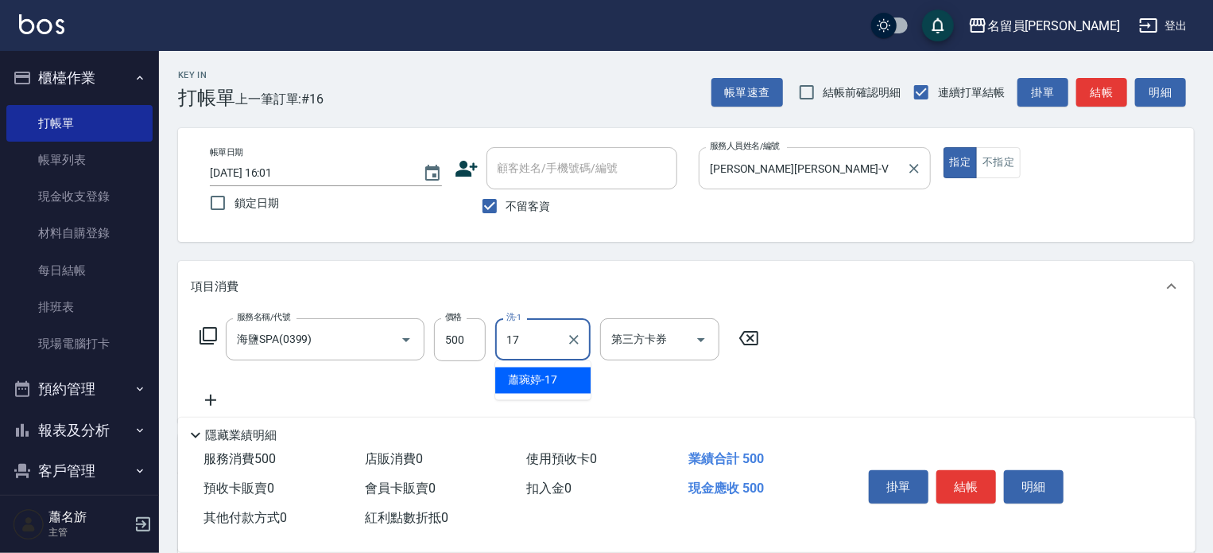
type input "[PERSON_NAME]-17"
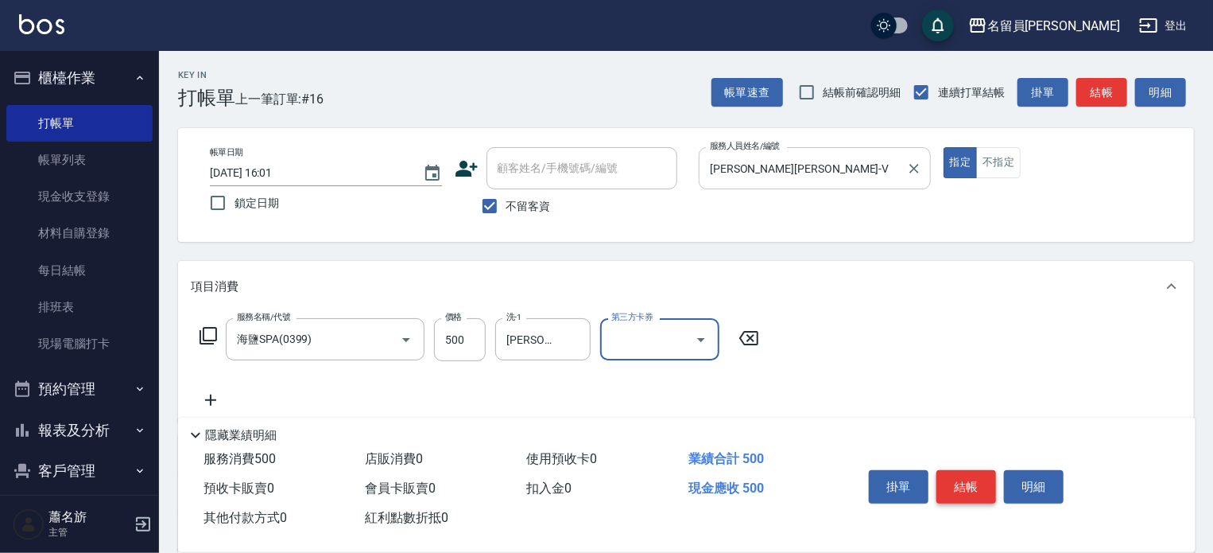
click at [956, 473] on button "結帳" at bounding box center [967, 486] width 60 height 33
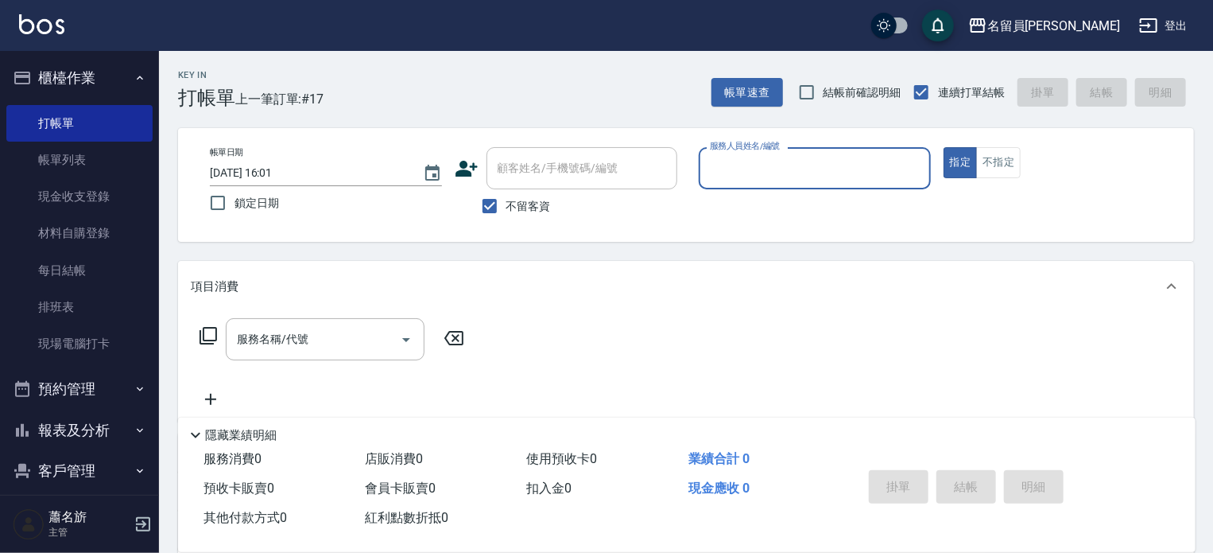
type input "z"
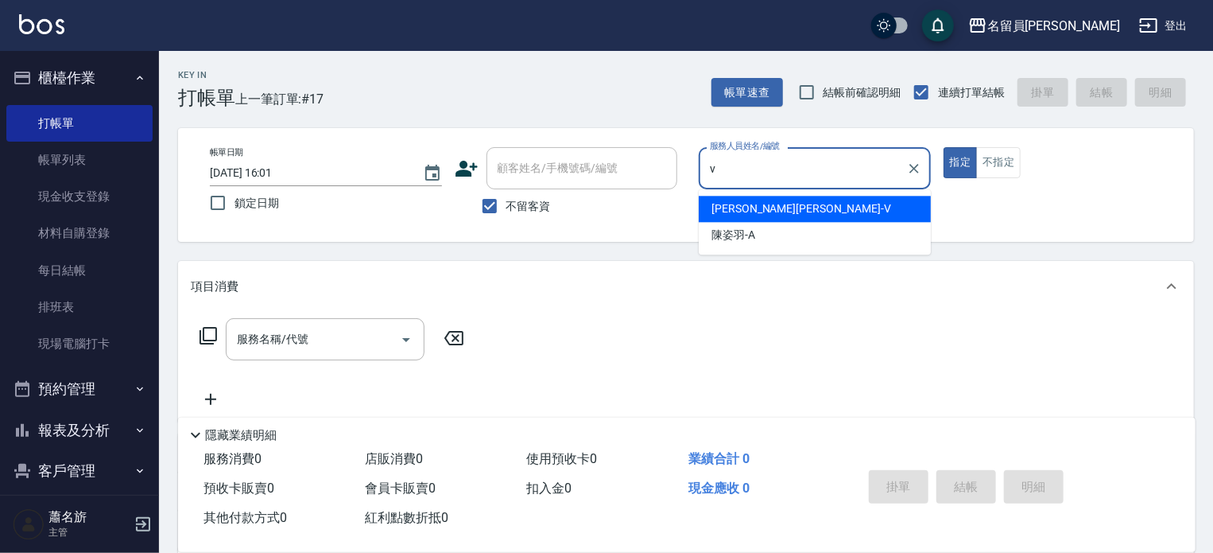
type input "[PERSON_NAME][PERSON_NAME]-V"
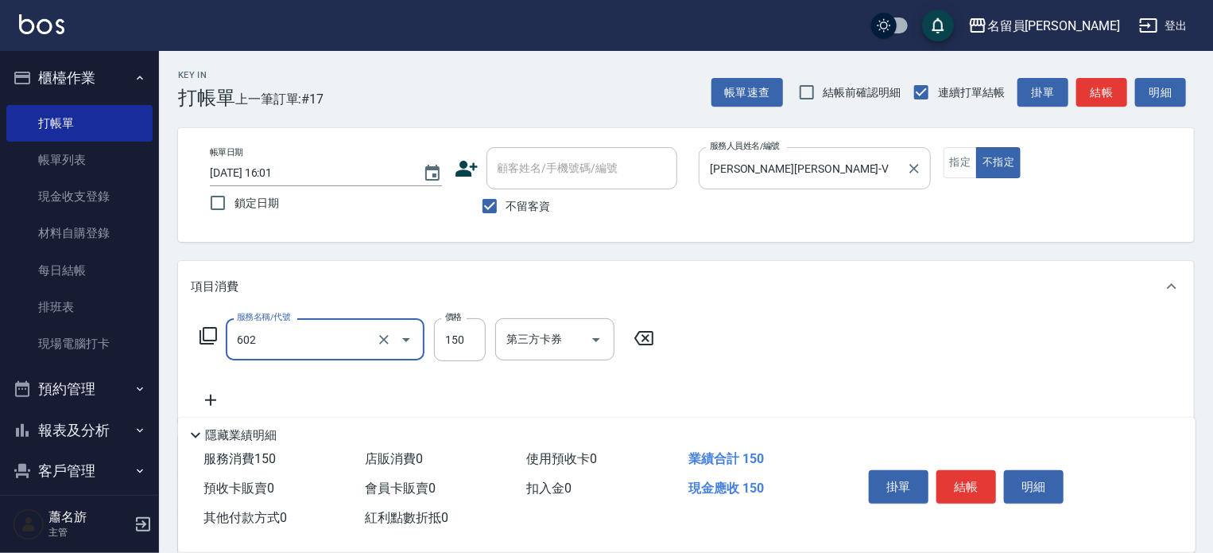
type input "一般洗髮(602)"
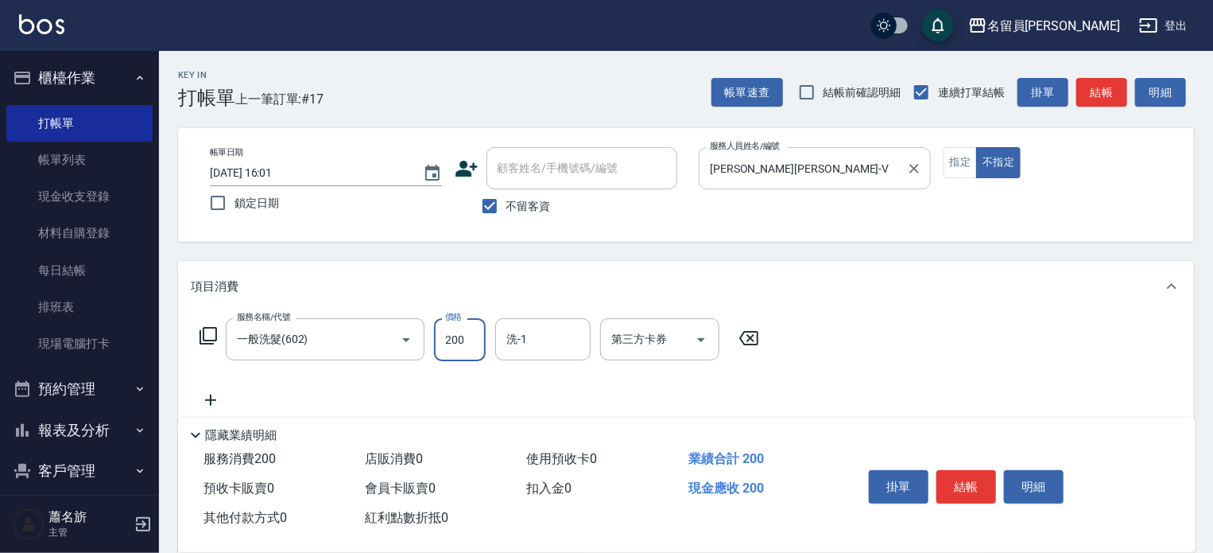
type input "200"
type input "[PERSON_NAME]-17"
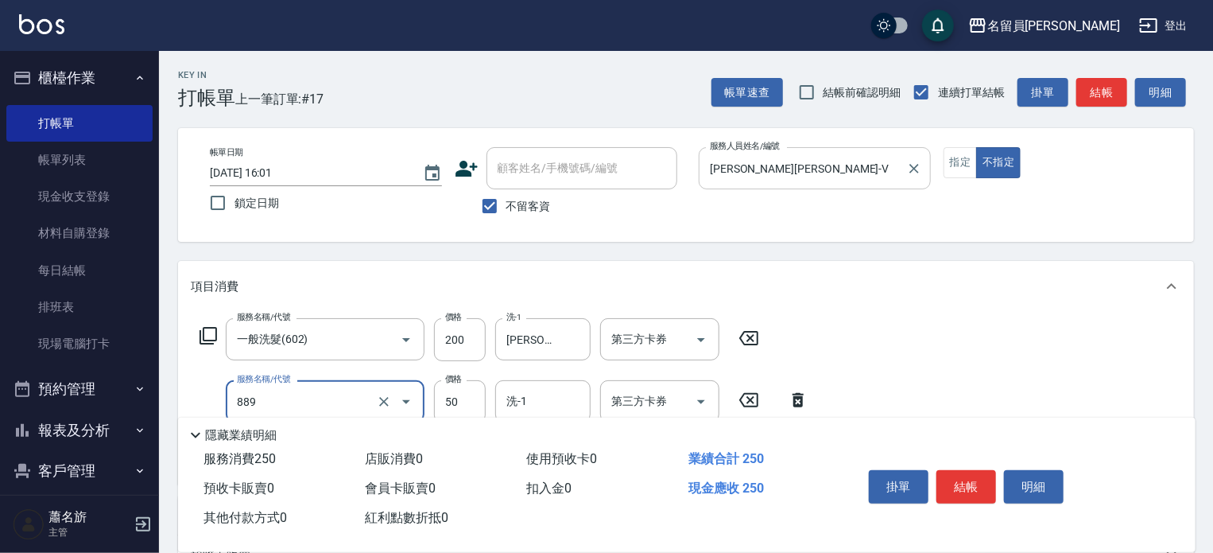
type input "精油(889)"
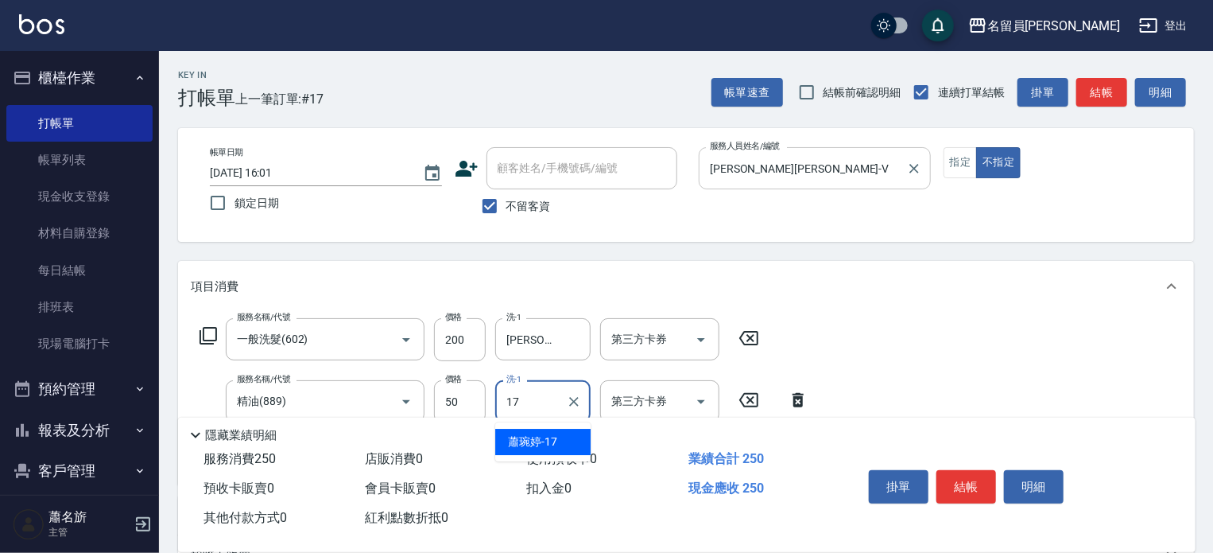
type input "[PERSON_NAME]-17"
type input "瞬間保養(415)"
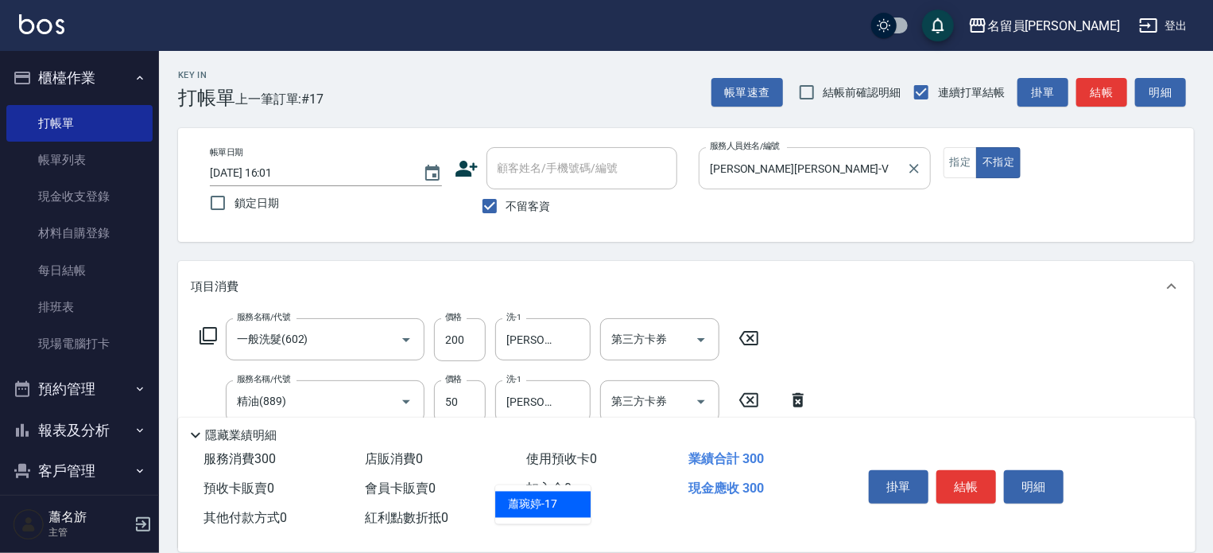
type input "[PERSON_NAME]-17"
type input "剪髮(302)"
type input "130"
click at [959, 491] on button "結帳" at bounding box center [967, 486] width 60 height 33
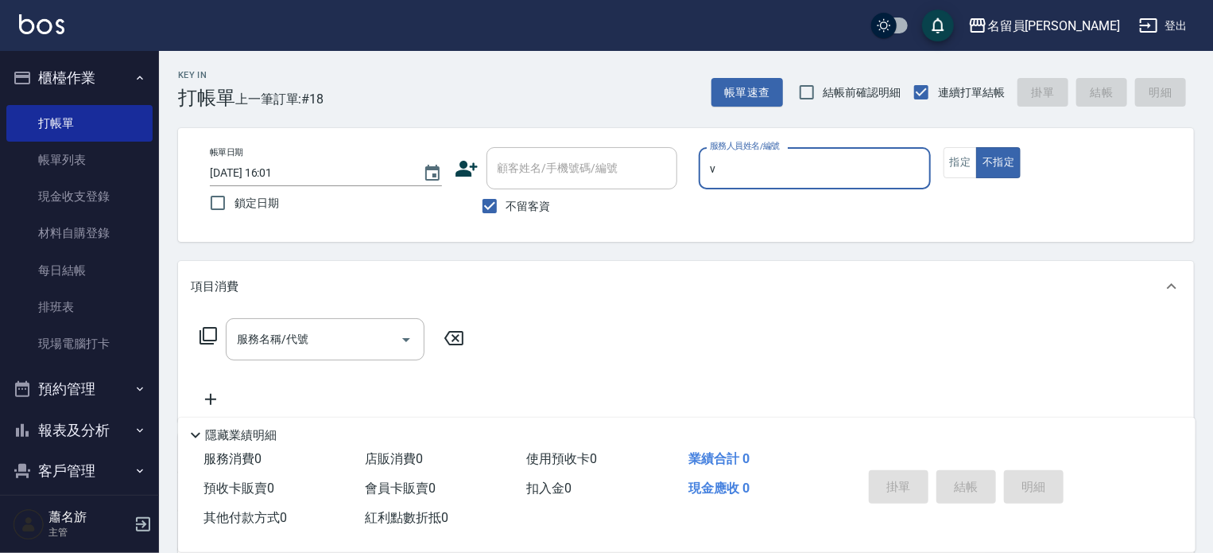
type input "[PERSON_NAME][PERSON_NAME]-V"
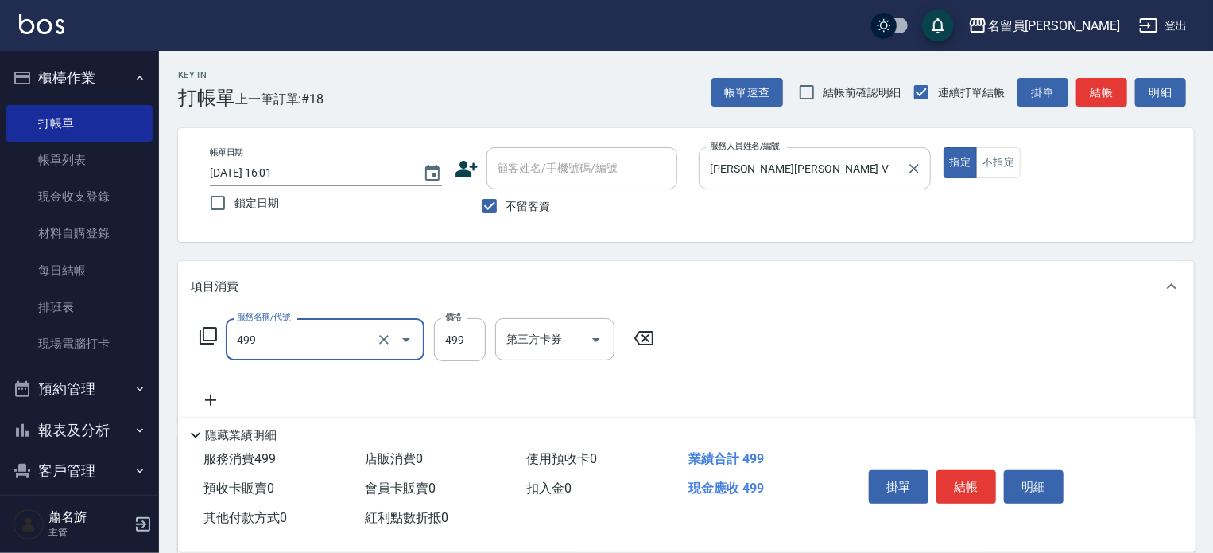
type input "去角質洗髮(499)"
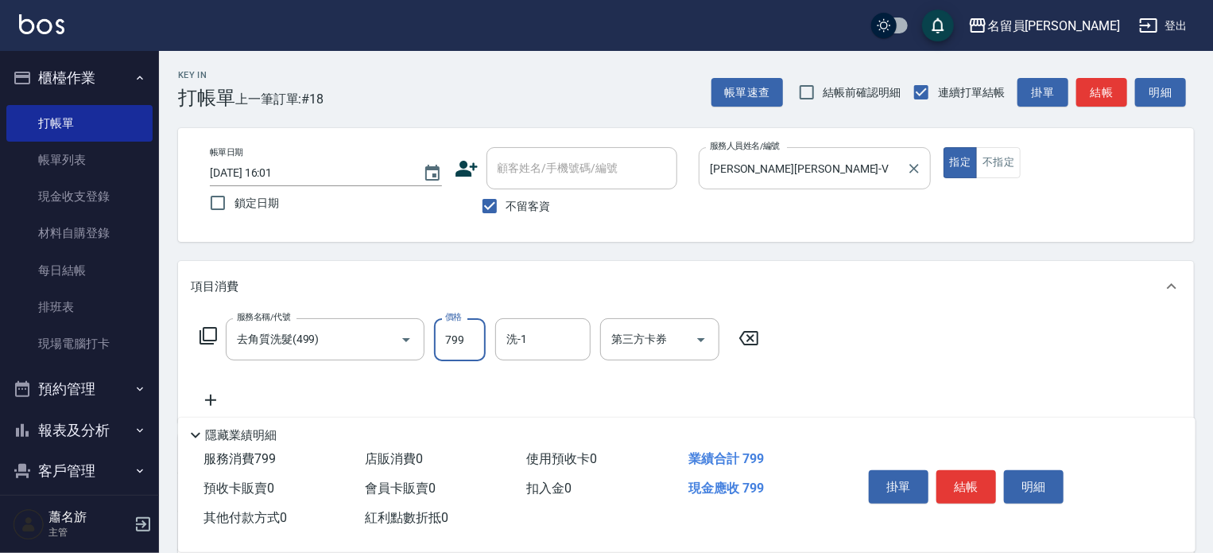
type input "799"
type input "[PERSON_NAME]-17"
click at [979, 485] on button "結帳" at bounding box center [967, 486] width 60 height 33
type input "[DATE] 16:02"
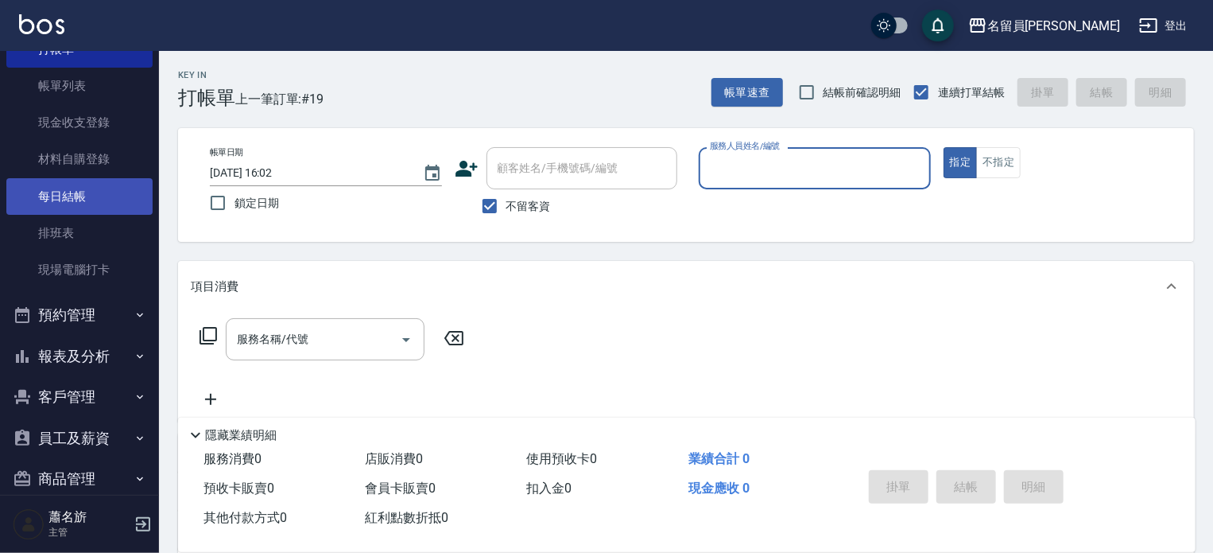
scroll to position [138, 0]
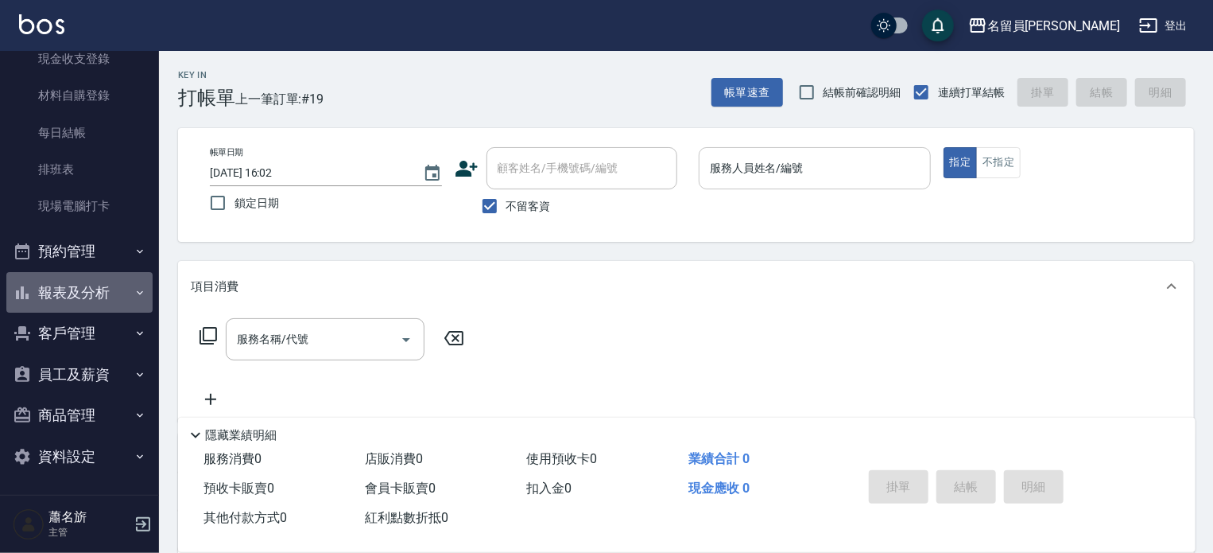
click at [108, 305] on button "報表及分析" at bounding box center [79, 292] width 146 height 41
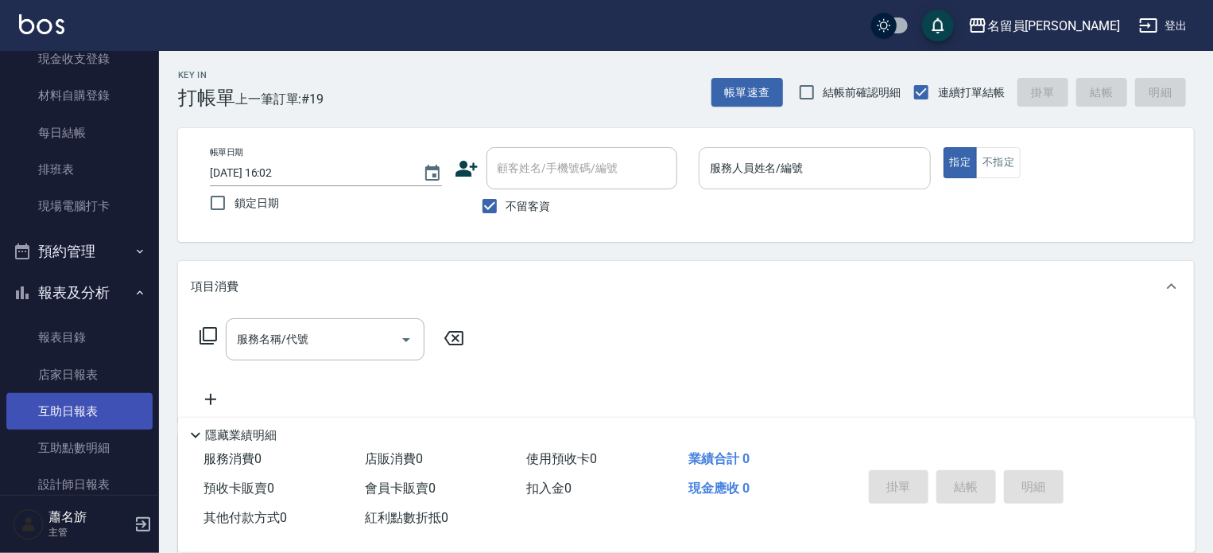
click at [110, 402] on link "互助日報表" at bounding box center [79, 411] width 146 height 37
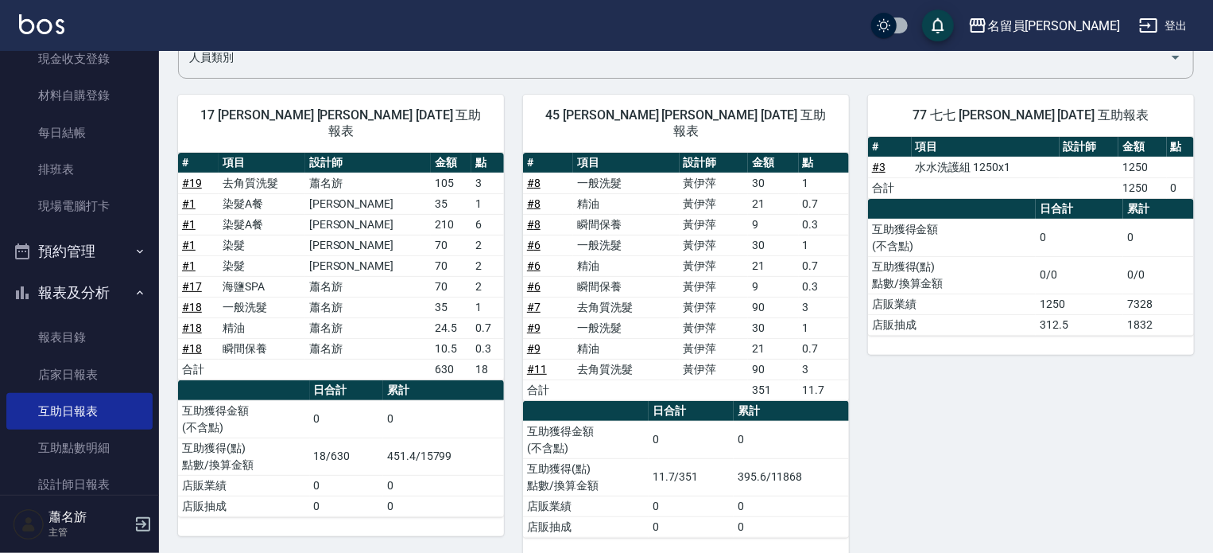
scroll to position [143, 0]
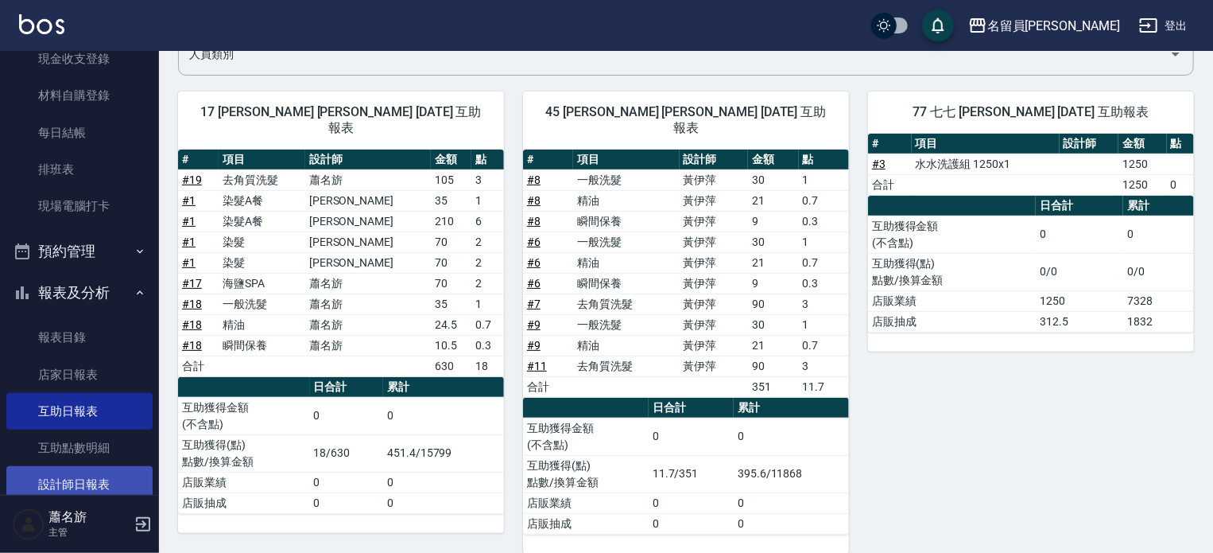
click at [80, 482] on link "設計師日報表" at bounding box center [79, 484] width 146 height 37
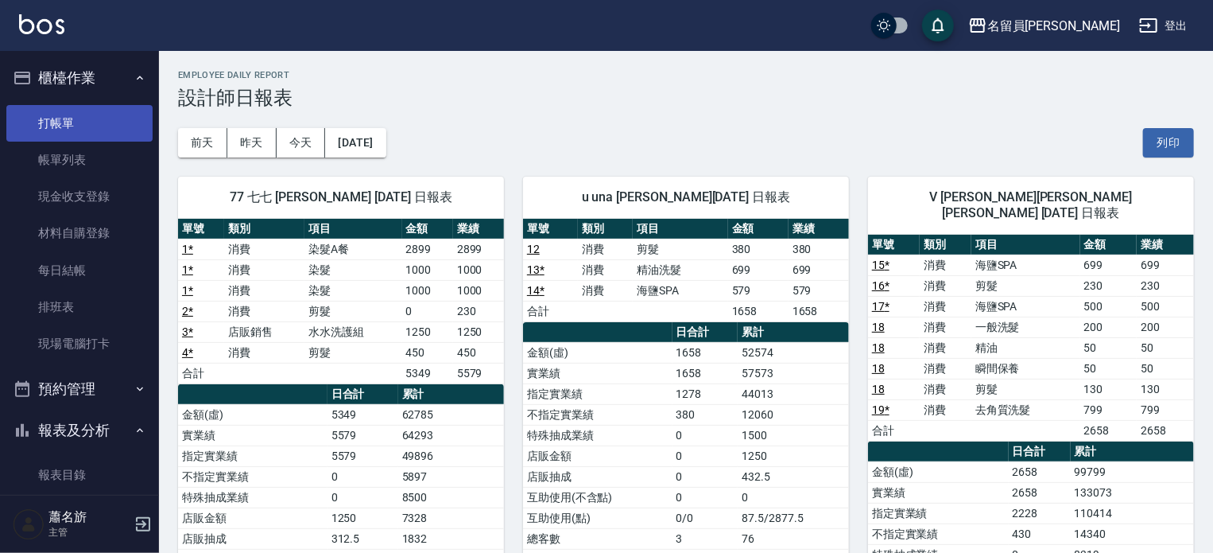
click at [51, 107] on link "打帳單" at bounding box center [79, 123] width 146 height 37
